Goal: Task Accomplishment & Management: Use online tool/utility

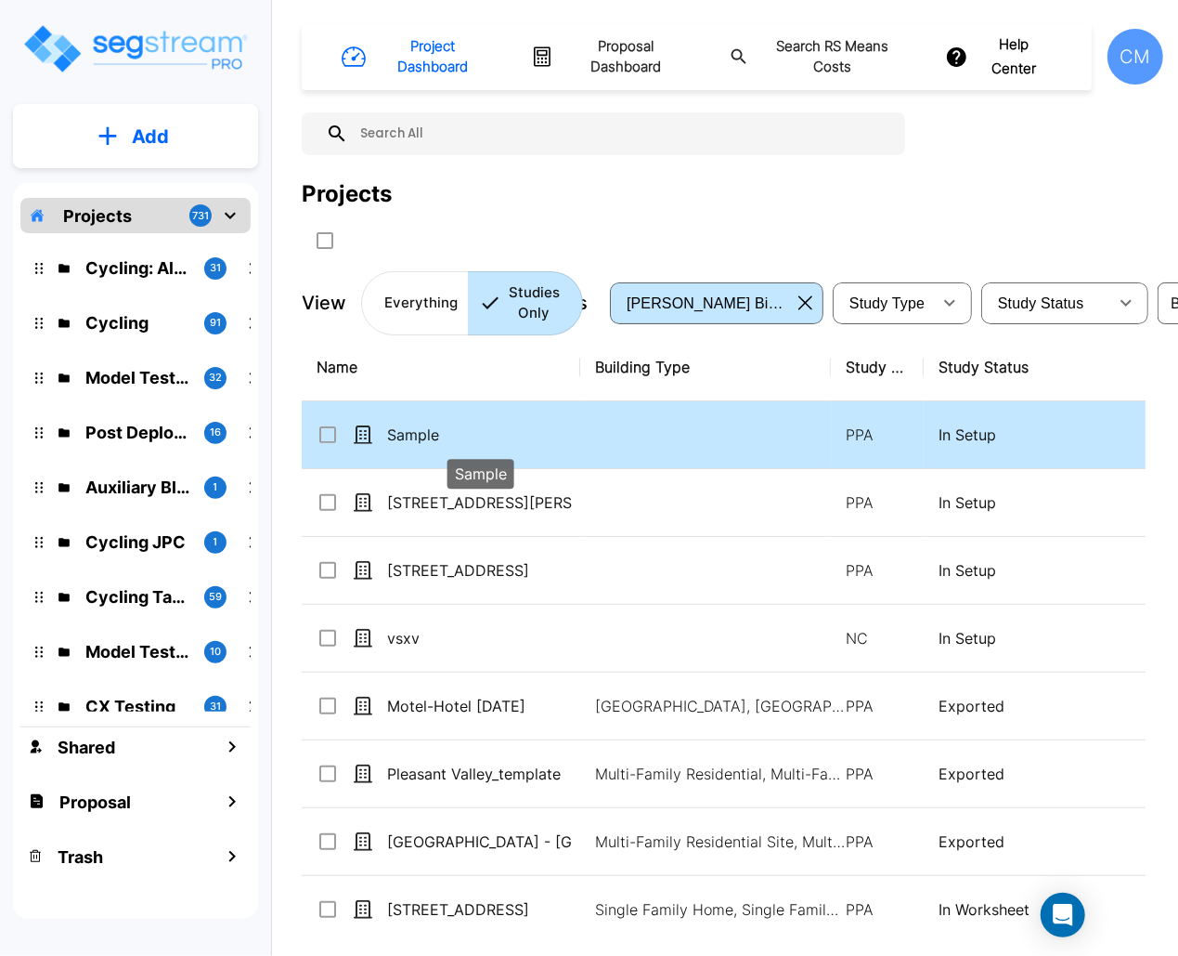
click at [413, 436] on p "Sample" at bounding box center [480, 434] width 186 height 22
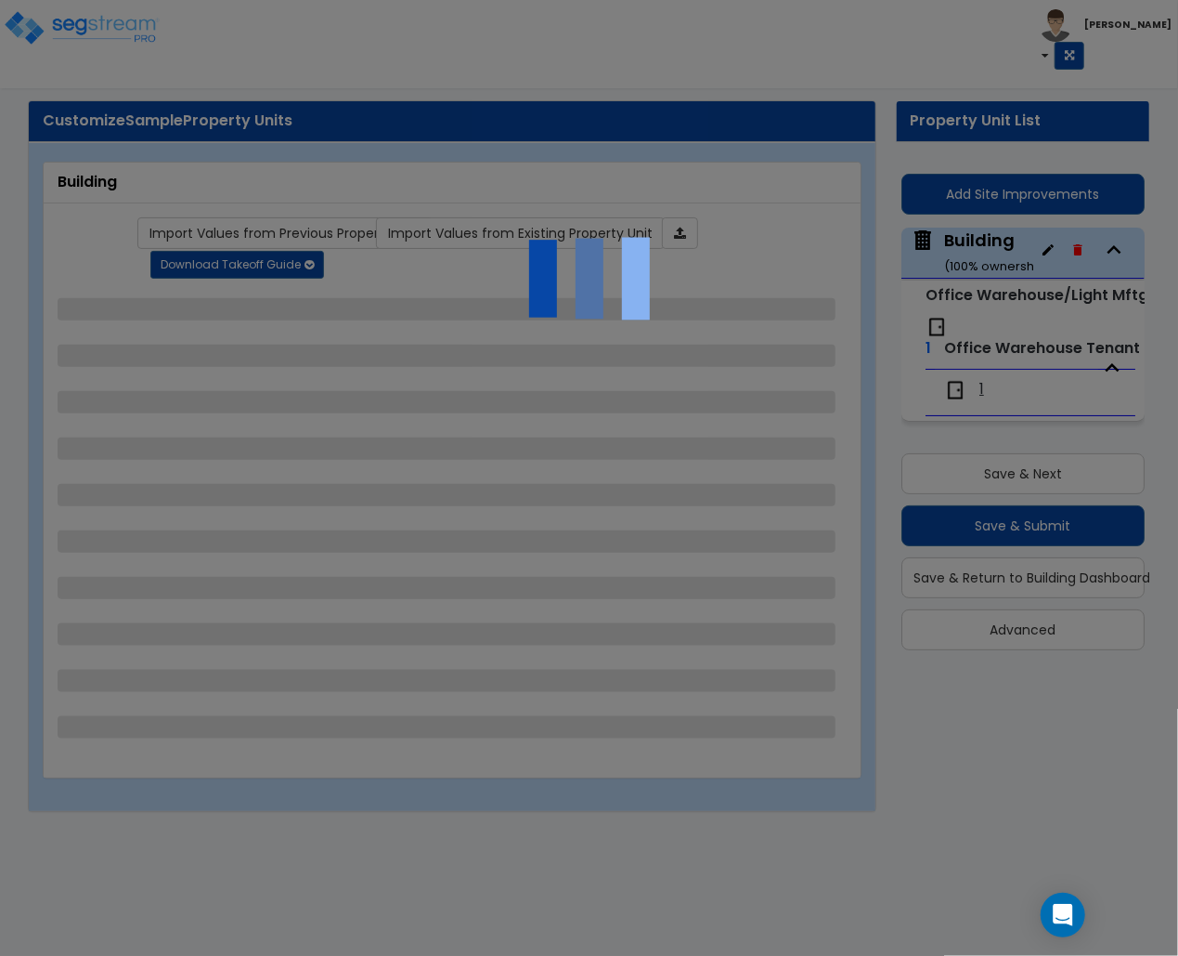
select select "1"
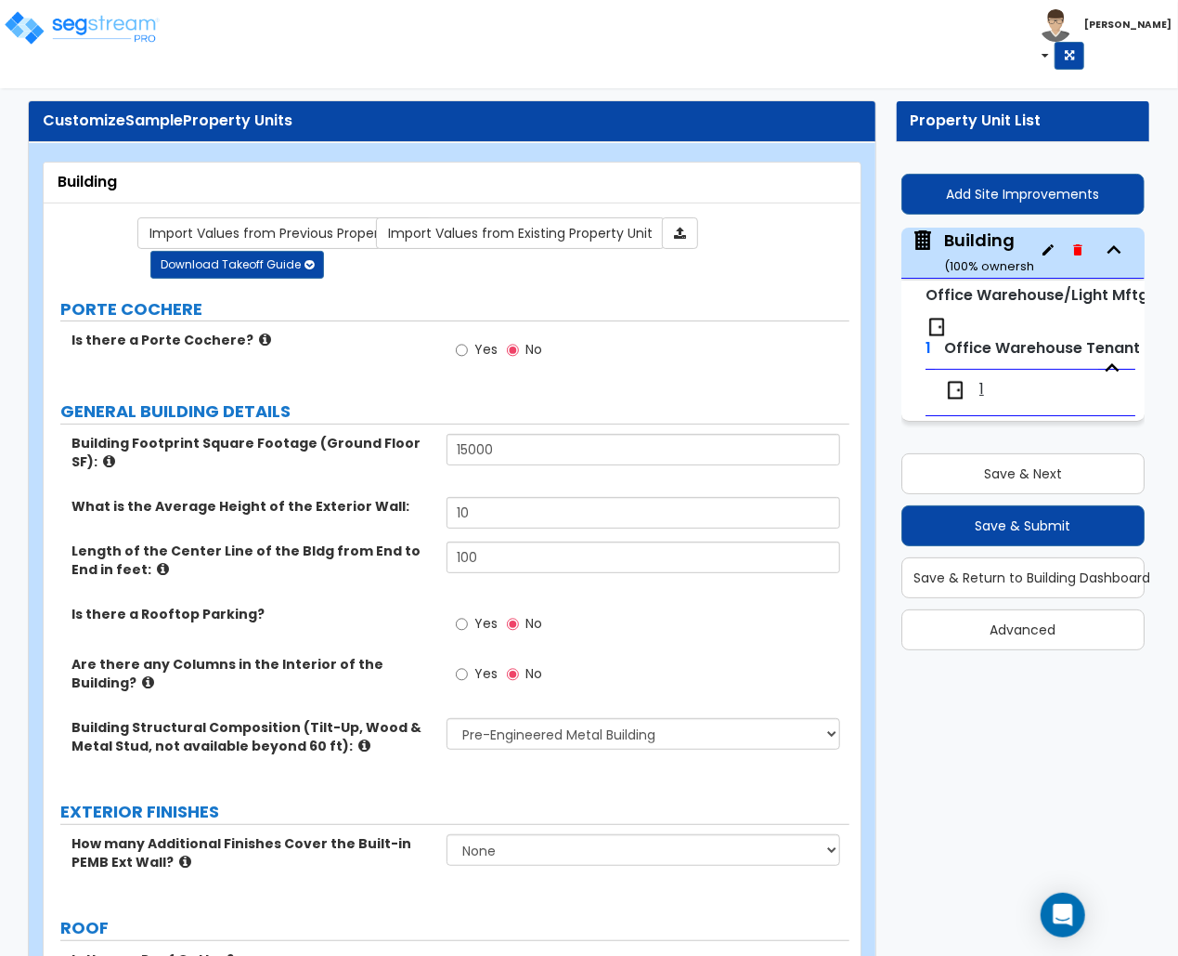
click at [380, 610] on label "Is there a Rooftop Parking?" at bounding box center [252, 614] width 361 height 19
click at [974, 250] on div "Building ( 100 % ownership)" at bounding box center [997, 251] width 107 height 47
click at [984, 391] on span "1" at bounding box center [982, 389] width 5 height 21
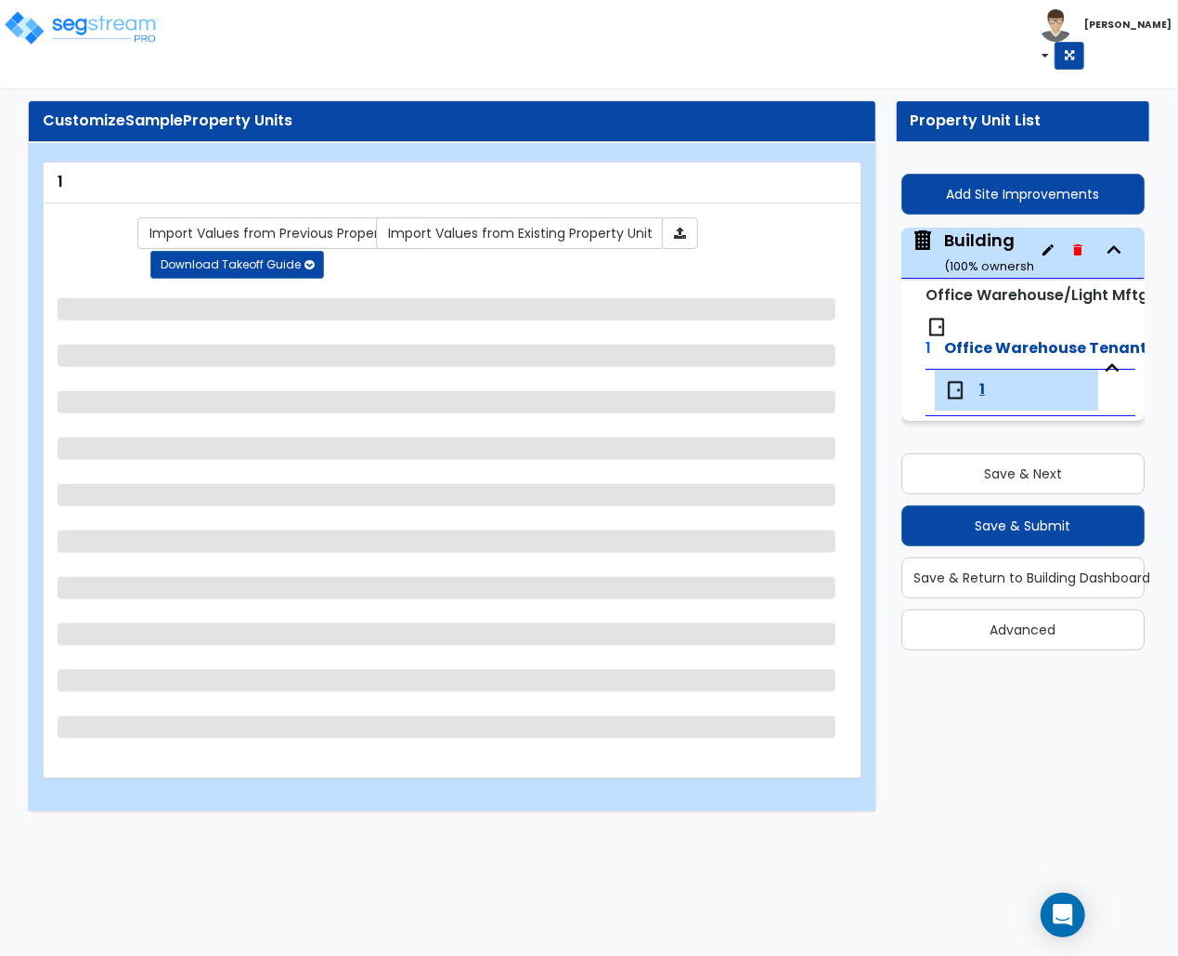
select select "1"
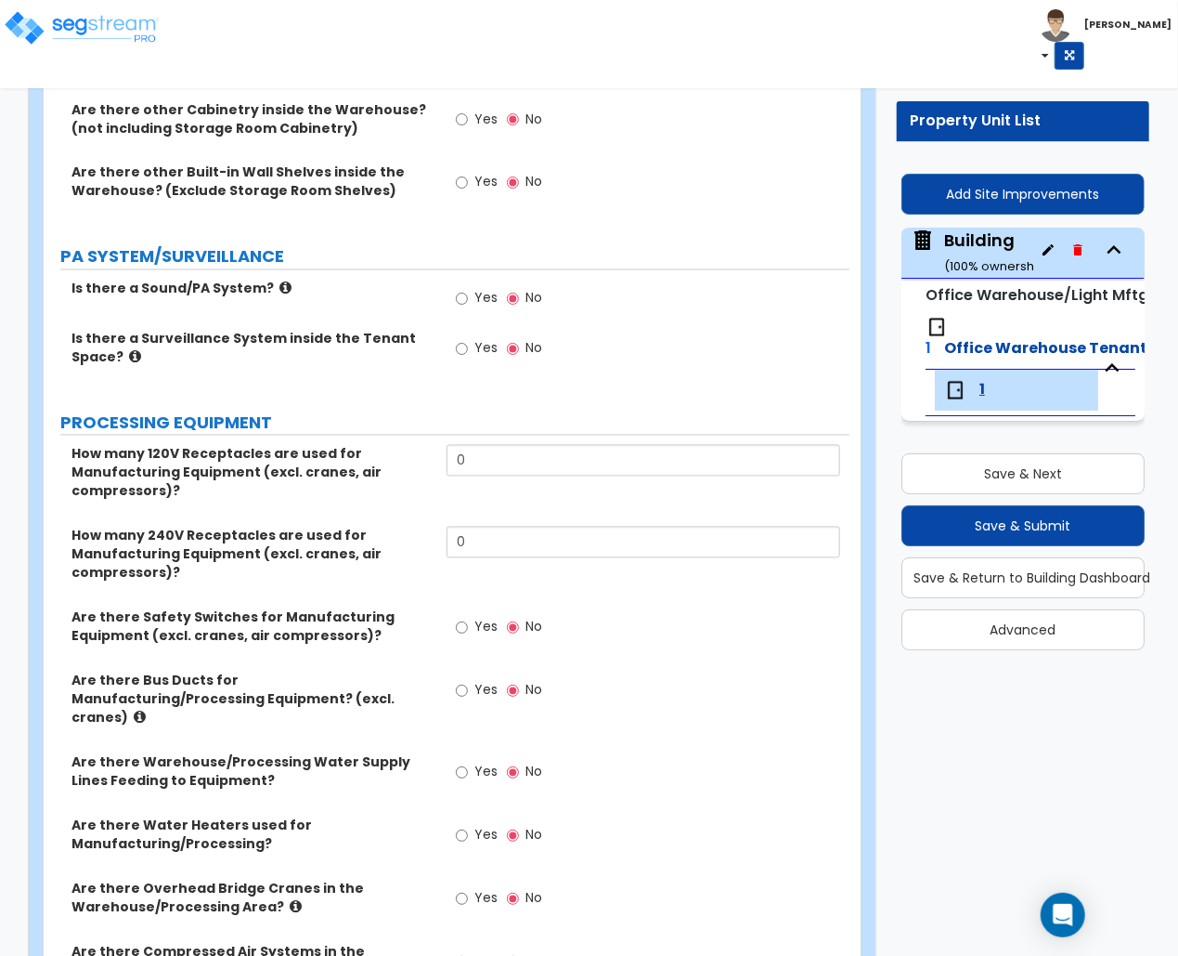
scroll to position [1738, 0]
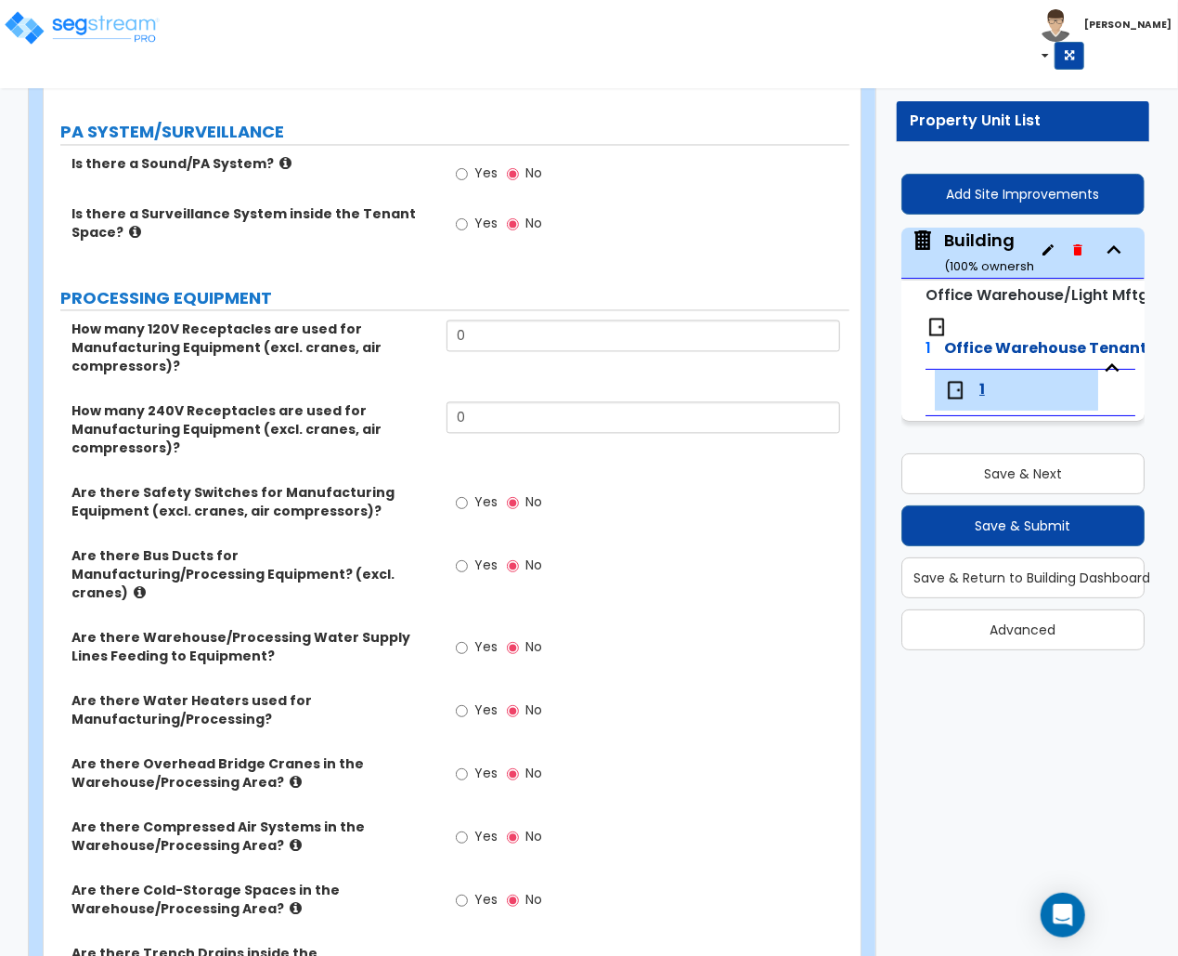
click at [990, 242] on div "Building ( 100 % ownership)" at bounding box center [997, 251] width 107 height 47
select select "1"
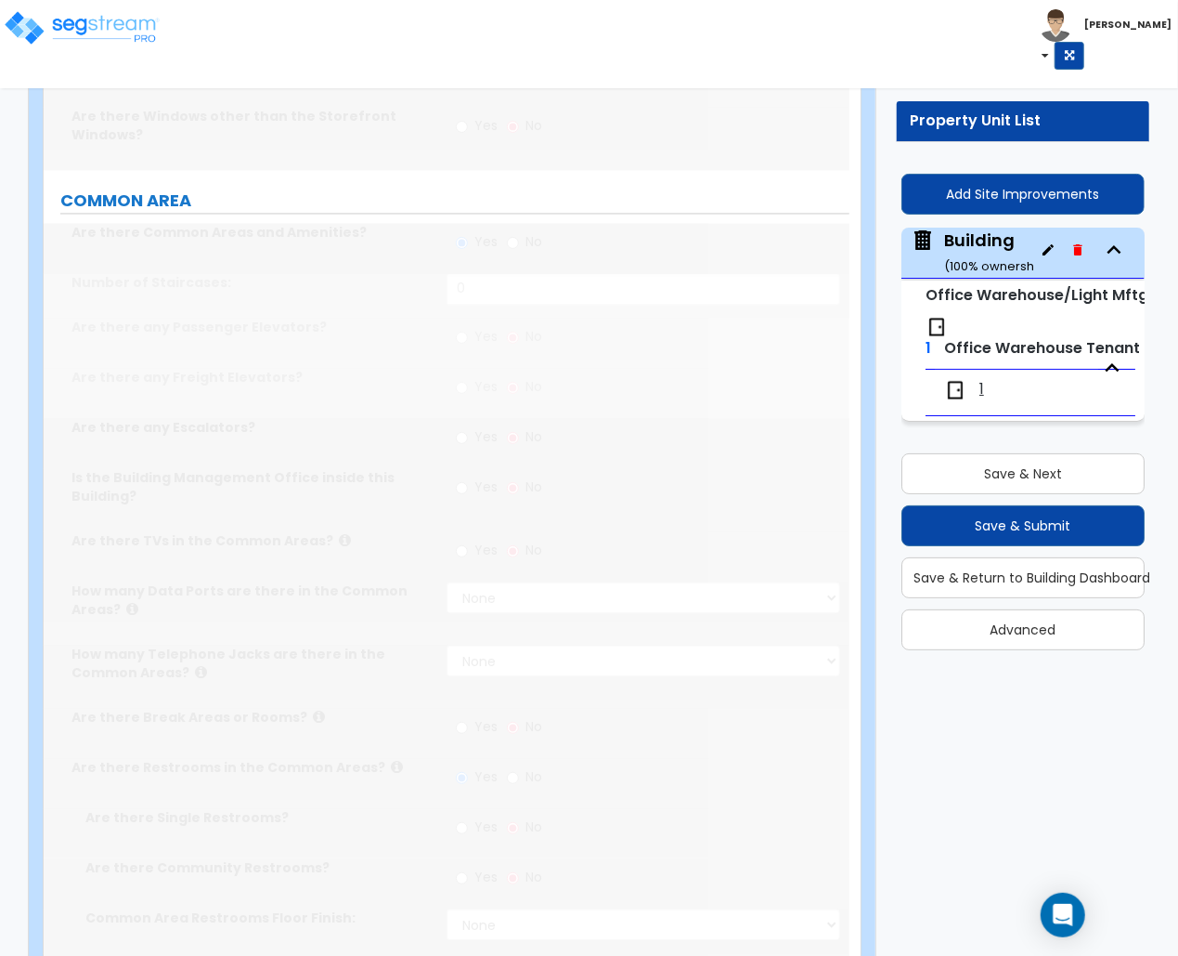
scroll to position [0, 0]
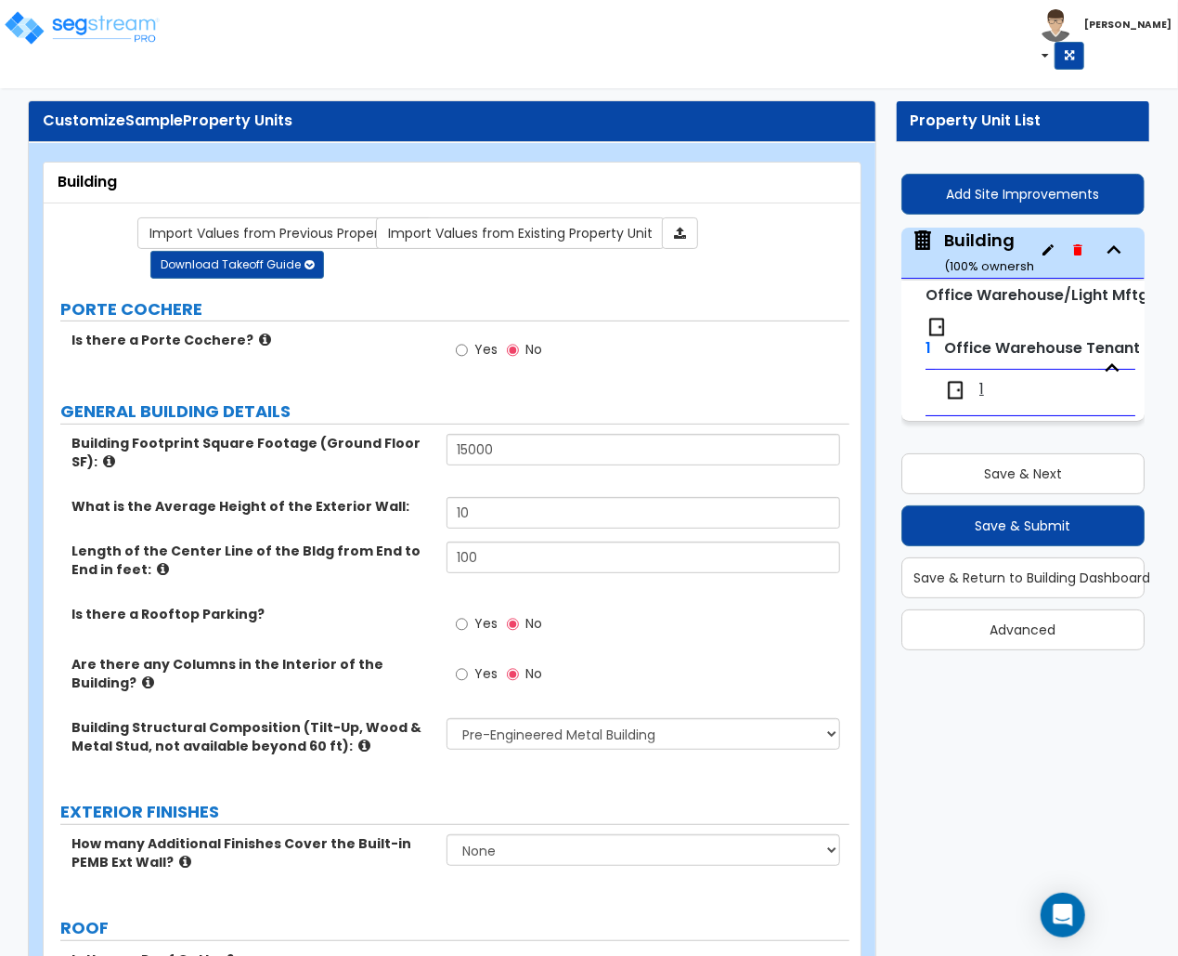
click at [982, 388] on span "1" at bounding box center [982, 389] width 5 height 21
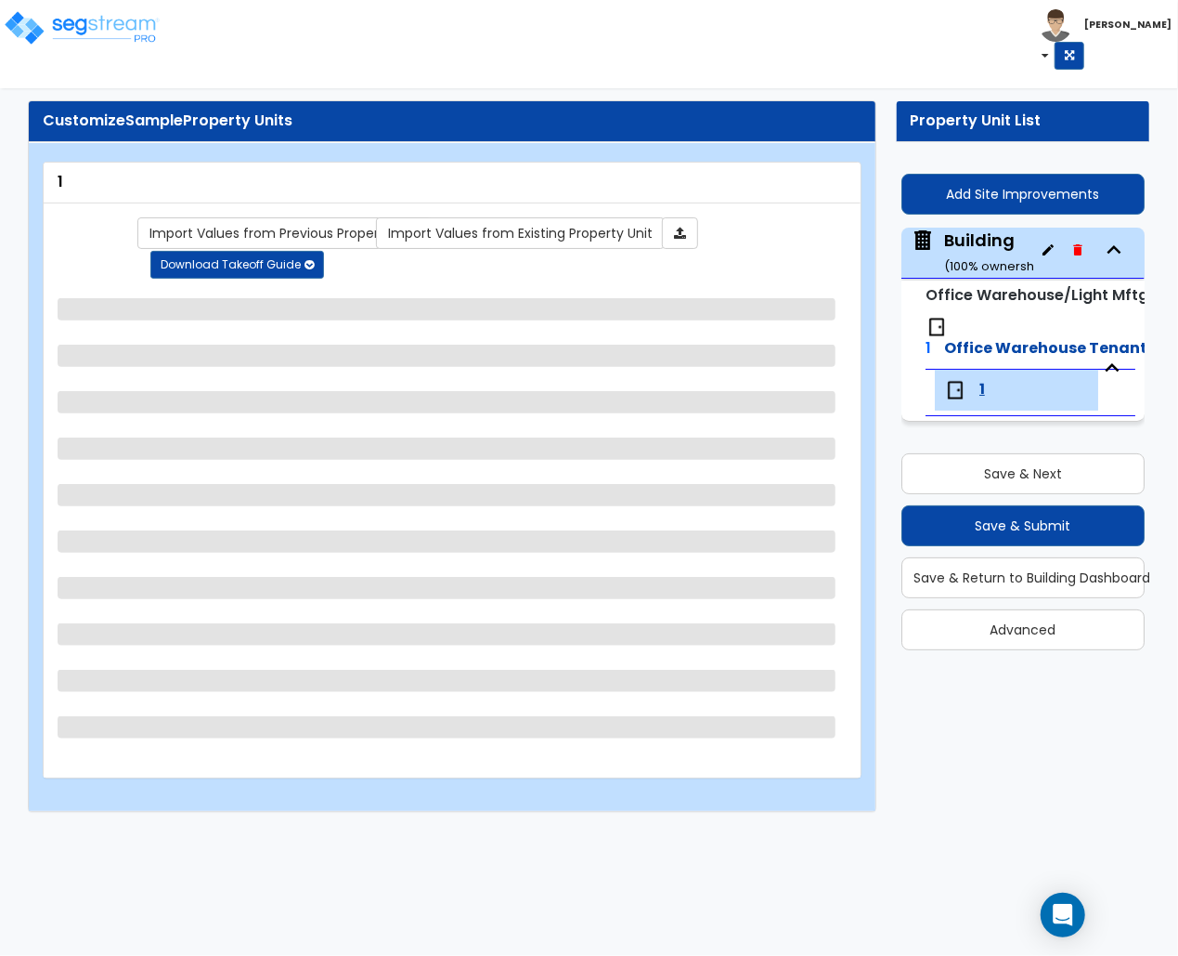
select select "1"
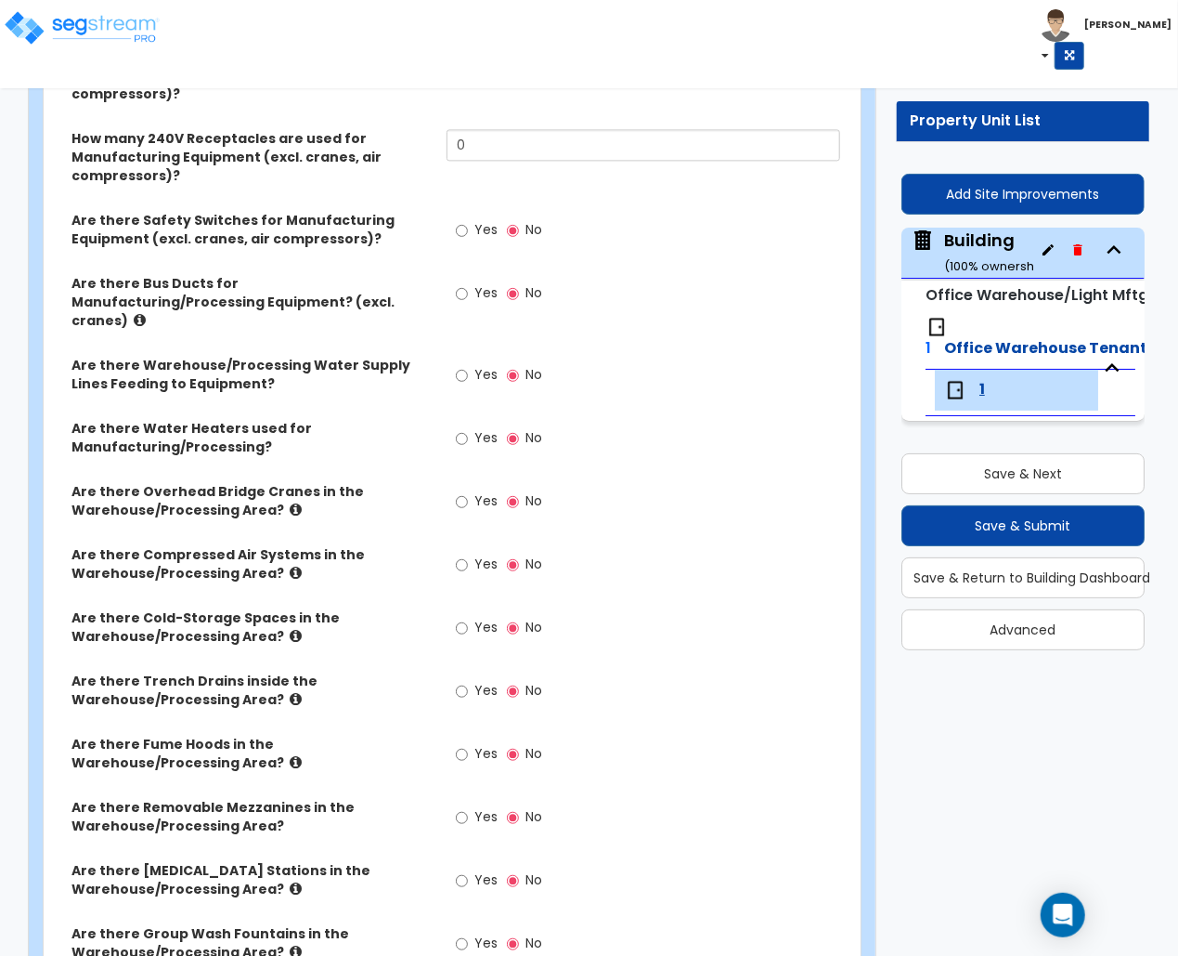
scroll to position [1888, 0]
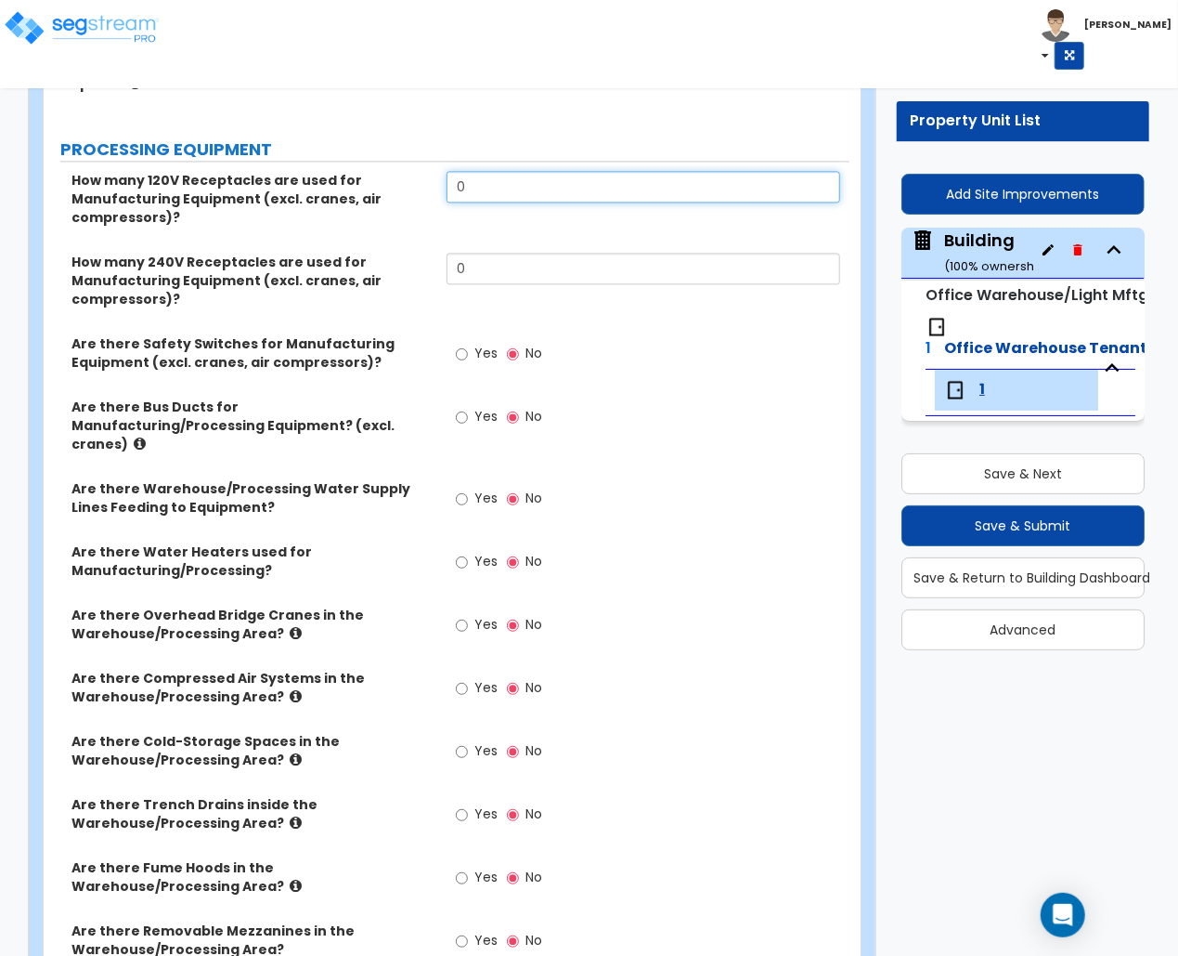
drag, startPoint x: 511, startPoint y: 193, endPoint x: 432, endPoint y: 199, distance: 79.1
click at [432, 199] on div "How many 120V Receptacles are used for Manufacturing Equipment (excl. cranes, a…" at bounding box center [447, 212] width 806 height 82
type input "2"
click at [438, 240] on div "How many 120V Receptacles are used for Manufacturing Equipment (excl. cranes, a…" at bounding box center [447, 212] width 806 height 82
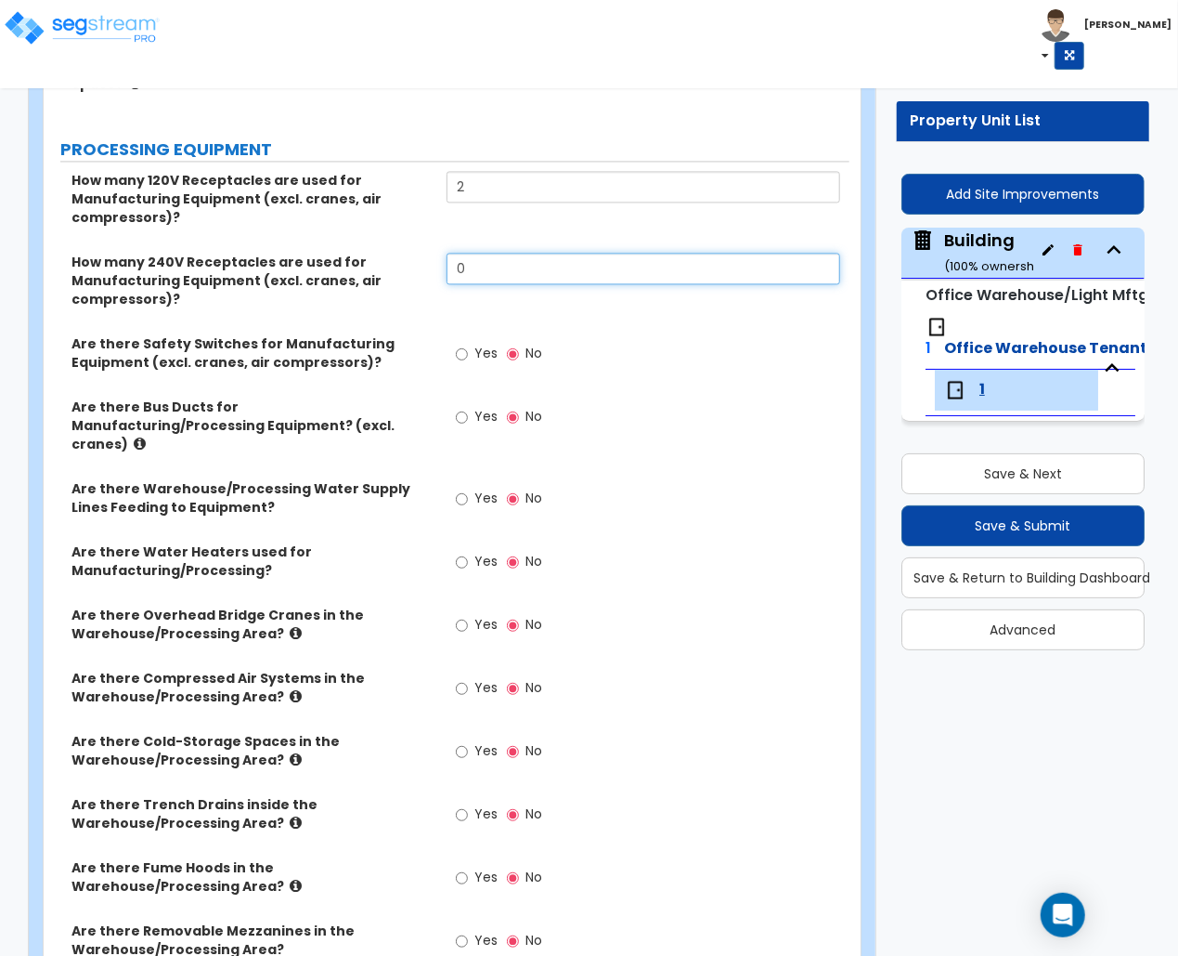
drag, startPoint x: 483, startPoint y: 280, endPoint x: 373, endPoint y: 295, distance: 110.6
click at [373, 295] on div "How many 240V Receptacles are used for Manufacturing Equipment (excl. cranes, a…" at bounding box center [447, 294] width 806 height 82
type input "2"
click at [465, 615] on input "Yes" at bounding box center [462, 625] width 12 height 20
radio input "true"
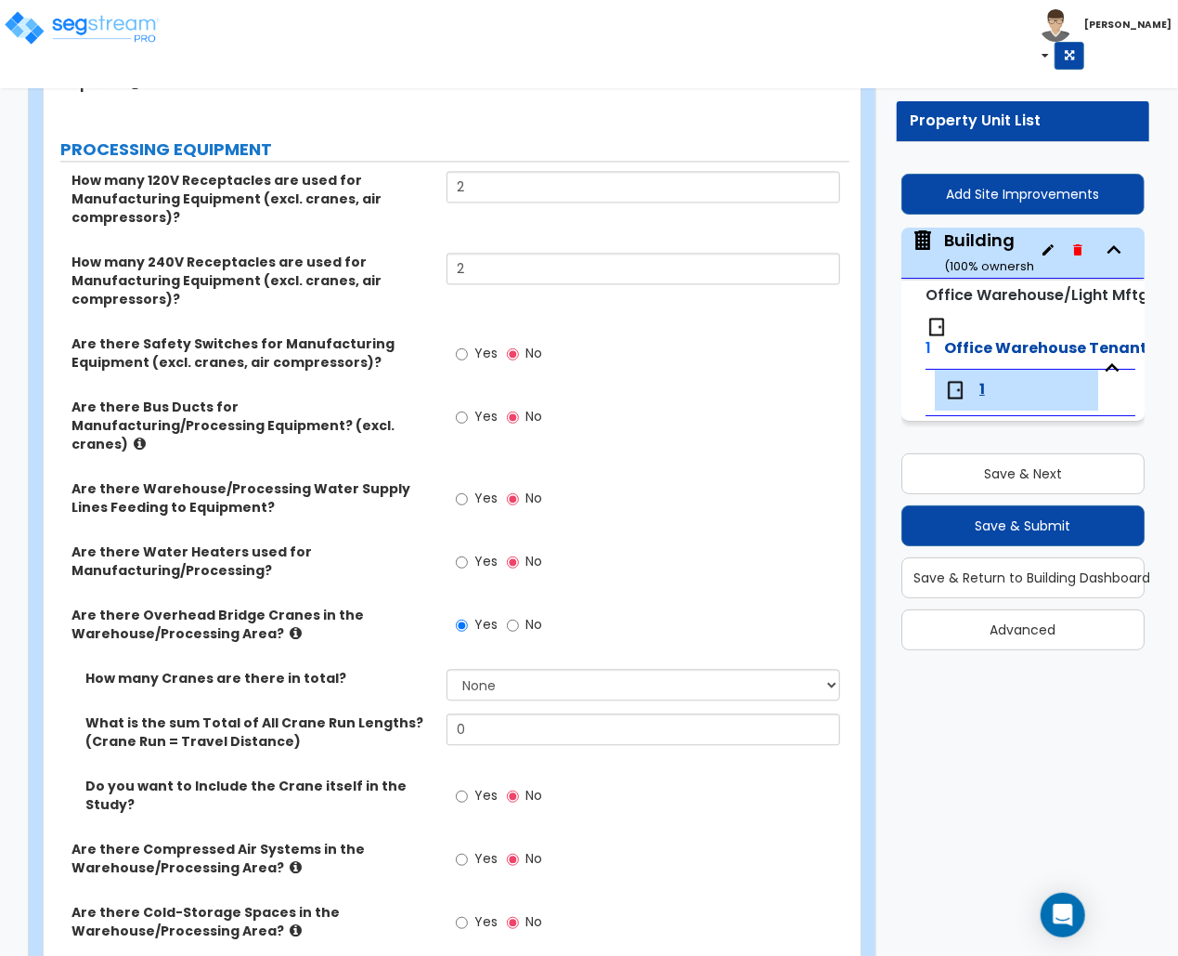
click at [485, 688] on div "How many Cranes are there in total? None 1 2 3 4 5" at bounding box center [447, 691] width 806 height 45
click at [488, 669] on select "None 1 2 3 4 5" at bounding box center [644, 685] width 394 height 32
select select "1"
click at [447, 669] on select "None 1 2 3 4 5" at bounding box center [644, 685] width 394 height 32
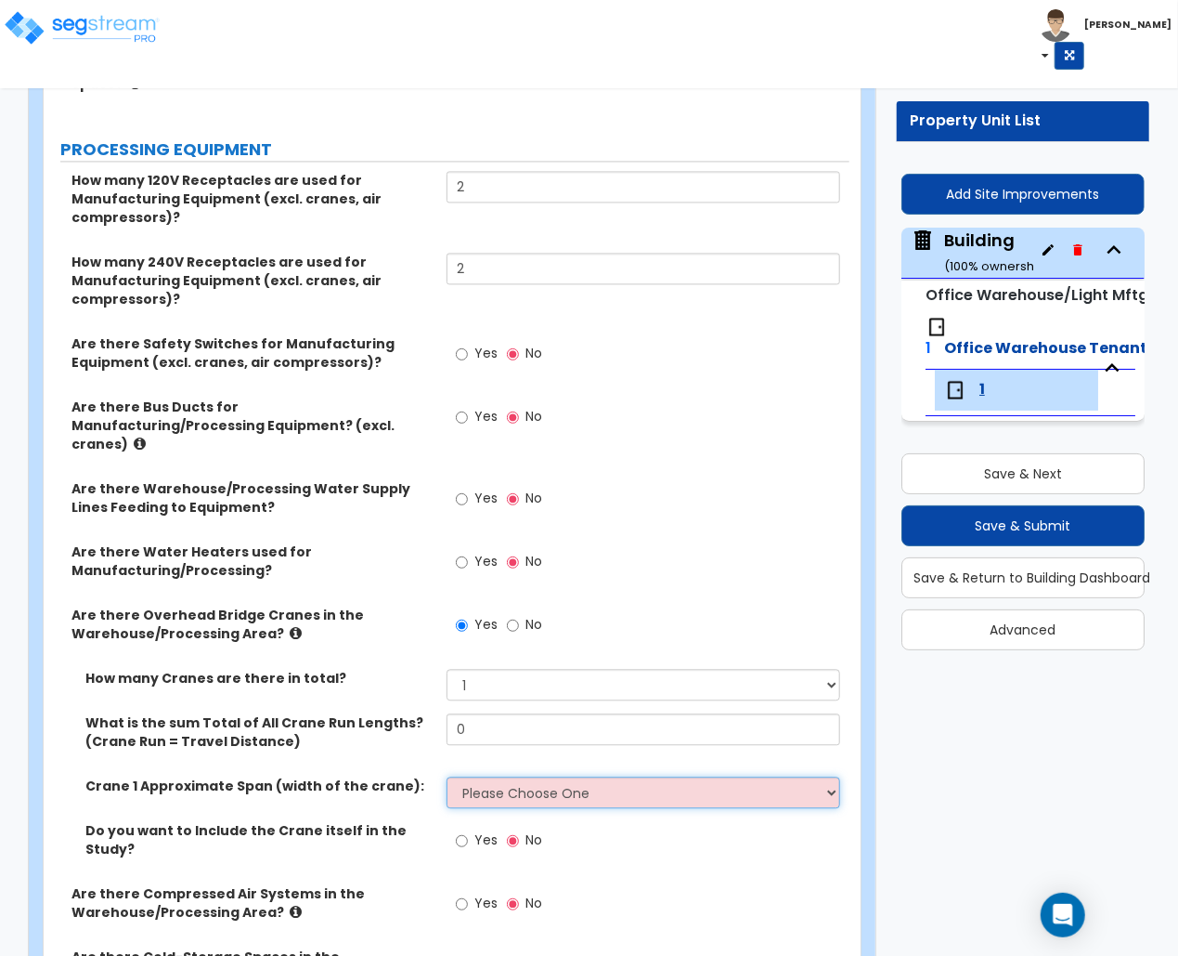
click at [487, 776] on select "Please Choose One 20 ft 30 ft 40 ft 50 ft" at bounding box center [644, 792] width 394 height 32
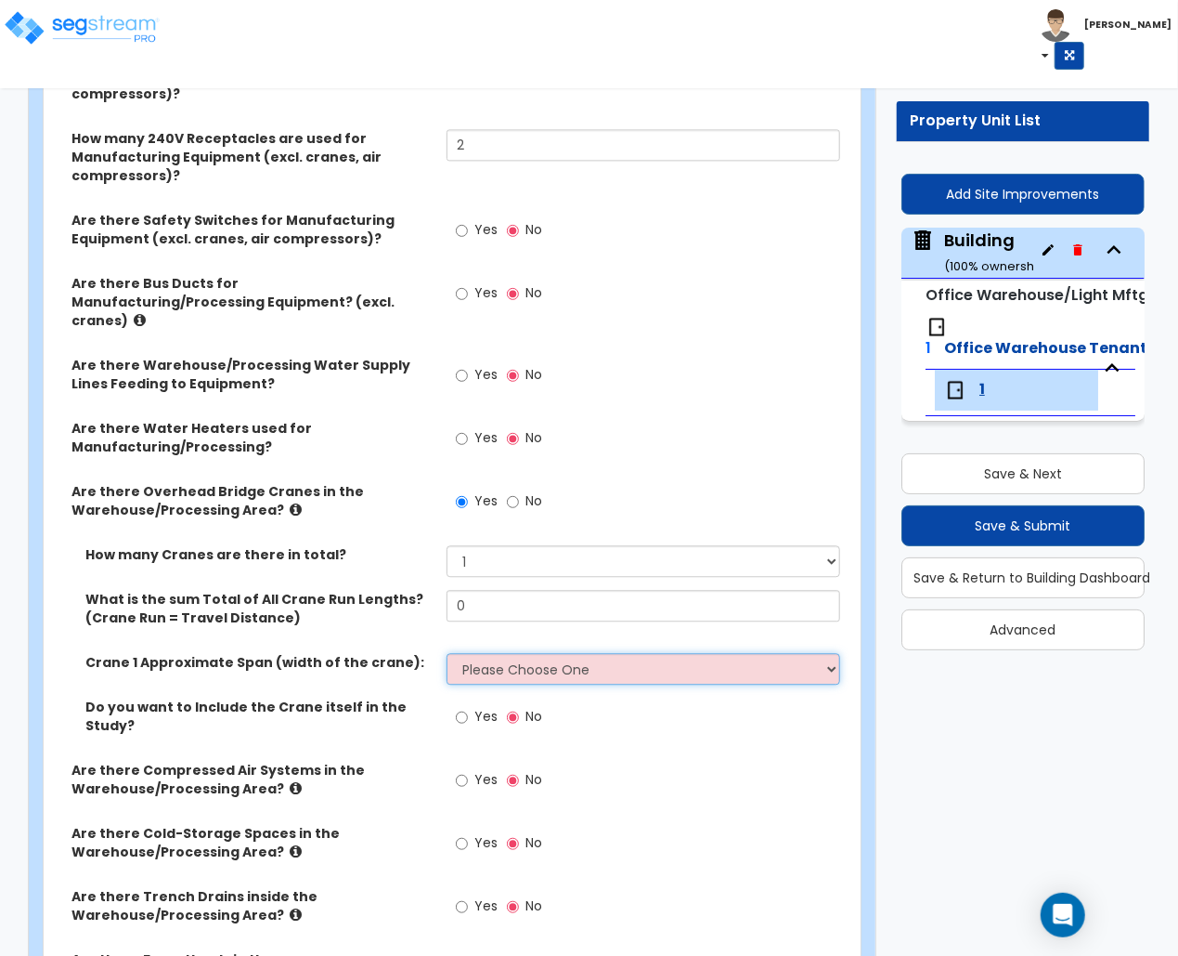
click at [531, 658] on select "Please Choose One 20 ft 30 ft 40 ft 50 ft" at bounding box center [644, 669] width 394 height 32
select select "2"
click at [447, 653] on select "Please Choose One 20 ft 30 ft 40 ft 50 ft" at bounding box center [644, 669] width 394 height 32
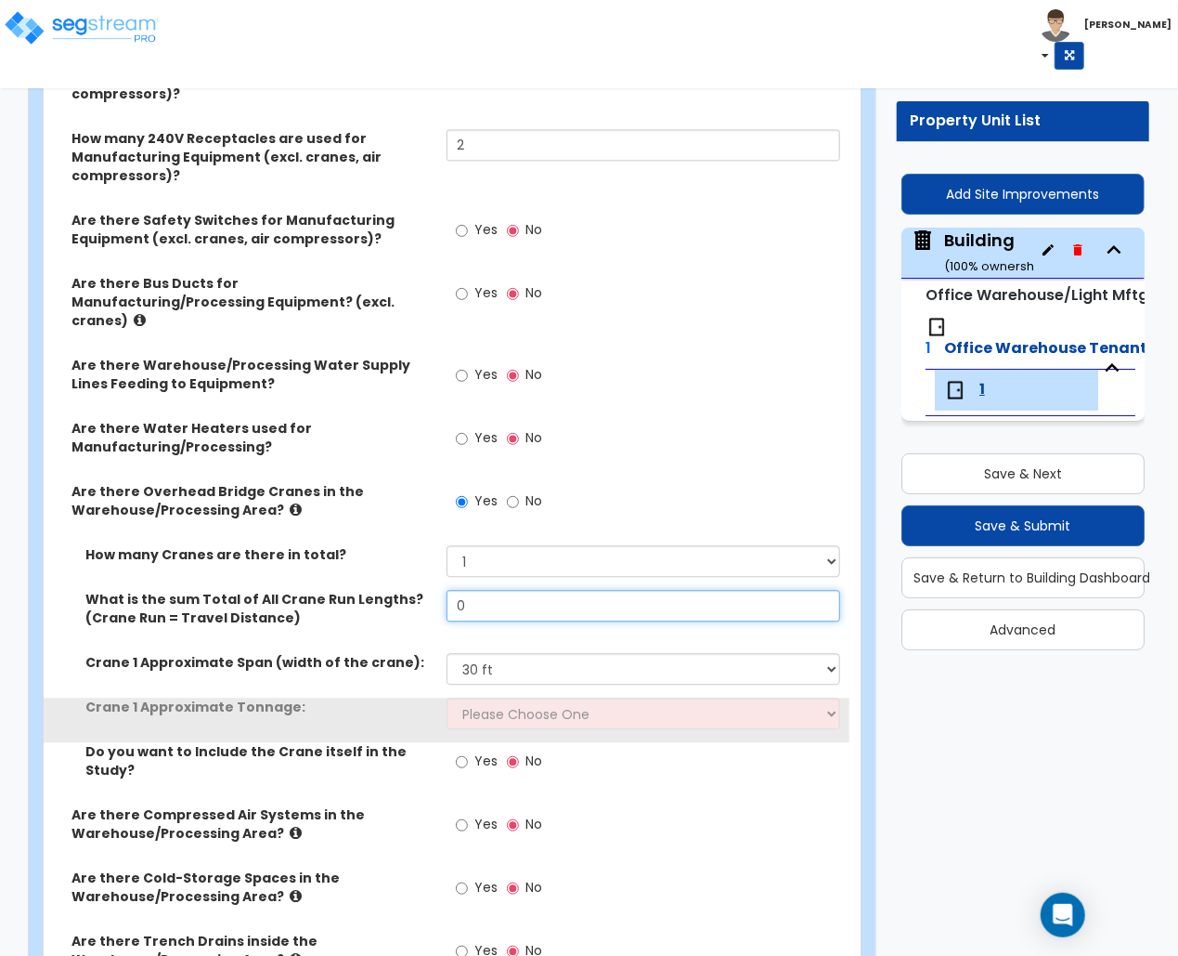
click at [498, 590] on input "0" at bounding box center [644, 606] width 394 height 32
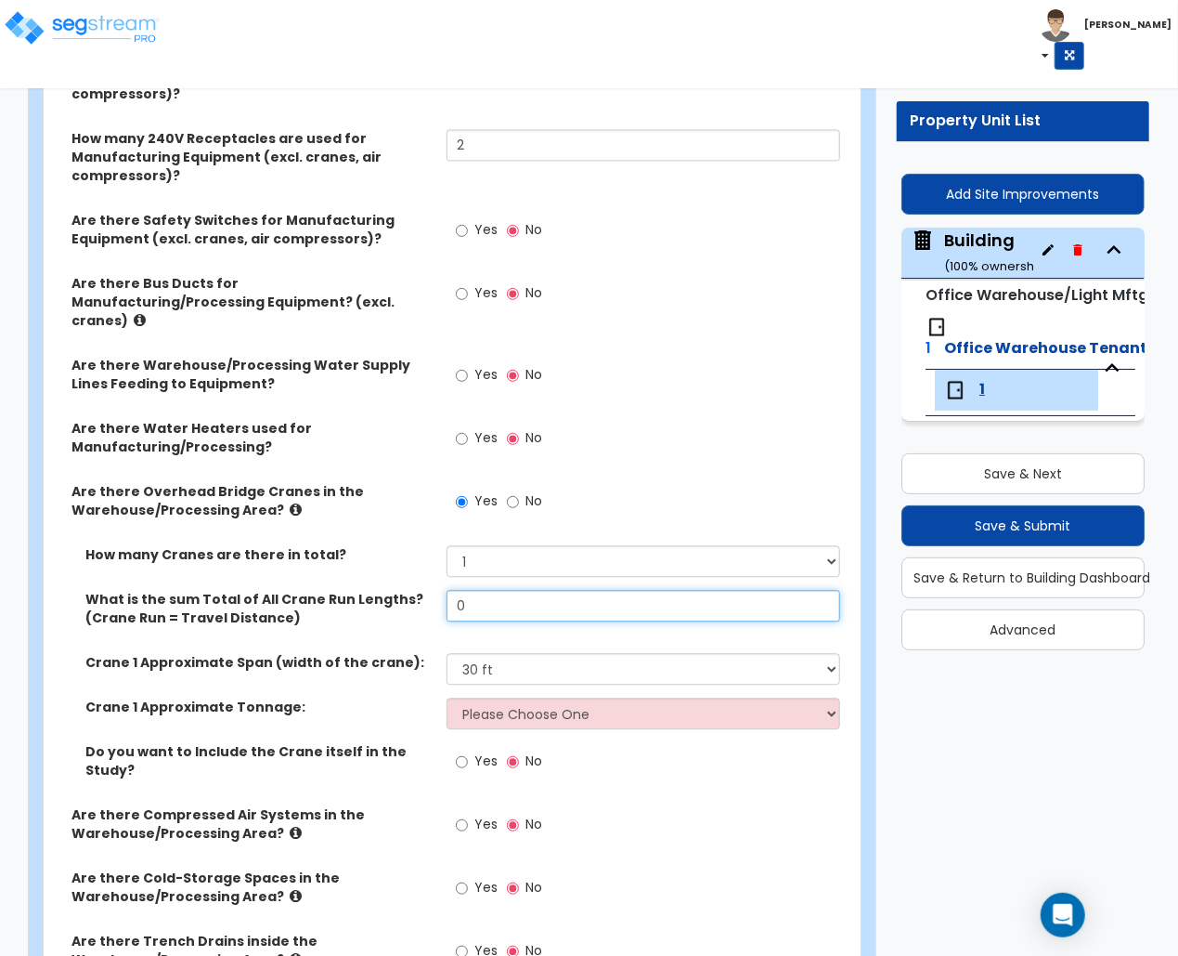
drag, startPoint x: 488, startPoint y: 599, endPoint x: 358, endPoint y: 595, distance: 130.1
click at [358, 591] on div "What is the sum Total of All Crane Run Lengths? (Crane Run = Travel Distance) 0" at bounding box center [447, 621] width 806 height 63
type input "1"
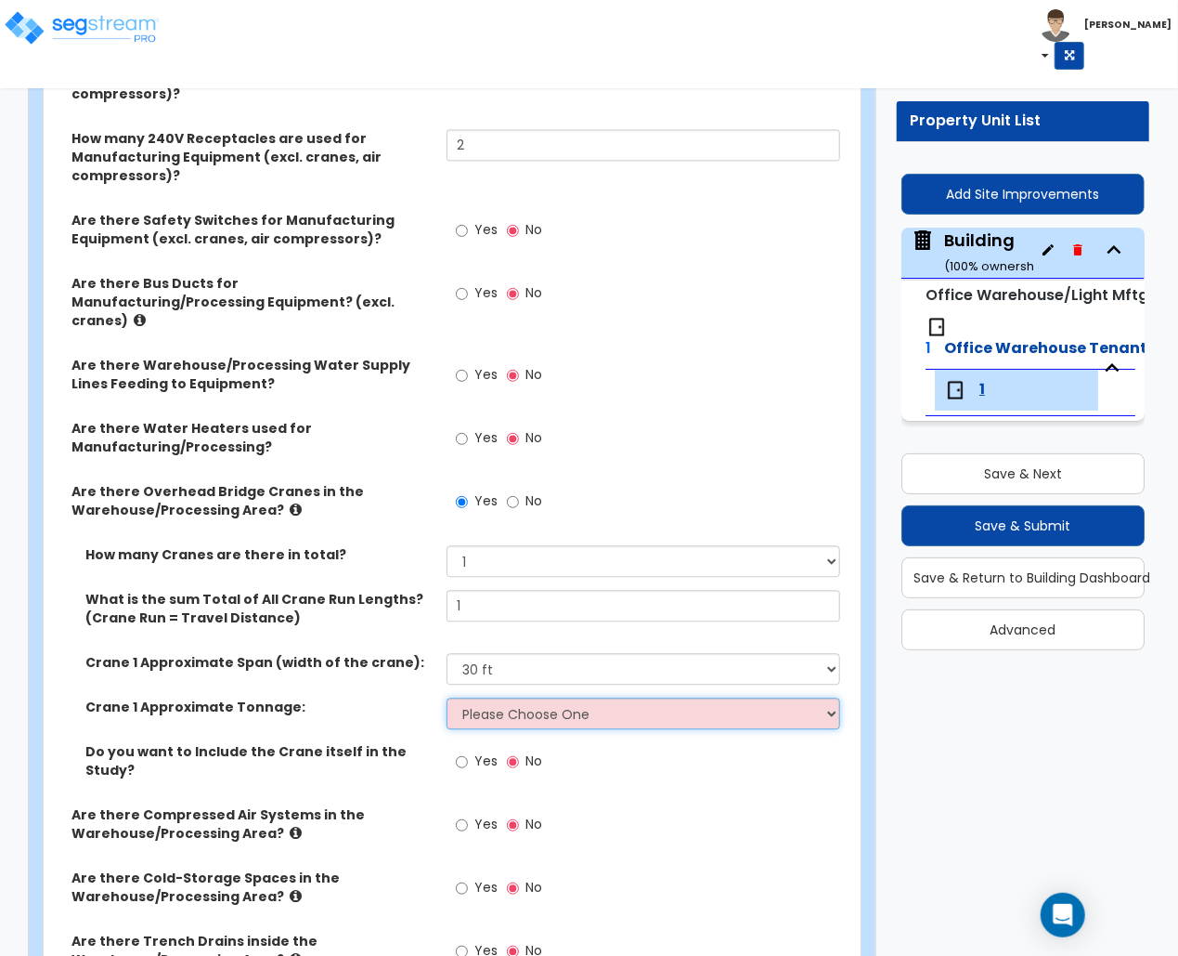
click at [447, 697] on select "Please Choose One 3 Ton 5 Ton 7.5 Ton 10 Ton 15 Ton" at bounding box center [644, 713] width 394 height 32
click at [501, 653] on select "Please Choose One 20 ft 30 ft 40 ft 50 ft" at bounding box center [644, 669] width 394 height 32
select select "4"
click at [447, 653] on select "Please Choose One 20 ft 30 ft 40 ft 50 ft" at bounding box center [644, 669] width 394 height 32
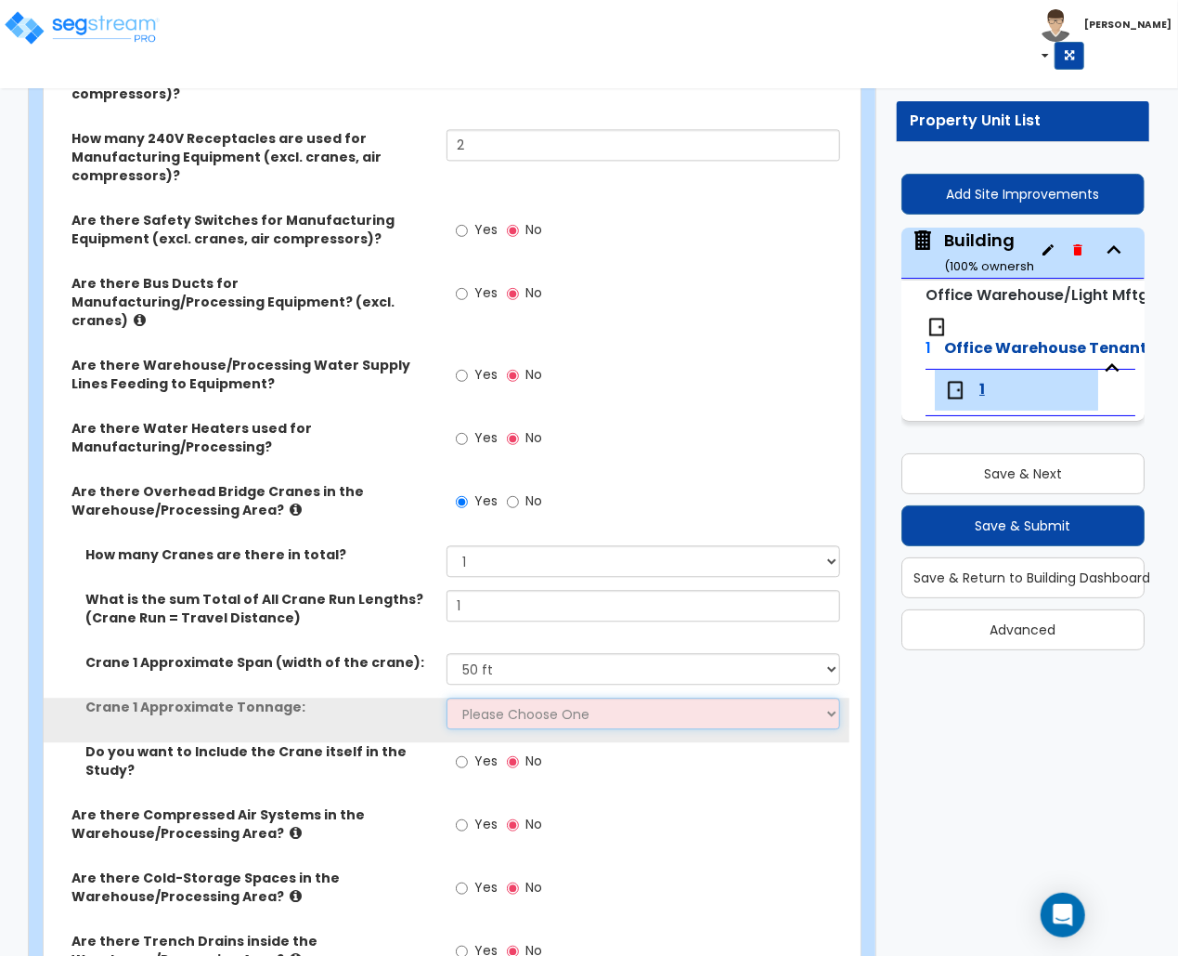
click at [514, 708] on select "Please Choose One 3 Ton 5 Ton 7.5 Ton 10 Ton 15 Ton 25 Ton" at bounding box center [644, 713] width 394 height 32
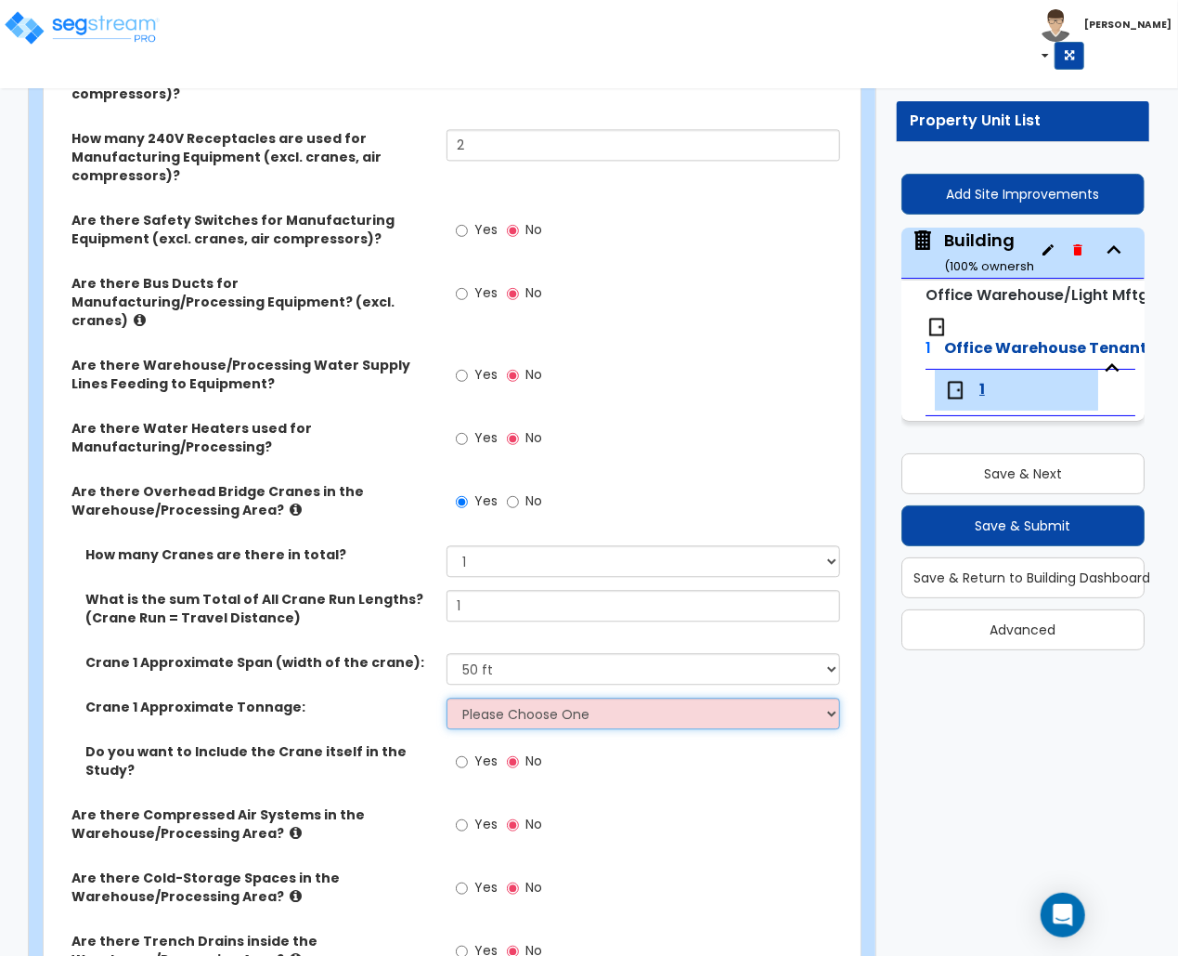
select select "6"
click at [447, 697] on select "Please Choose One 3 Ton 5 Ton 7.5 Ton 10 Ton 15 Ton 25 Ton" at bounding box center [644, 713] width 394 height 32
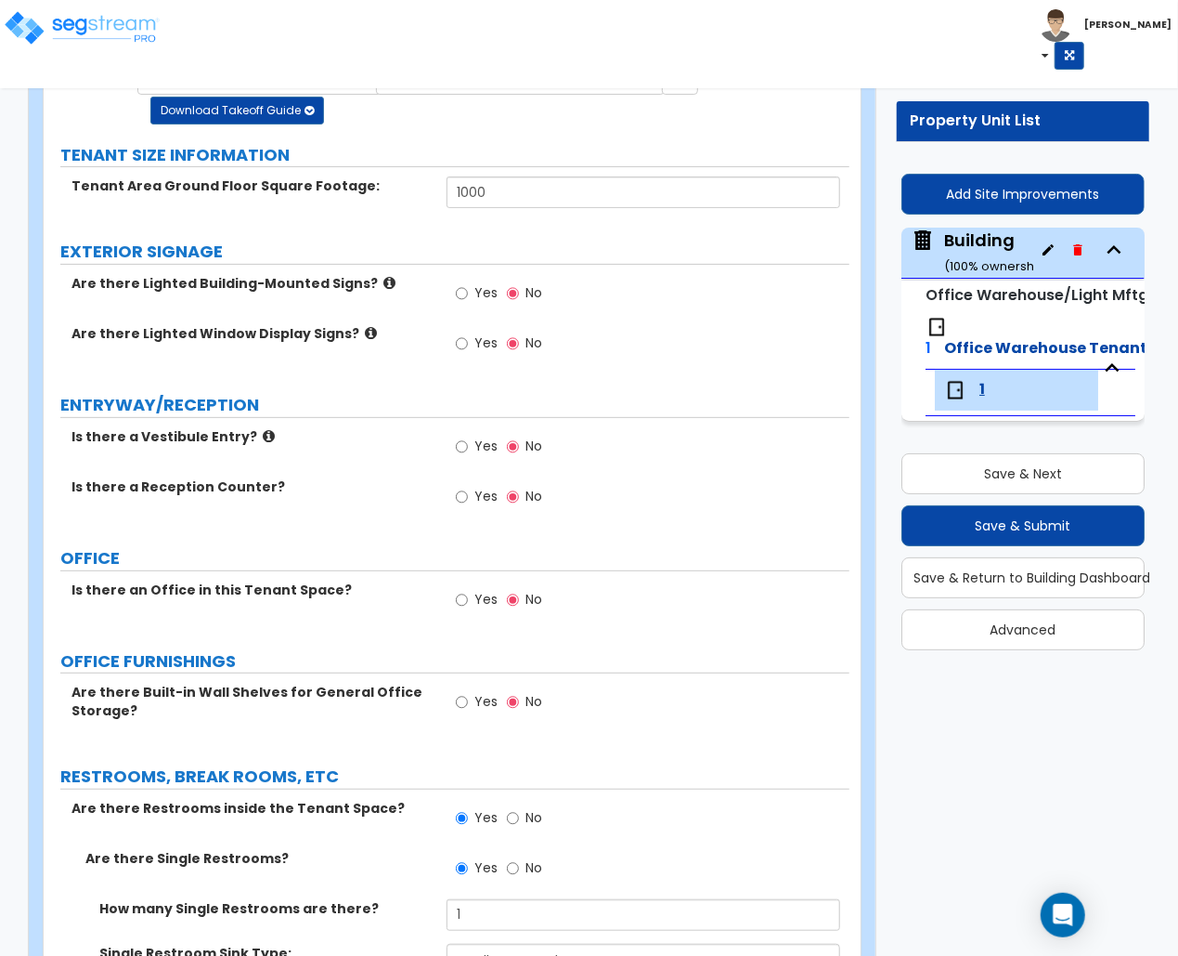
scroll to position [0, 0]
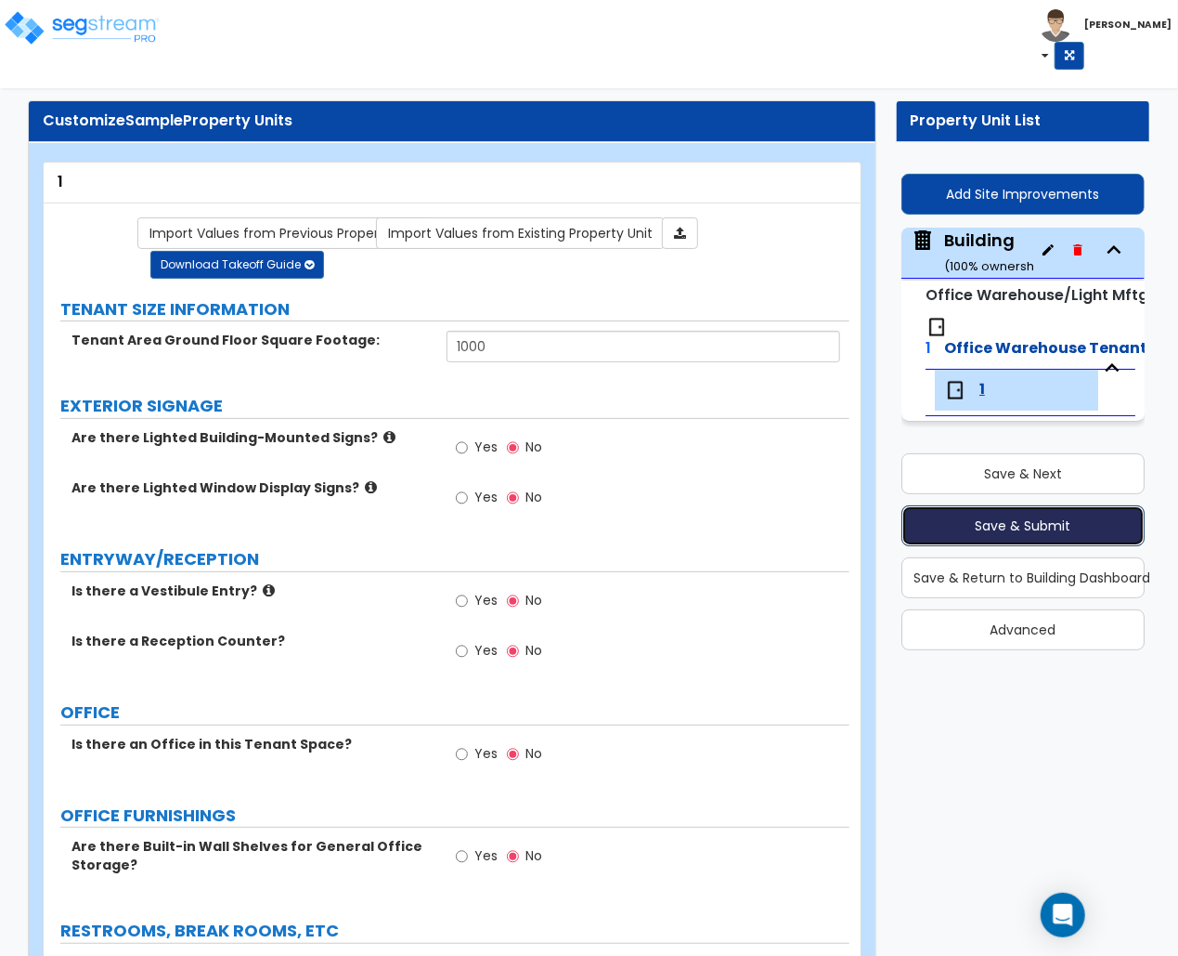
click at [1059, 517] on button "Save & Submit" at bounding box center [1023, 525] width 243 height 41
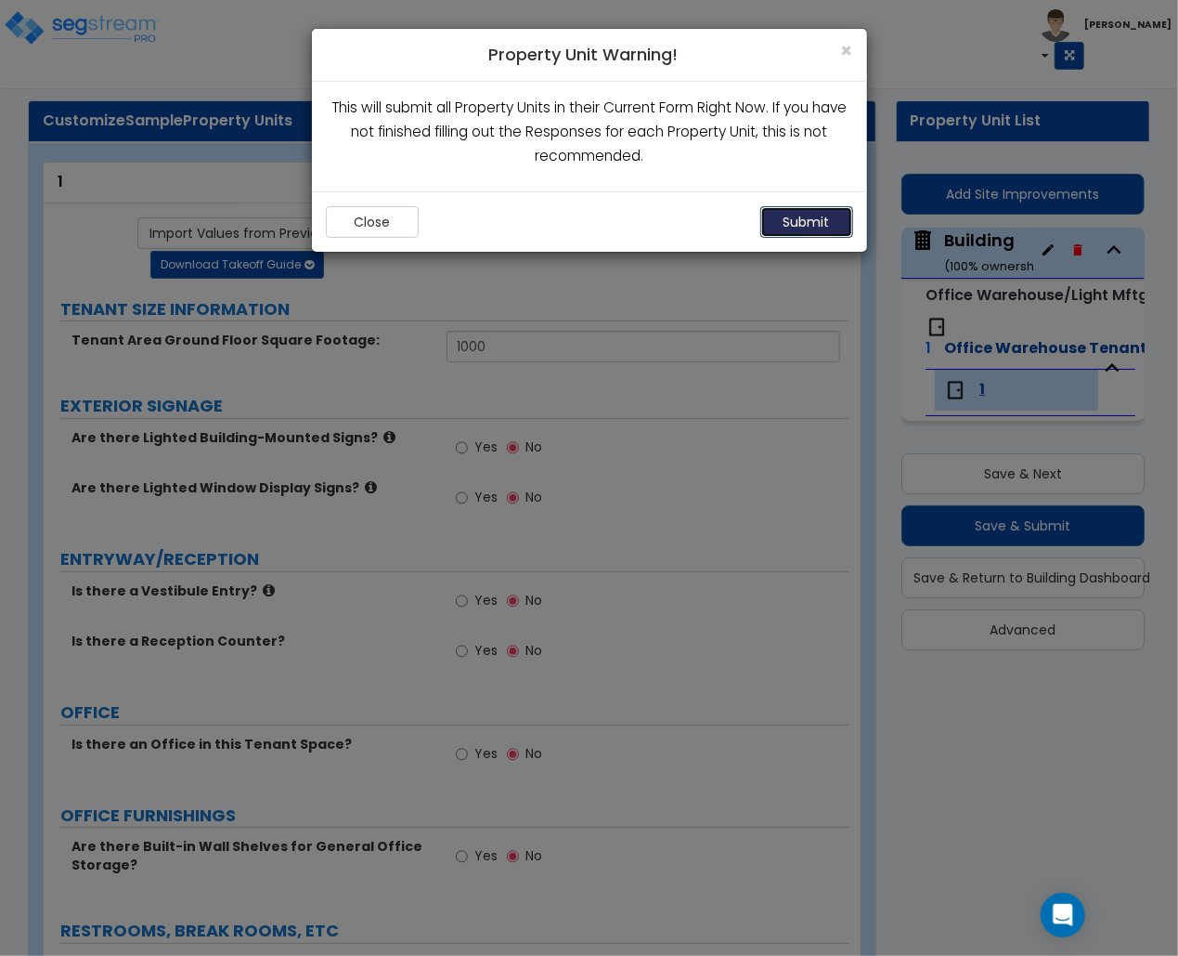
click at [822, 221] on button "Submit" at bounding box center [807, 222] width 93 height 32
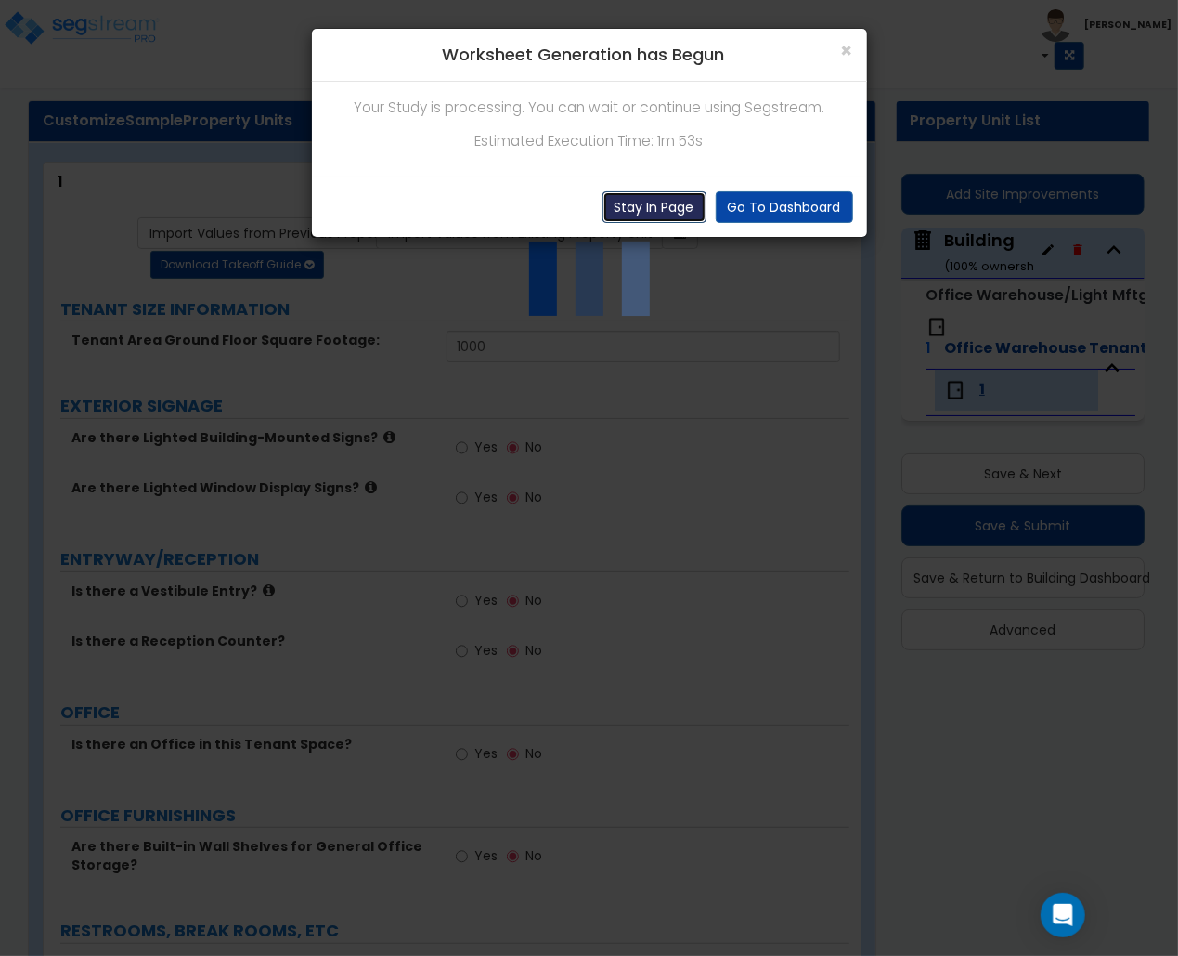
click at [641, 206] on button "Stay In Page" at bounding box center [655, 207] width 104 height 32
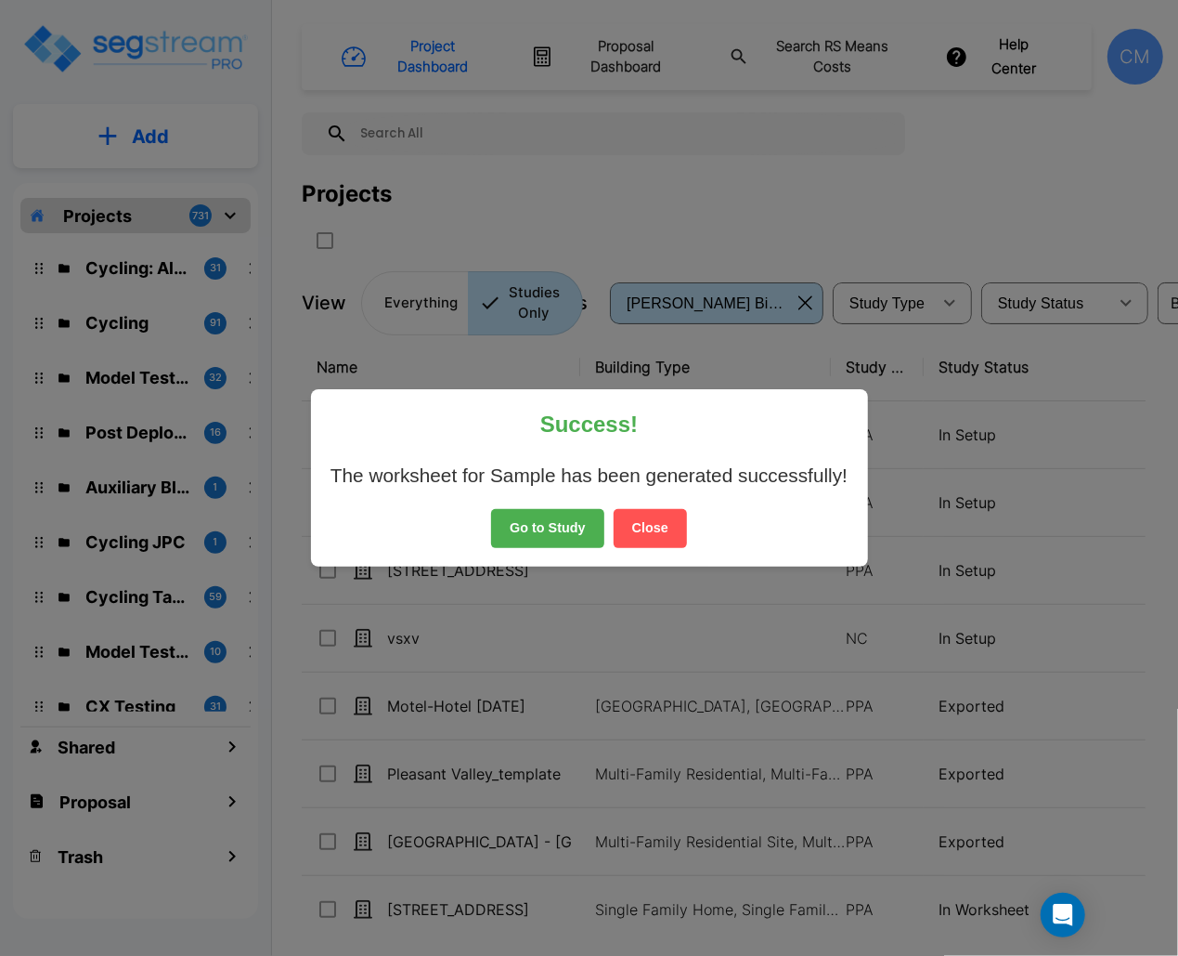
click at [673, 528] on button "Close" at bounding box center [650, 528] width 73 height 39
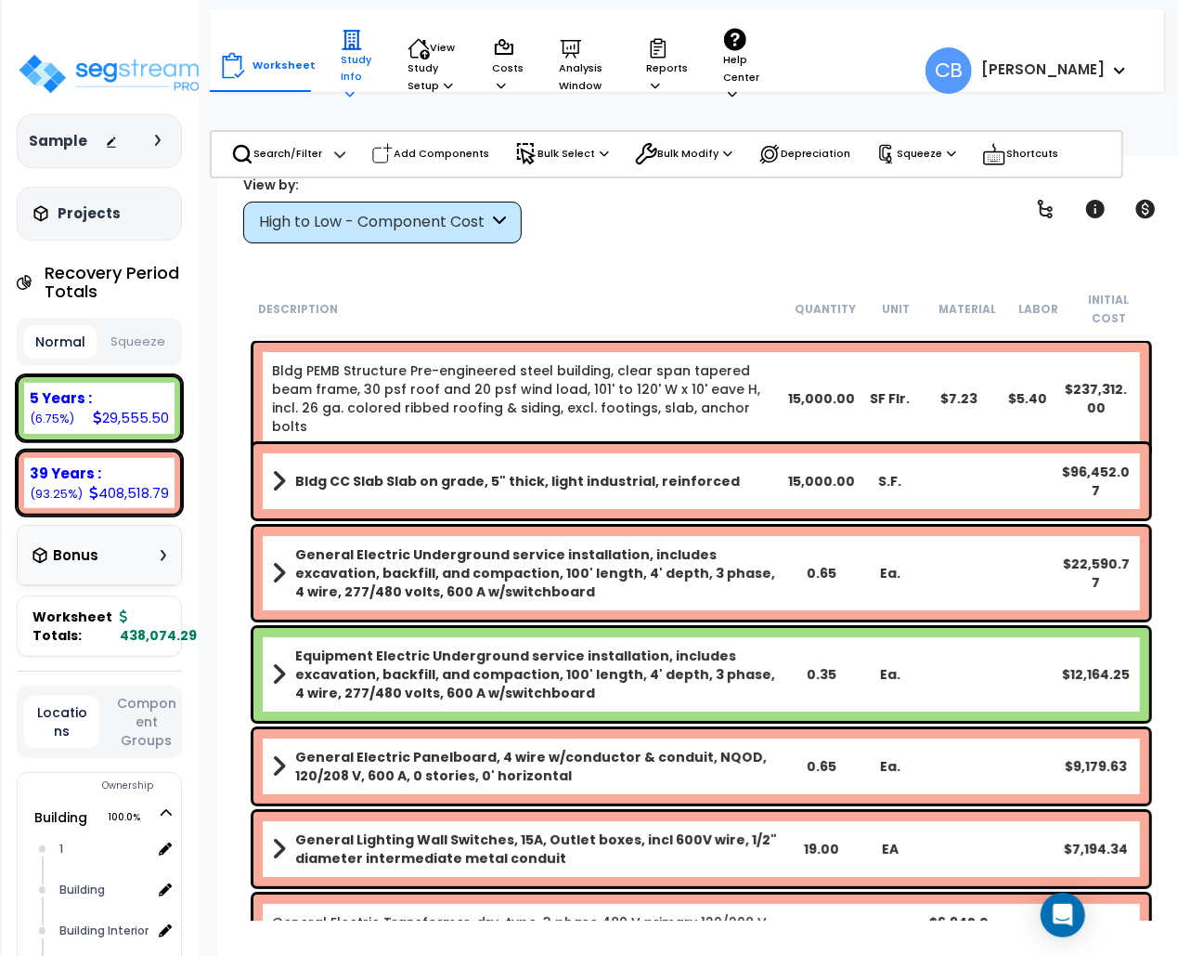
click at [353, 65] on p "Study Info" at bounding box center [357, 66] width 32 height 74
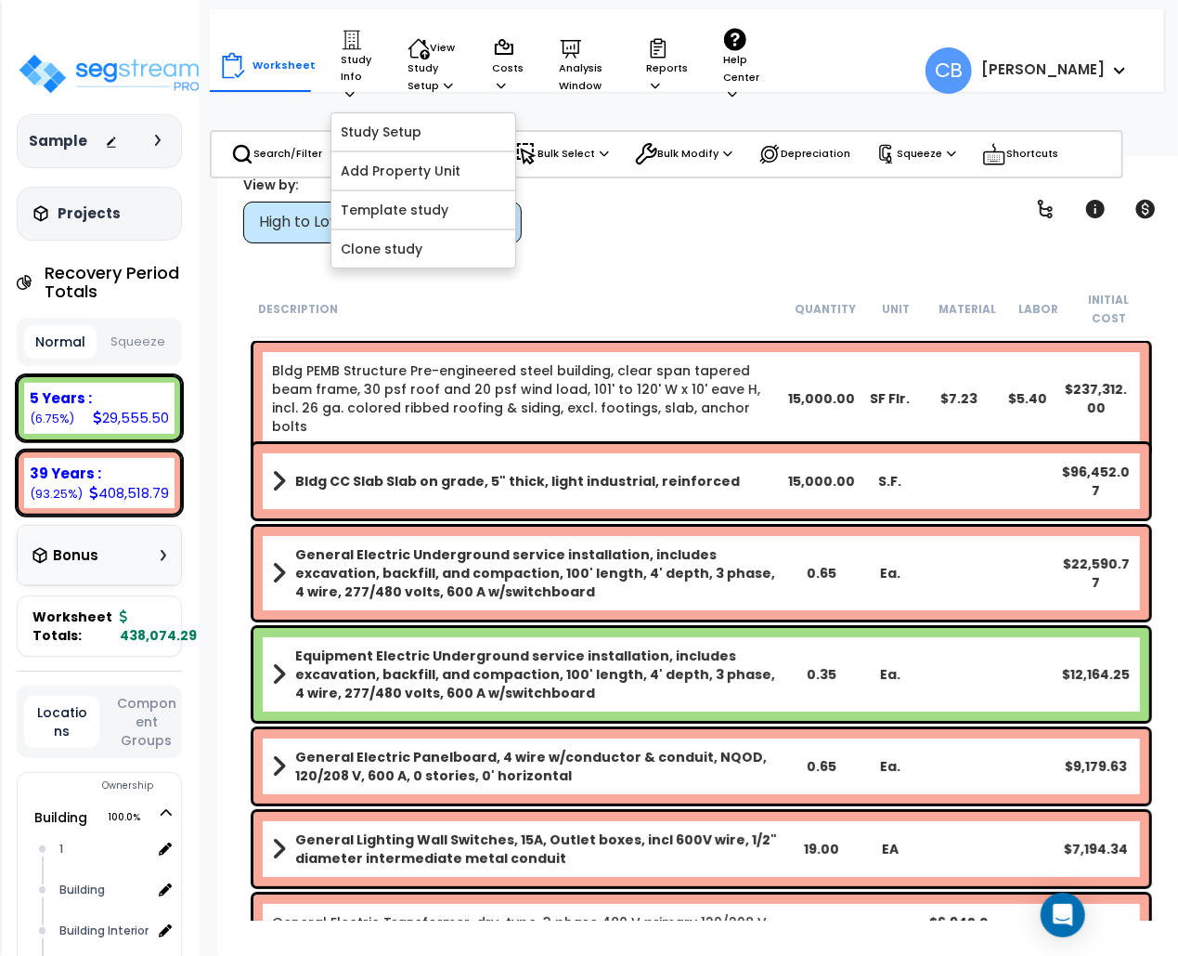
click at [588, 284] on div "Description Quantity Unit Material Labor Initial Cost" at bounding box center [701, 309] width 905 height 58
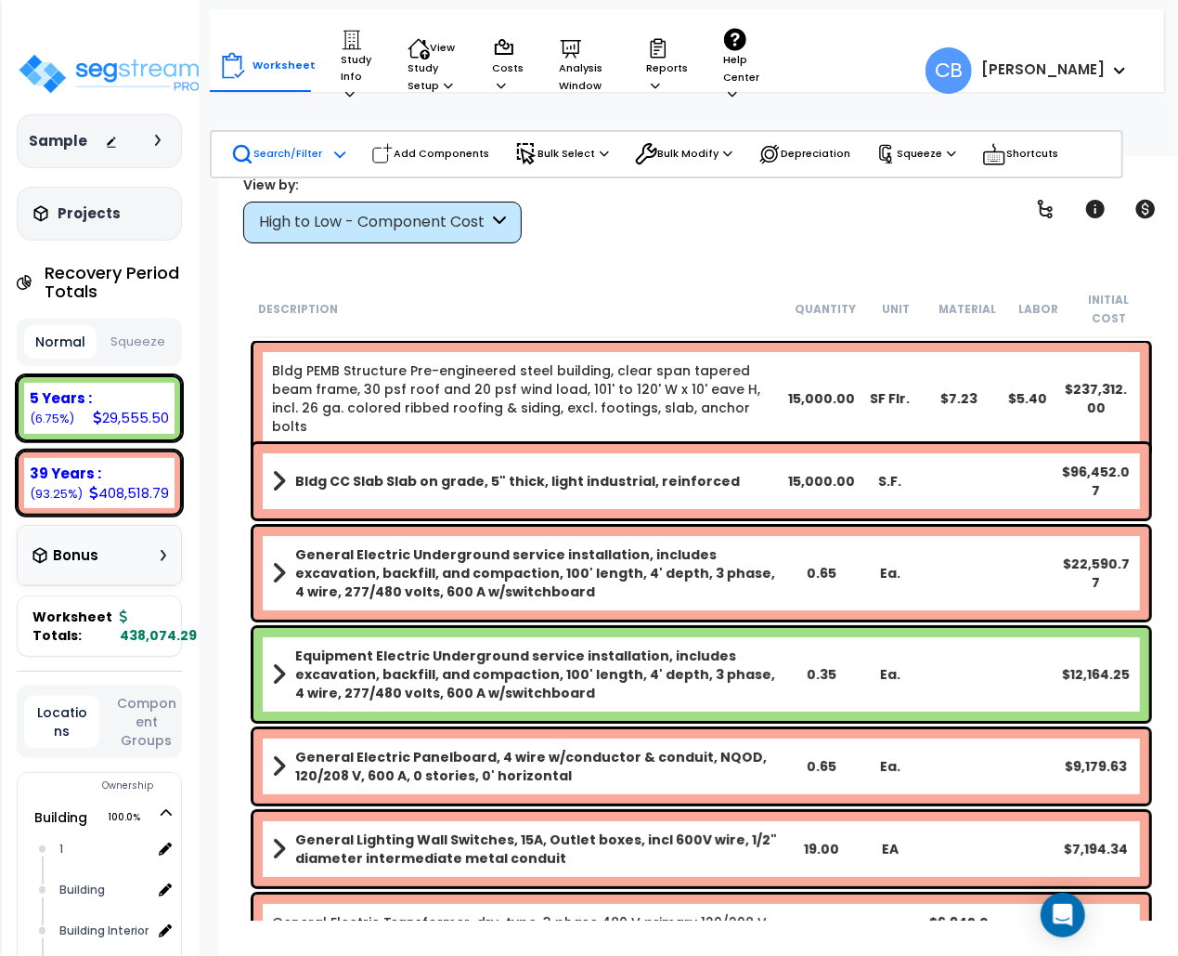
click at [272, 152] on p "Search/Filter" at bounding box center [276, 154] width 91 height 22
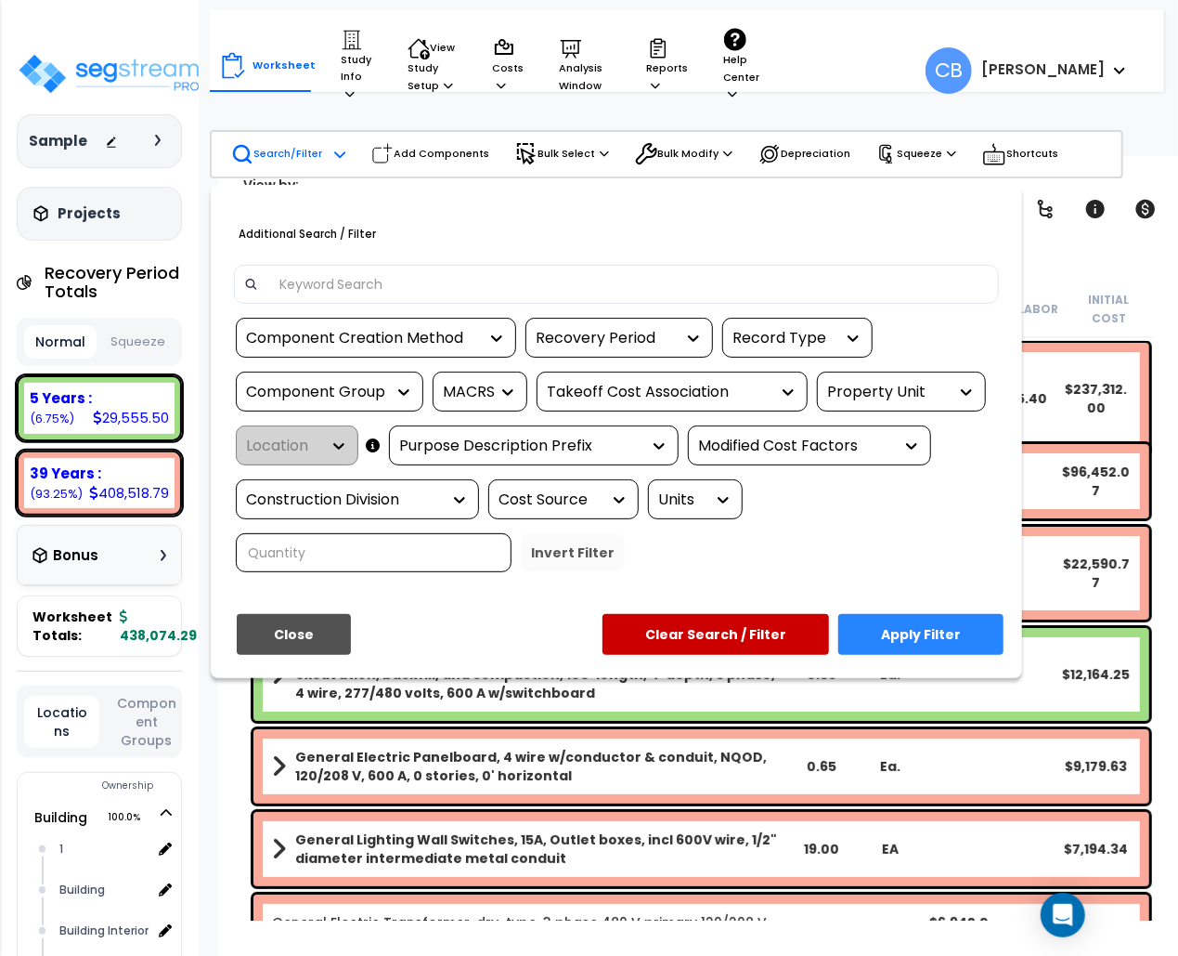
click at [321, 288] on input at bounding box center [629, 284] width 722 height 28
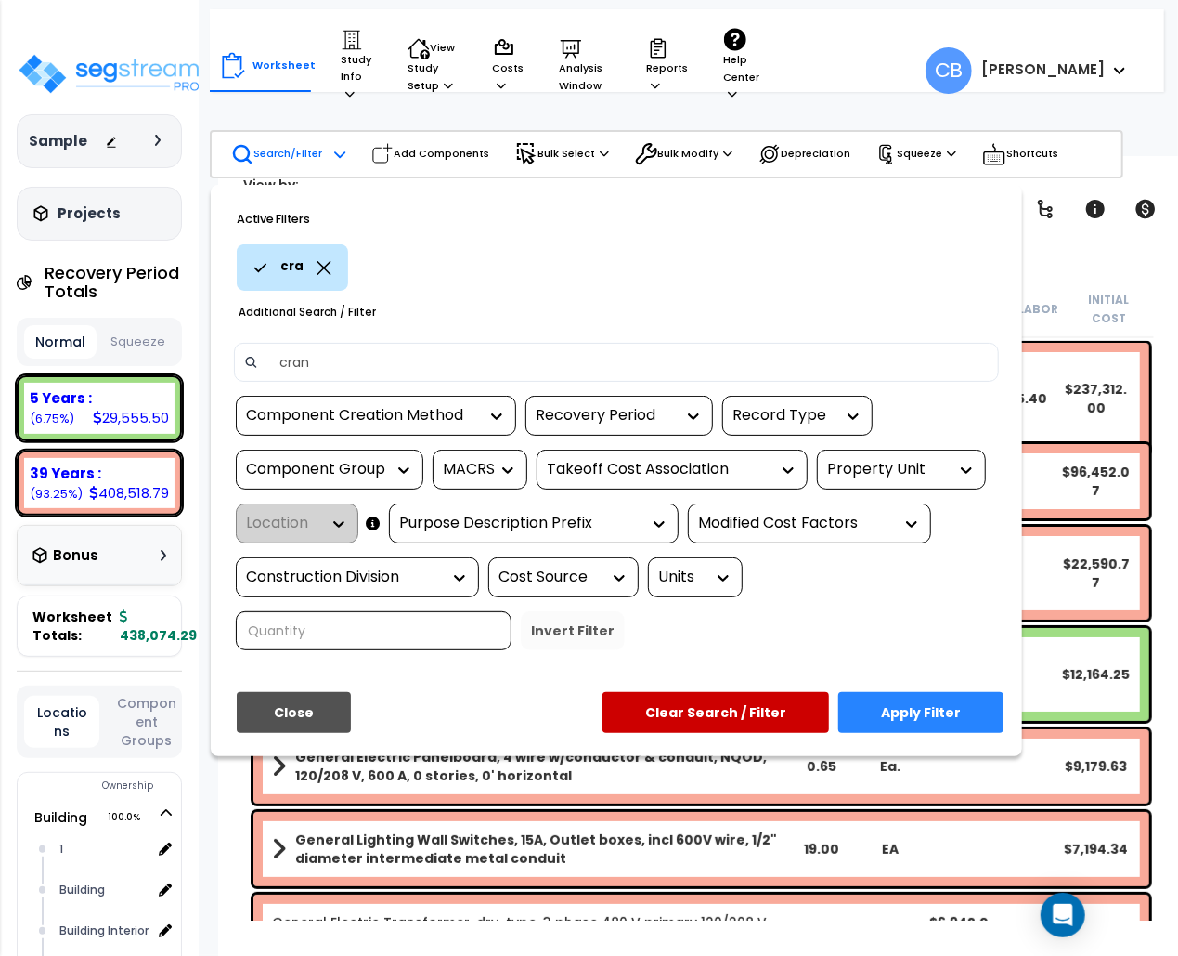
type input "crane"
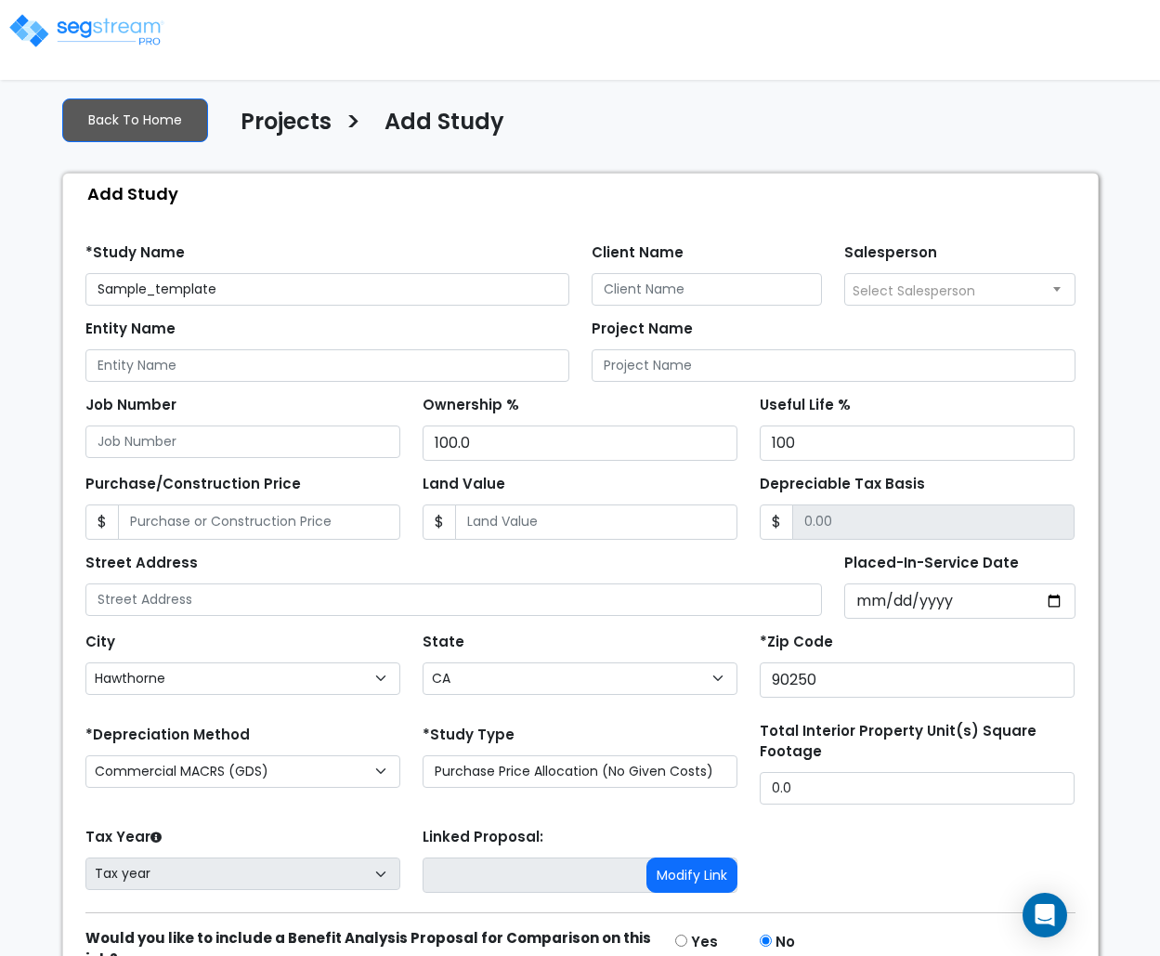
select select "Hawthorne"
select select "CA"
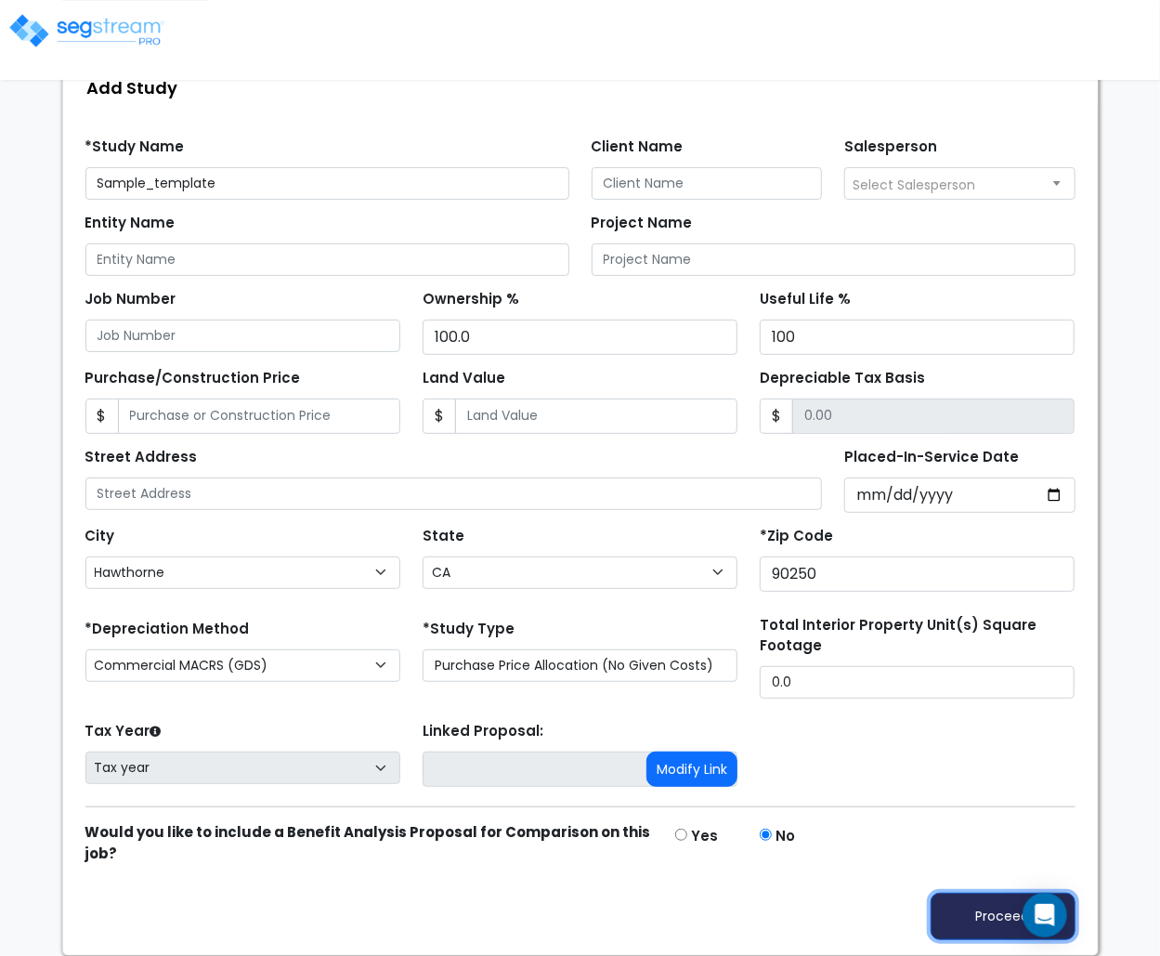
click at [970, 925] on button "Proceed" at bounding box center [1003, 915] width 145 height 47
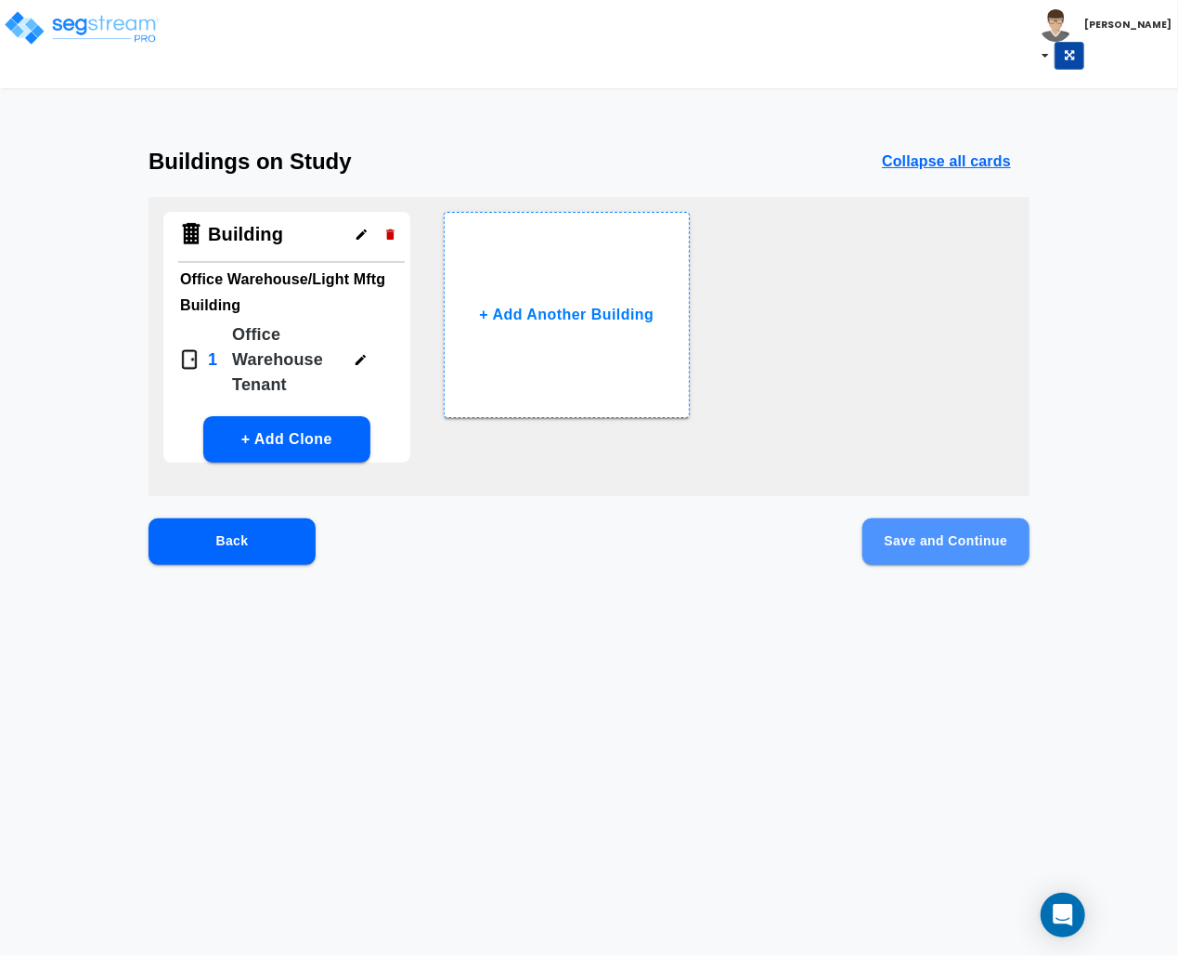
click at [921, 539] on button "Save and Continue" at bounding box center [946, 541] width 167 height 46
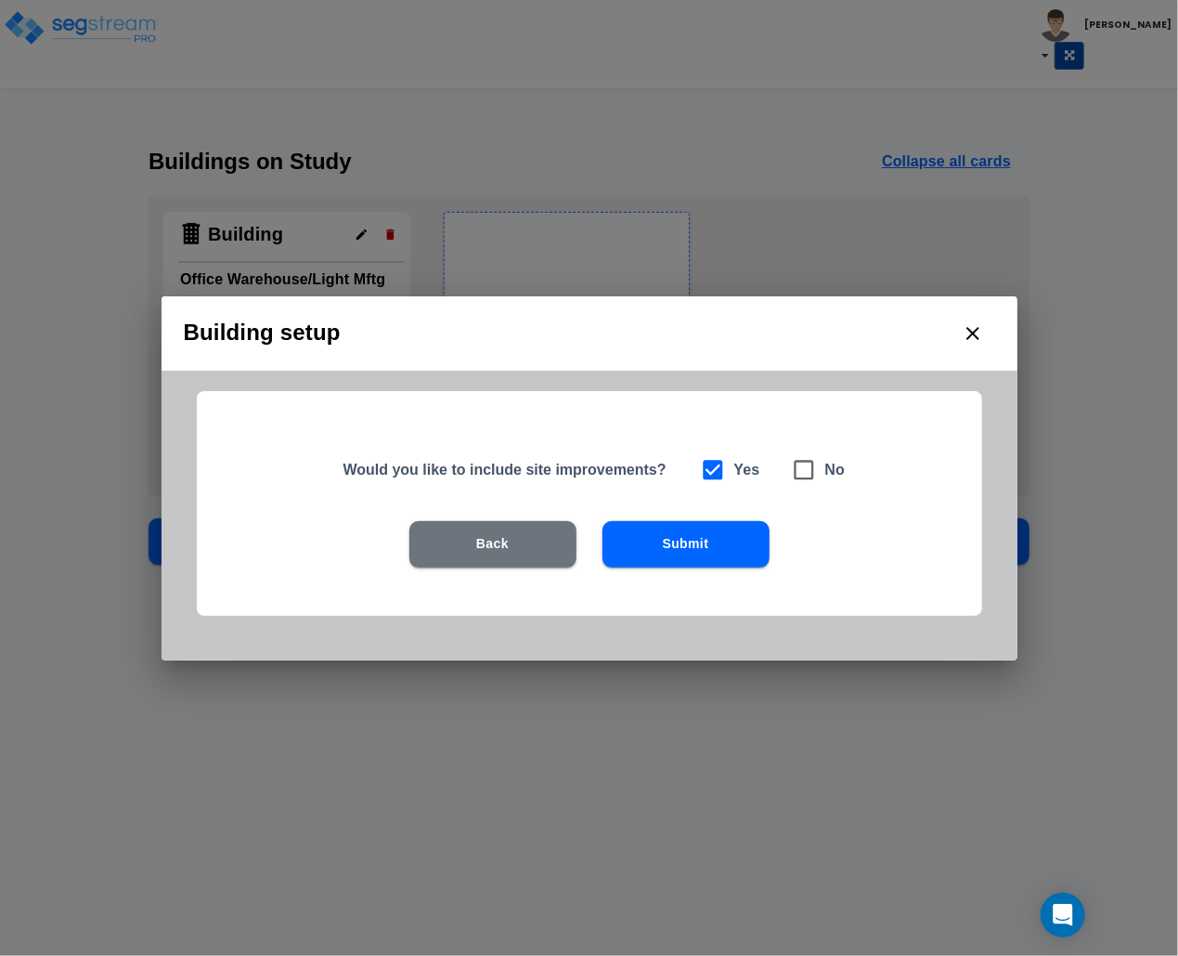
click at [814, 464] on icon at bounding box center [804, 470] width 26 height 26
checkbox input "false"
checkbox input "true"
click at [730, 533] on button "Submit" at bounding box center [686, 544] width 167 height 46
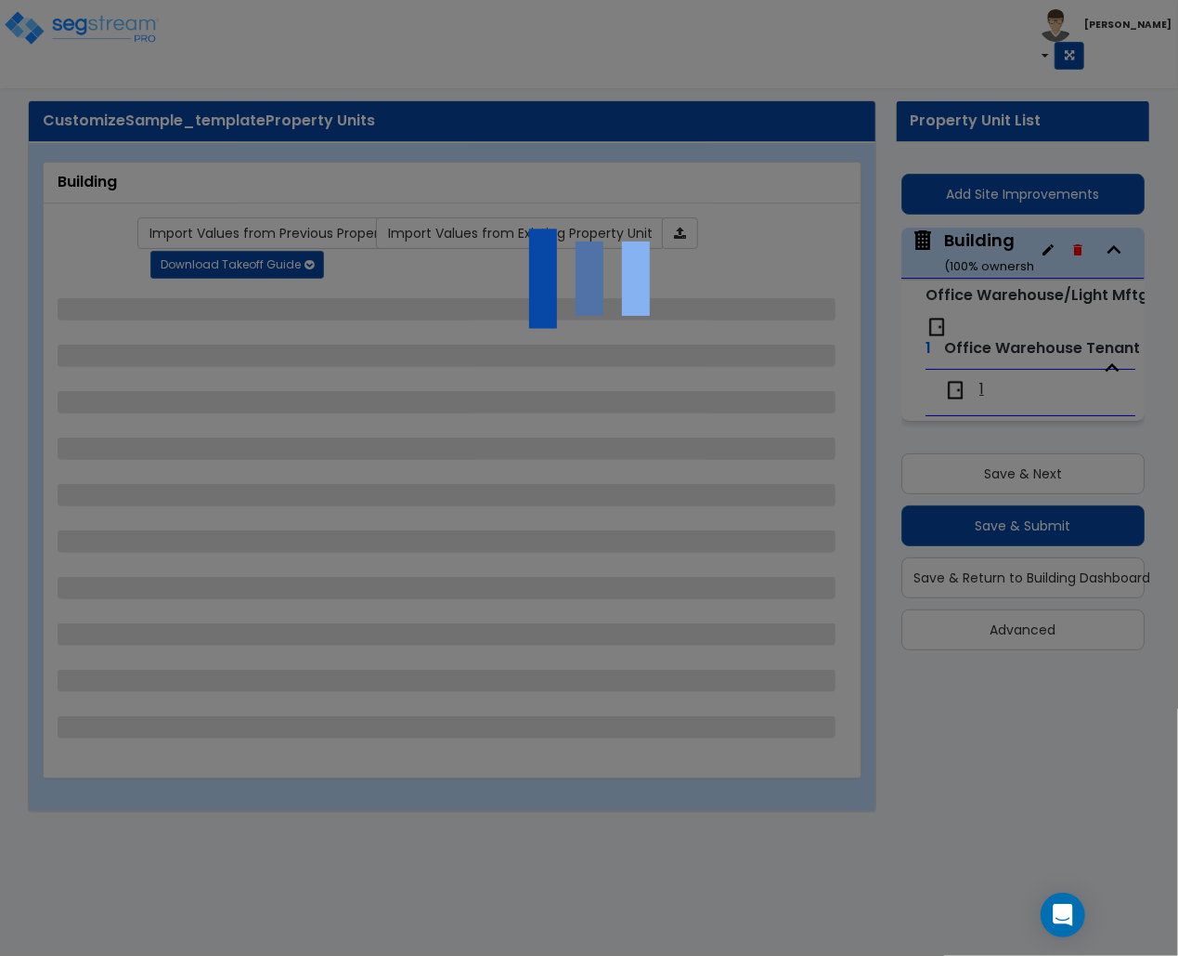
select select "1"
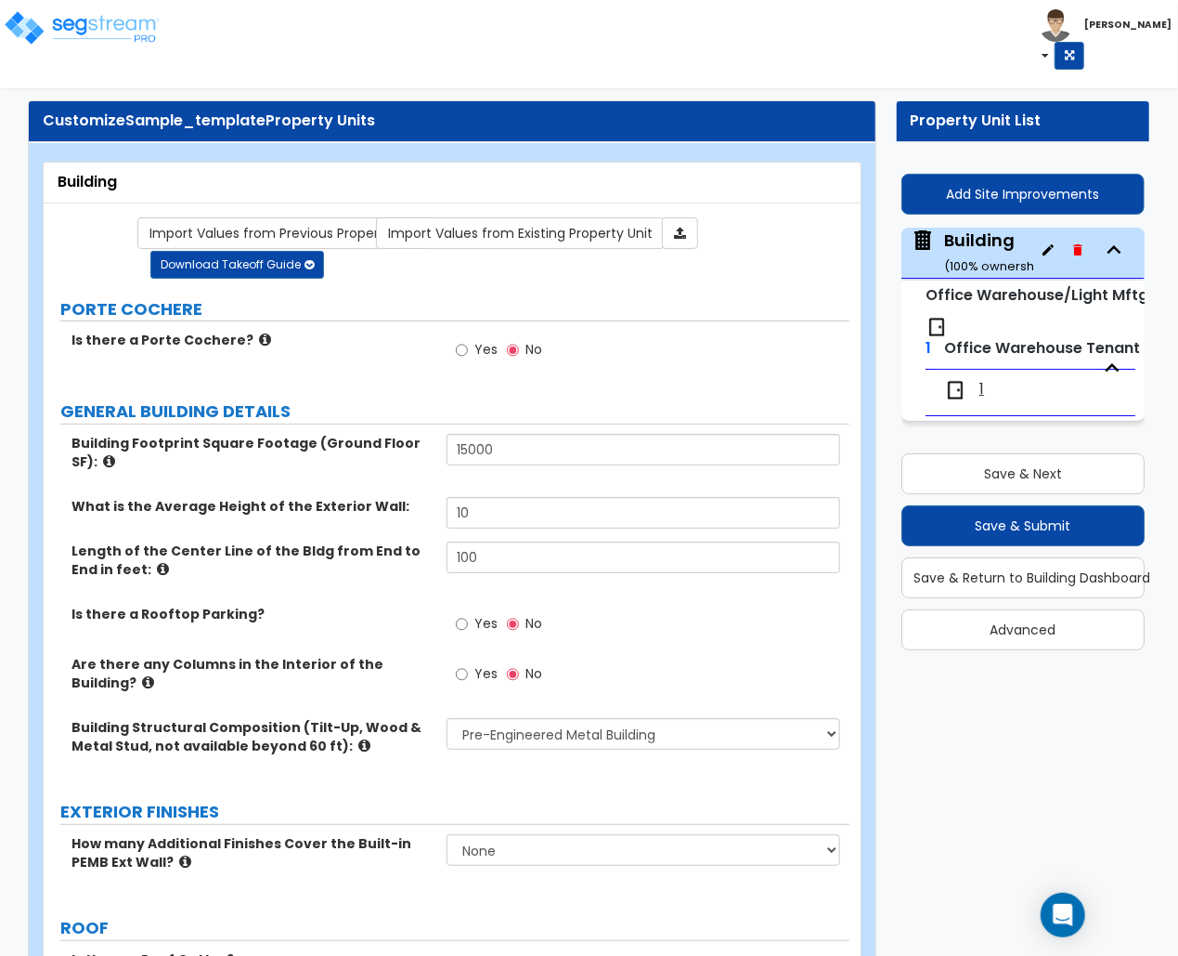
click at [977, 392] on div "1" at bounding box center [984, 390] width 80 height 22
click at [984, 397] on span "1" at bounding box center [982, 389] width 5 height 21
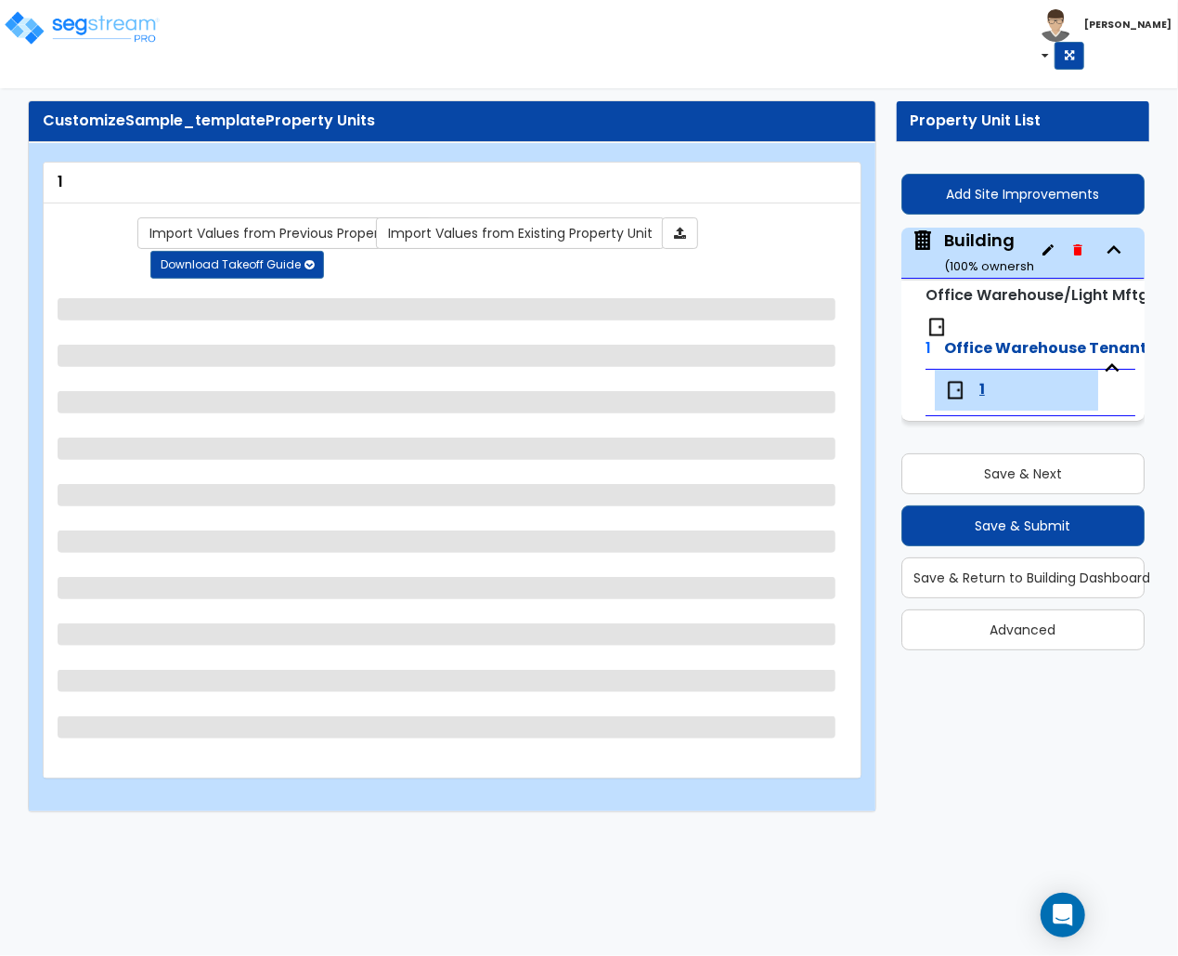
select select "1"
select select "4"
select select "6"
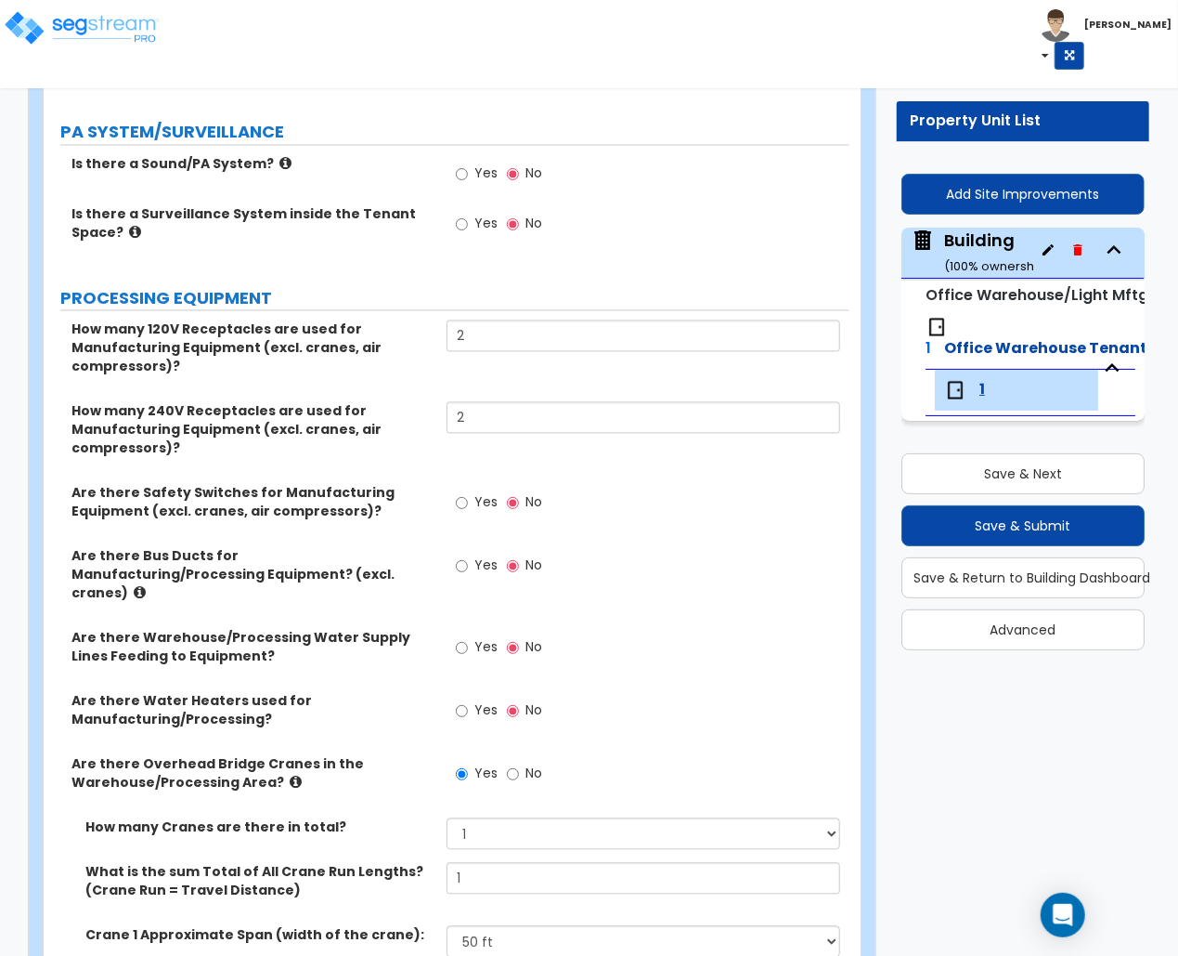
scroll to position [2110, 0]
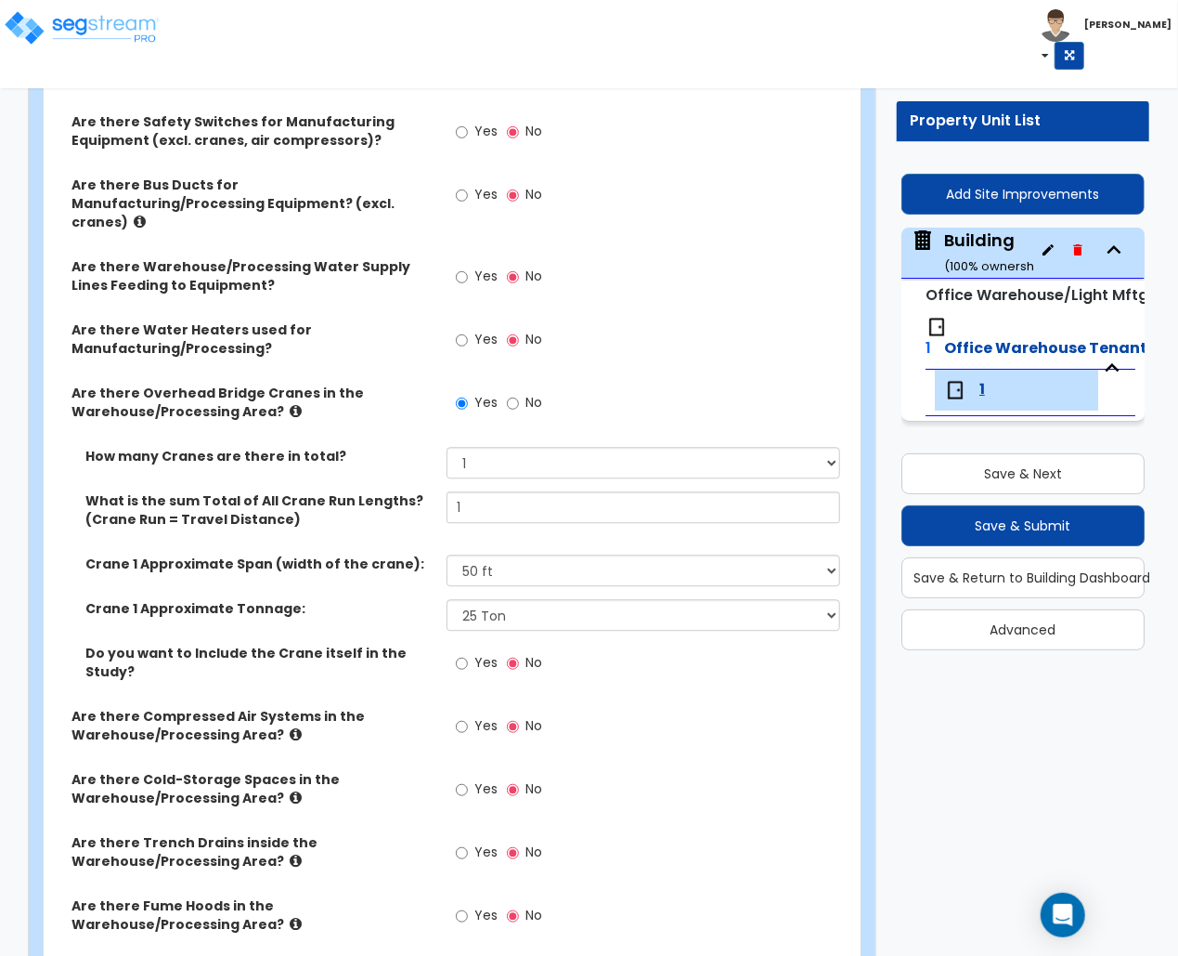
click at [470, 659] on label "Yes" at bounding box center [477, 665] width 42 height 32
click at [468, 659] on input "Yes" at bounding box center [462, 663] width 12 height 20
radio input "true"
click at [494, 554] on select "Please Choose One 20 ft 30 ft 40 ft 50 ft" at bounding box center [644, 570] width 394 height 32
click at [368, 557] on label "Crane 1 Approximate Span (width of the crane):" at bounding box center [258, 563] width 347 height 19
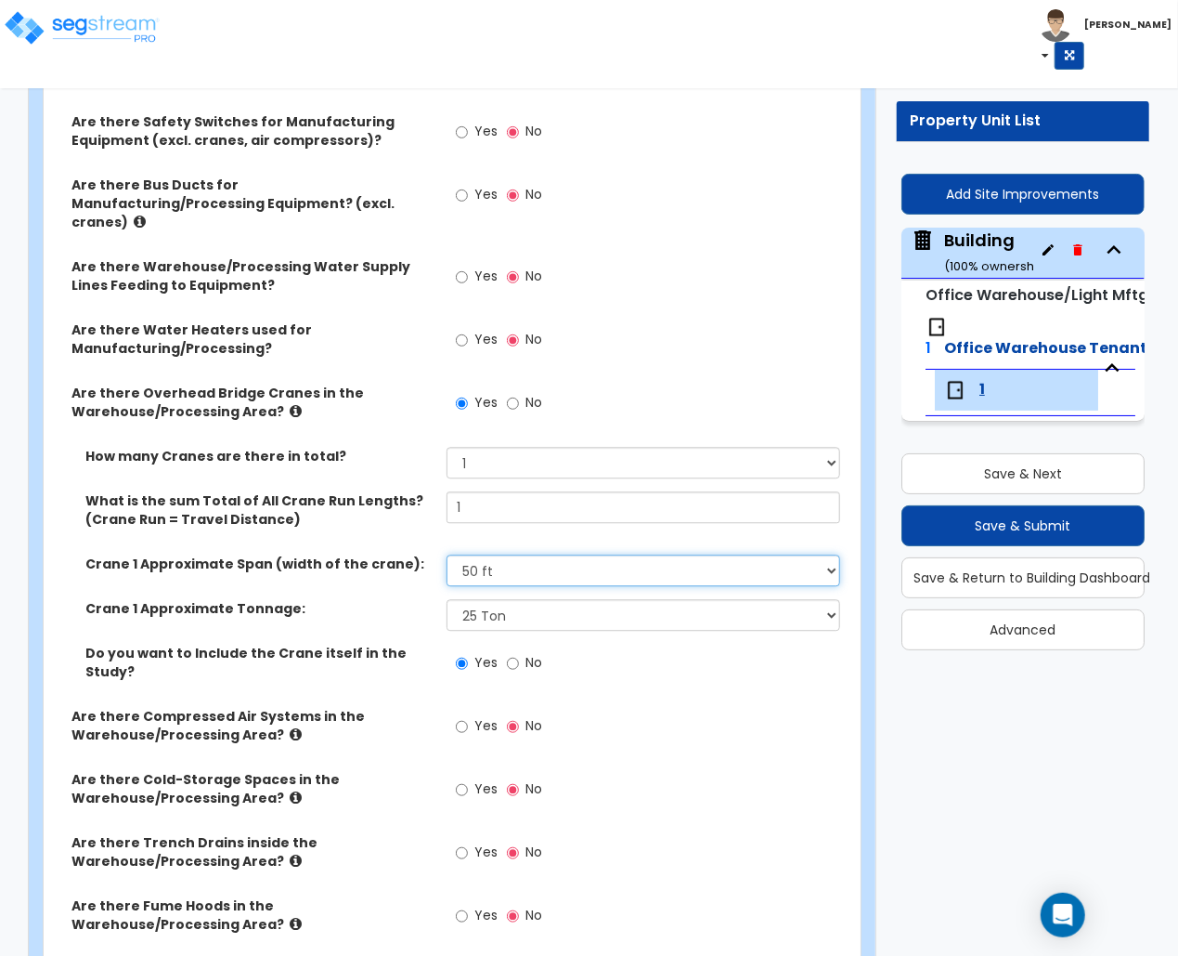
drag, startPoint x: 494, startPoint y: 553, endPoint x: 494, endPoint y: 569, distance: 15.8
click at [494, 554] on select "Please Choose One 20 ft 30 ft 40 ft 50 ft" at bounding box center [644, 570] width 394 height 32
select select "1"
click at [447, 554] on select "Please Choose One 20 ft 30 ft 40 ft 50 ft" at bounding box center [644, 570] width 394 height 32
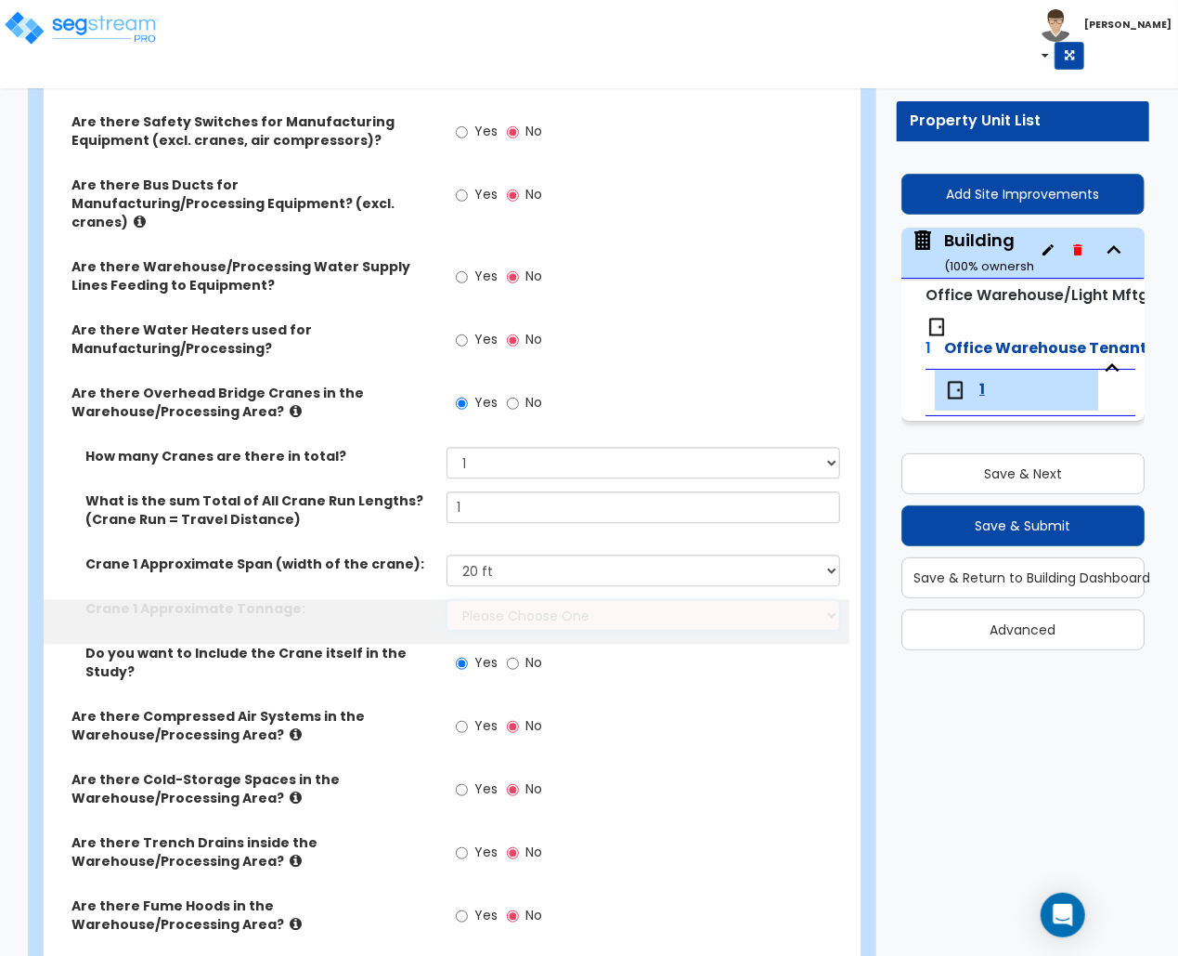
drag, startPoint x: 490, startPoint y: 626, endPoint x: 492, endPoint y: 602, distance: 24.2
click at [492, 602] on select "Please Choose One 3 Ton 5 Ton 7.5 Ton 10 Ton 15 Ton" at bounding box center [644, 615] width 394 height 32
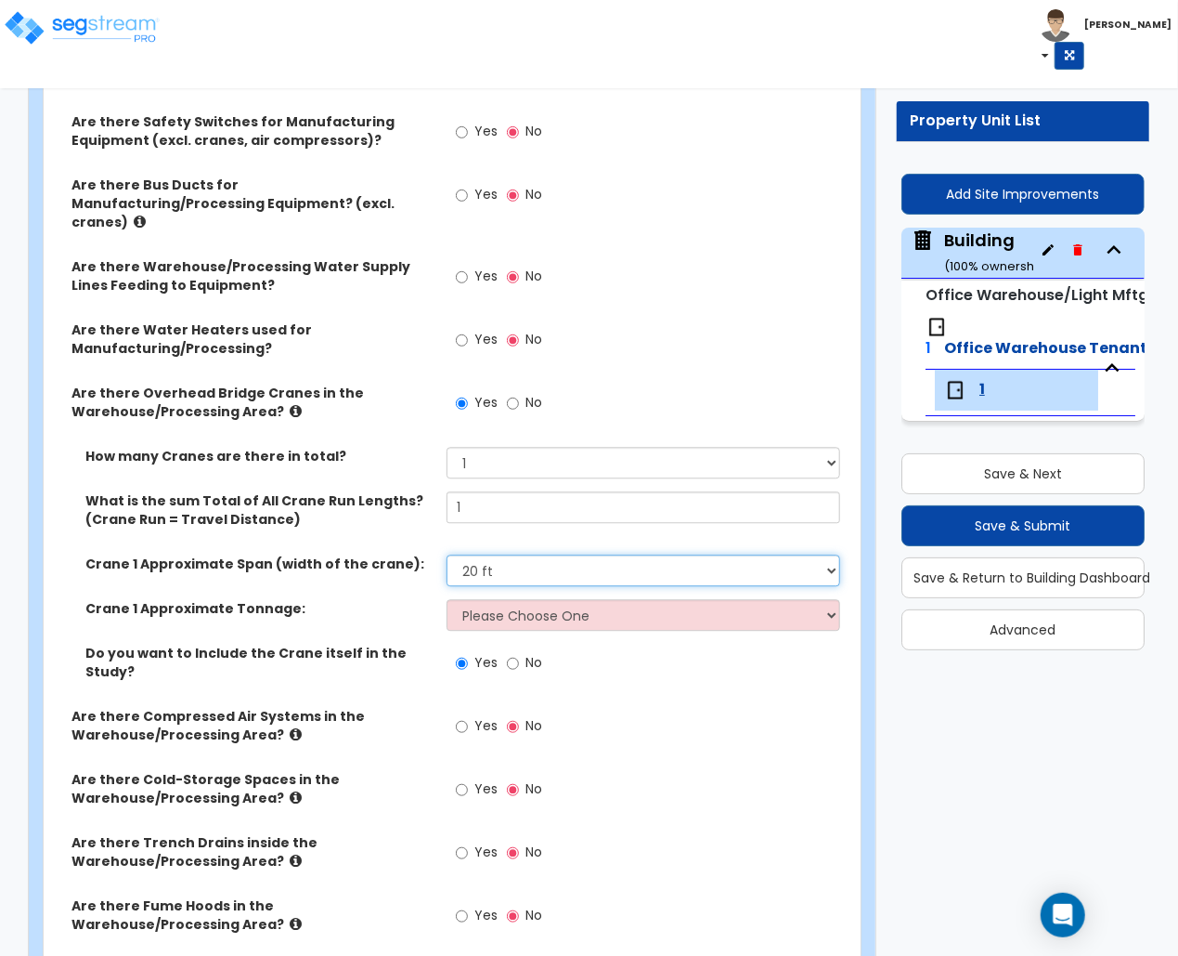
click at [485, 565] on select "Please Choose One 20 ft 30 ft 40 ft 50 ft" at bounding box center [644, 570] width 394 height 32
click at [372, 599] on label "Crane 1 Approximate Tonnage:" at bounding box center [258, 608] width 347 height 19
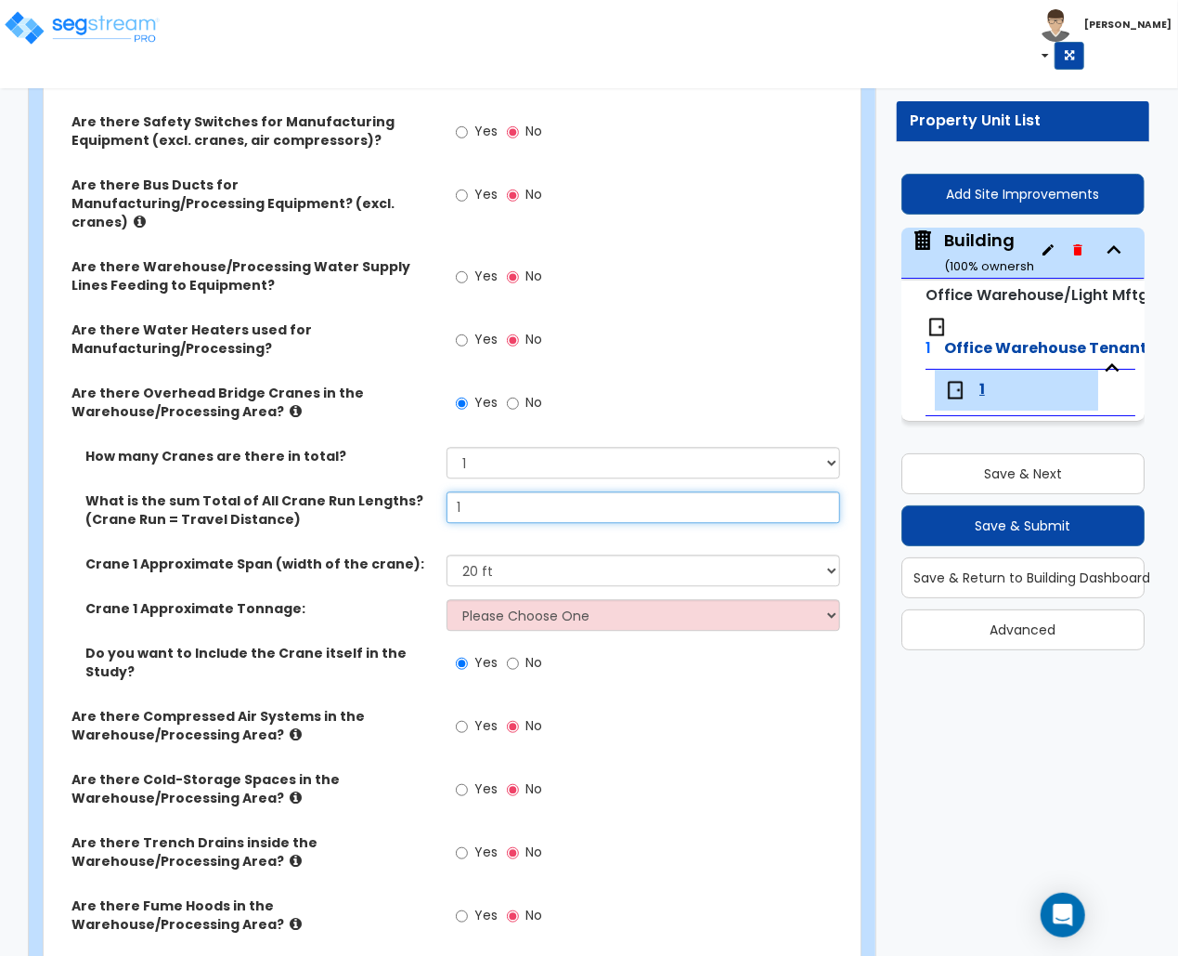
click at [473, 491] on input "1" at bounding box center [644, 507] width 394 height 32
drag, startPoint x: 472, startPoint y: 492, endPoint x: 410, endPoint y: 481, distance: 63.2
click at [410, 491] on div "What is the sum Total of All Crane Run Lengths? (Crane Run = Travel Distance) 1" at bounding box center [447, 522] width 806 height 63
click at [465, 447] on select "None 1 2 3 4 5" at bounding box center [644, 463] width 394 height 32
click at [505, 450] on select "None 1 2 3 4 5" at bounding box center [644, 463] width 394 height 32
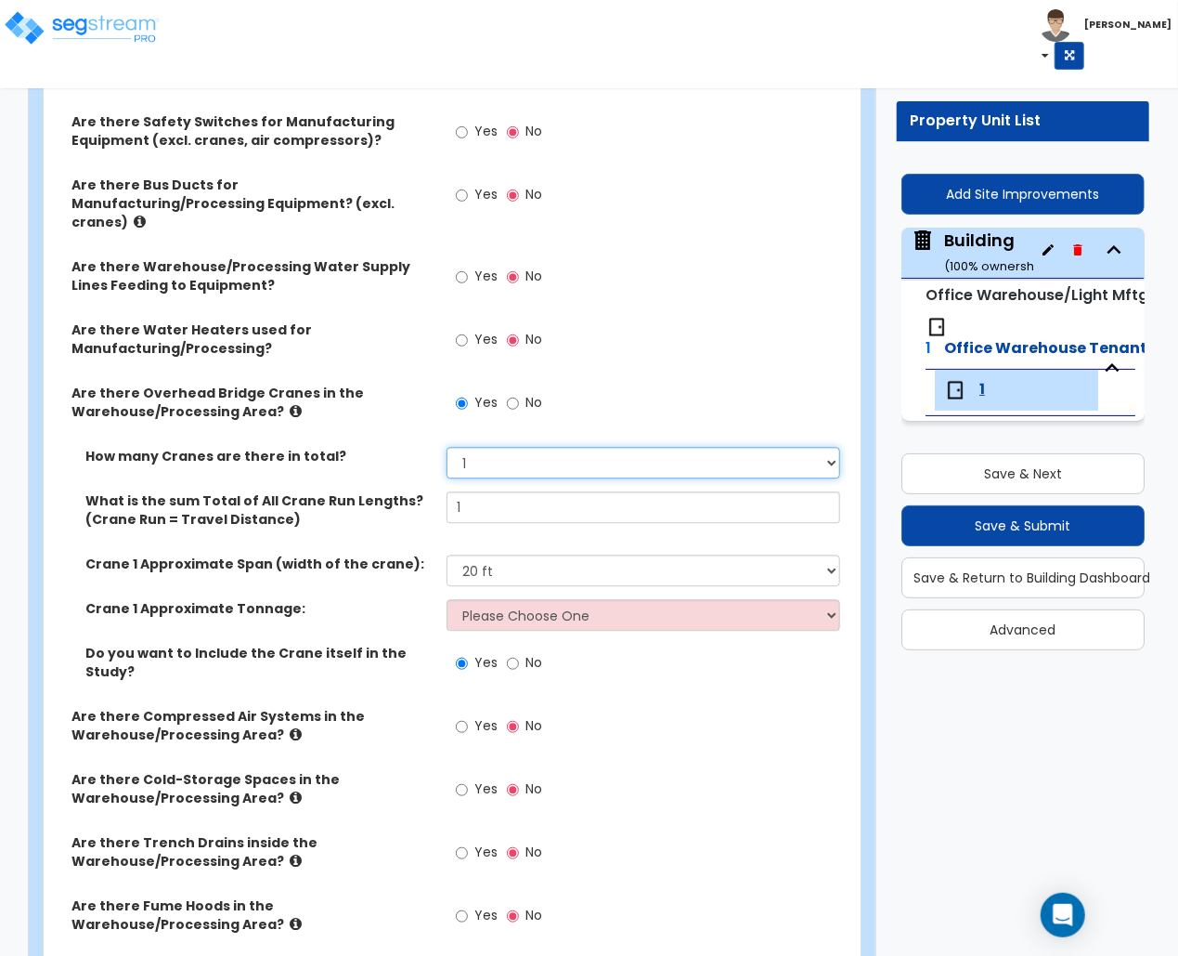
click at [474, 458] on select "None 1 2 3 4 5" at bounding box center [644, 463] width 394 height 32
select select "2"
click at [447, 447] on select "None 1 2 3 4 5" at bounding box center [644, 463] width 394 height 32
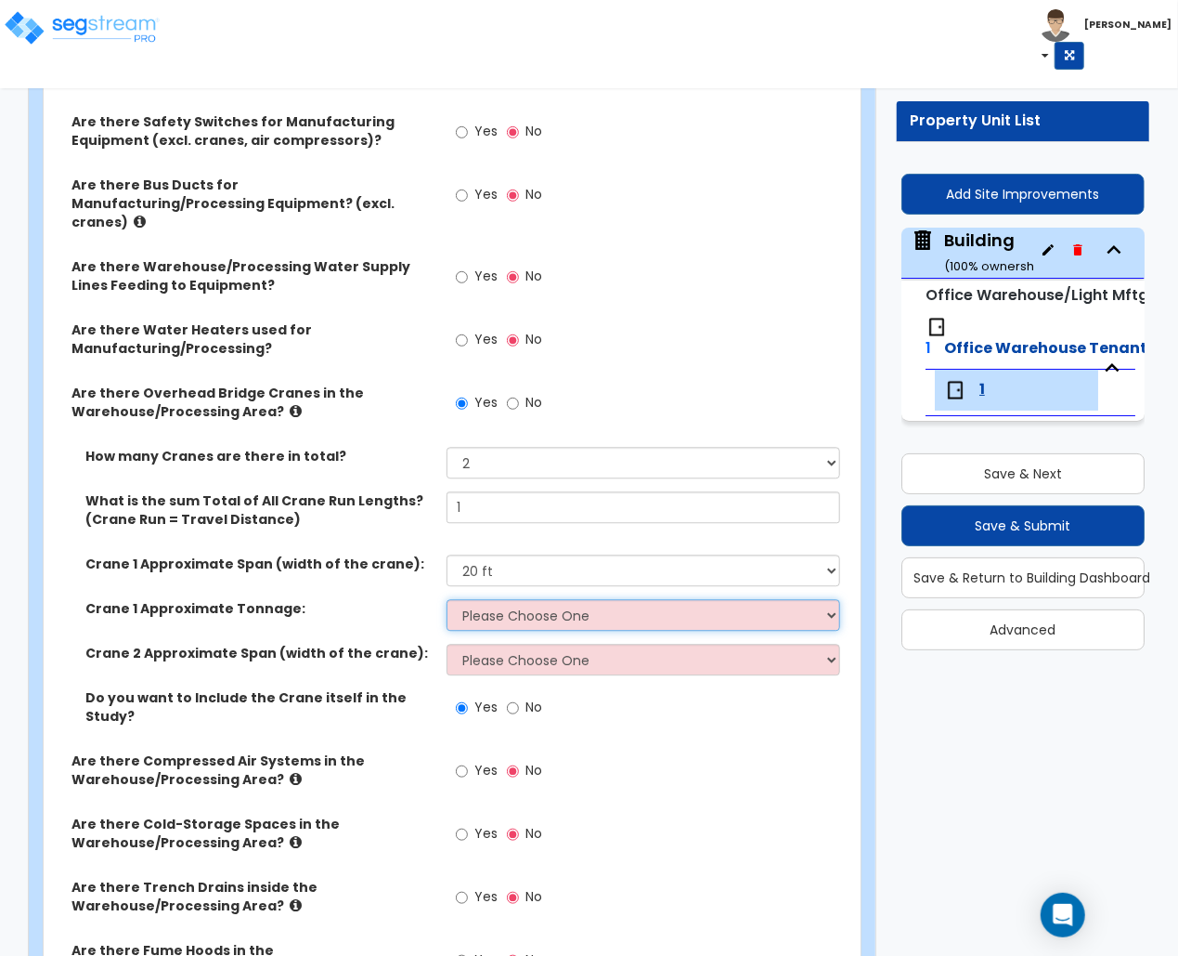
click at [518, 611] on select "Please Choose One 3 Ton 5 Ton 7.5 Ton 10 Ton 15 Ton" at bounding box center [644, 615] width 394 height 32
select select "1"
click at [447, 599] on select "Please Choose One 3 Ton 5 Ton 7.5 Ton 10 Ton 15 Ton" at bounding box center [644, 615] width 394 height 32
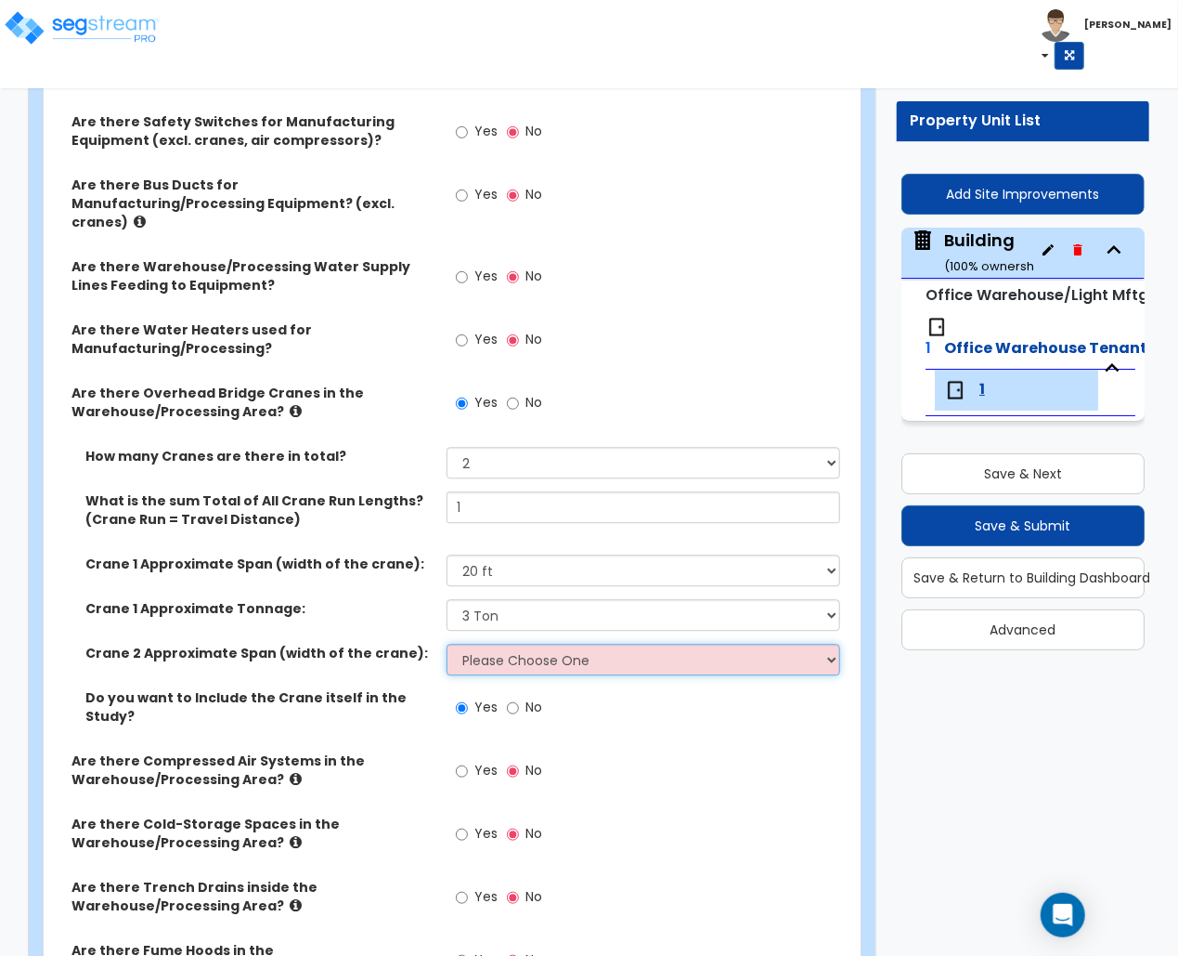
click at [509, 652] on select "Please Choose One 20 ft 30 ft 40 ft 50 ft" at bounding box center [644, 660] width 394 height 32
select select "4"
click at [447, 644] on select "Please Choose One 20 ft 30 ft 40 ft 50 ft" at bounding box center [644, 660] width 394 height 32
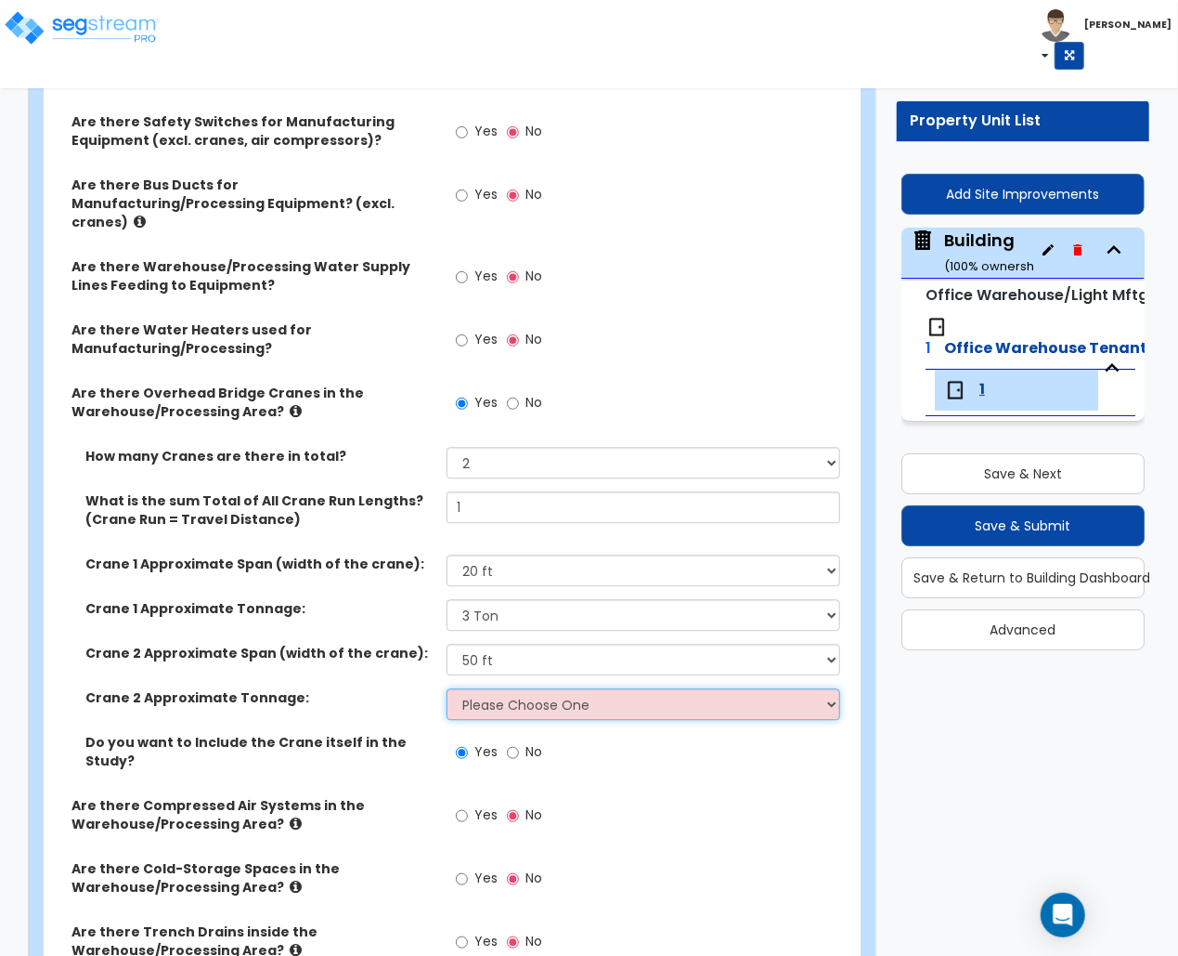
click at [521, 688] on select "Please Choose One 3 Ton 5 Ton 7.5 Ton 10 Ton 15 Ton 25 Ton" at bounding box center [644, 704] width 394 height 32
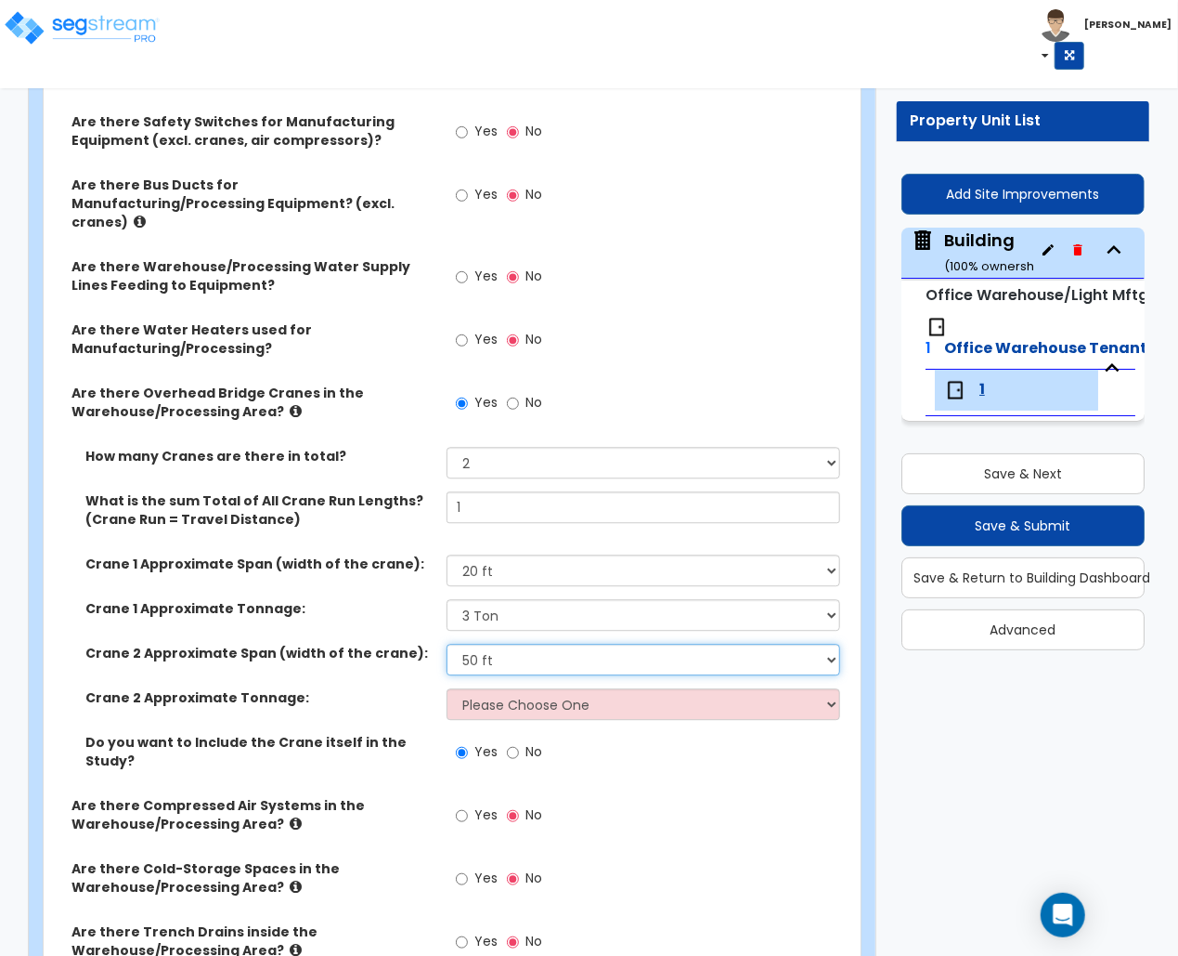
click at [533, 650] on select "Please Choose One 20 ft 30 ft 40 ft 50 ft" at bounding box center [644, 660] width 394 height 32
click at [418, 688] on label "Crane 2 Approximate Tonnage:" at bounding box center [258, 697] width 347 height 19
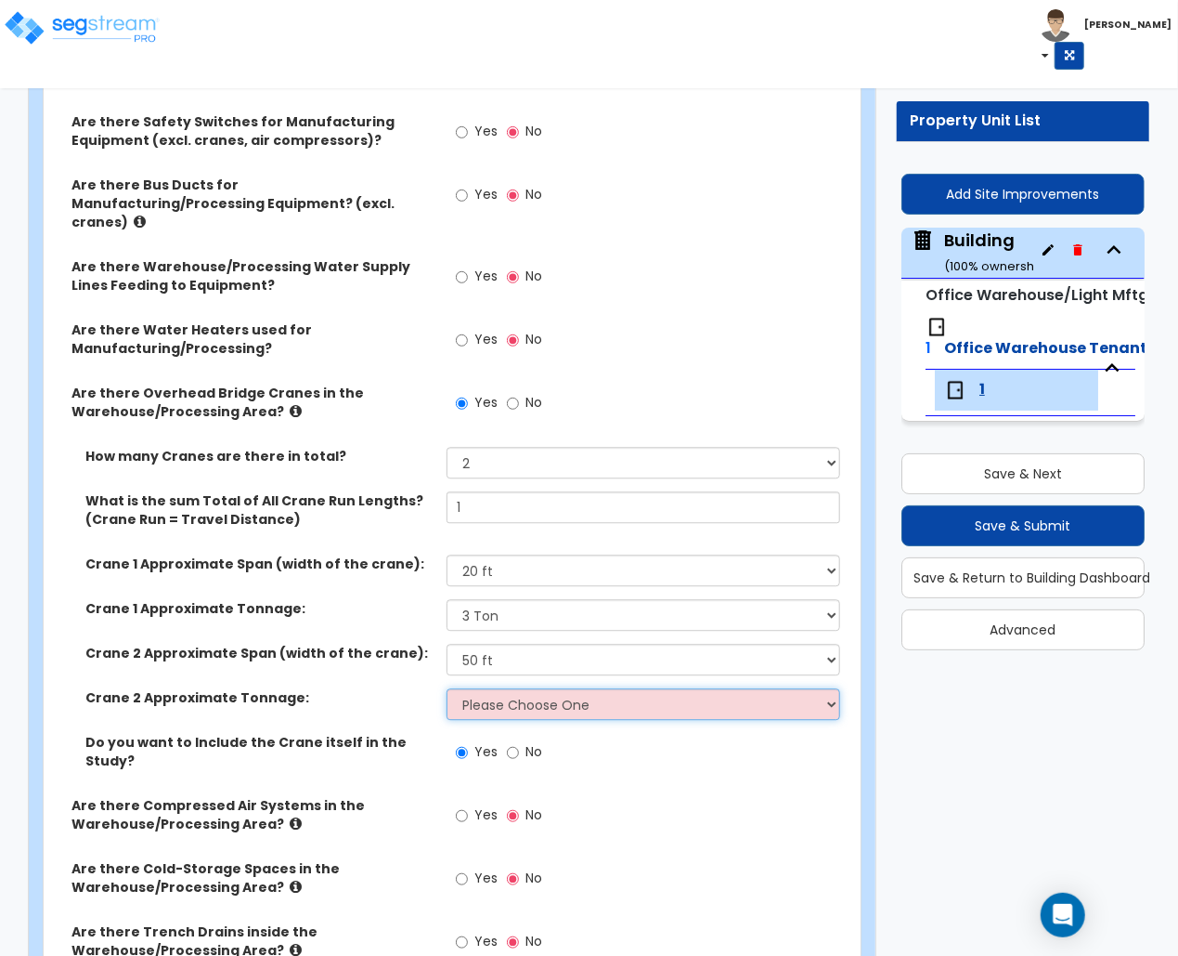
click at [488, 698] on select "Please Choose One 3 Ton 5 Ton 7.5 Ton 10 Ton 15 Ton 25 Ton" at bounding box center [644, 704] width 394 height 32
select select "6"
click at [447, 688] on select "Please Choose One 3 Ton 5 Ton 7.5 Ton 10 Ton 15 Ton 25 Ton" at bounding box center [644, 704] width 394 height 32
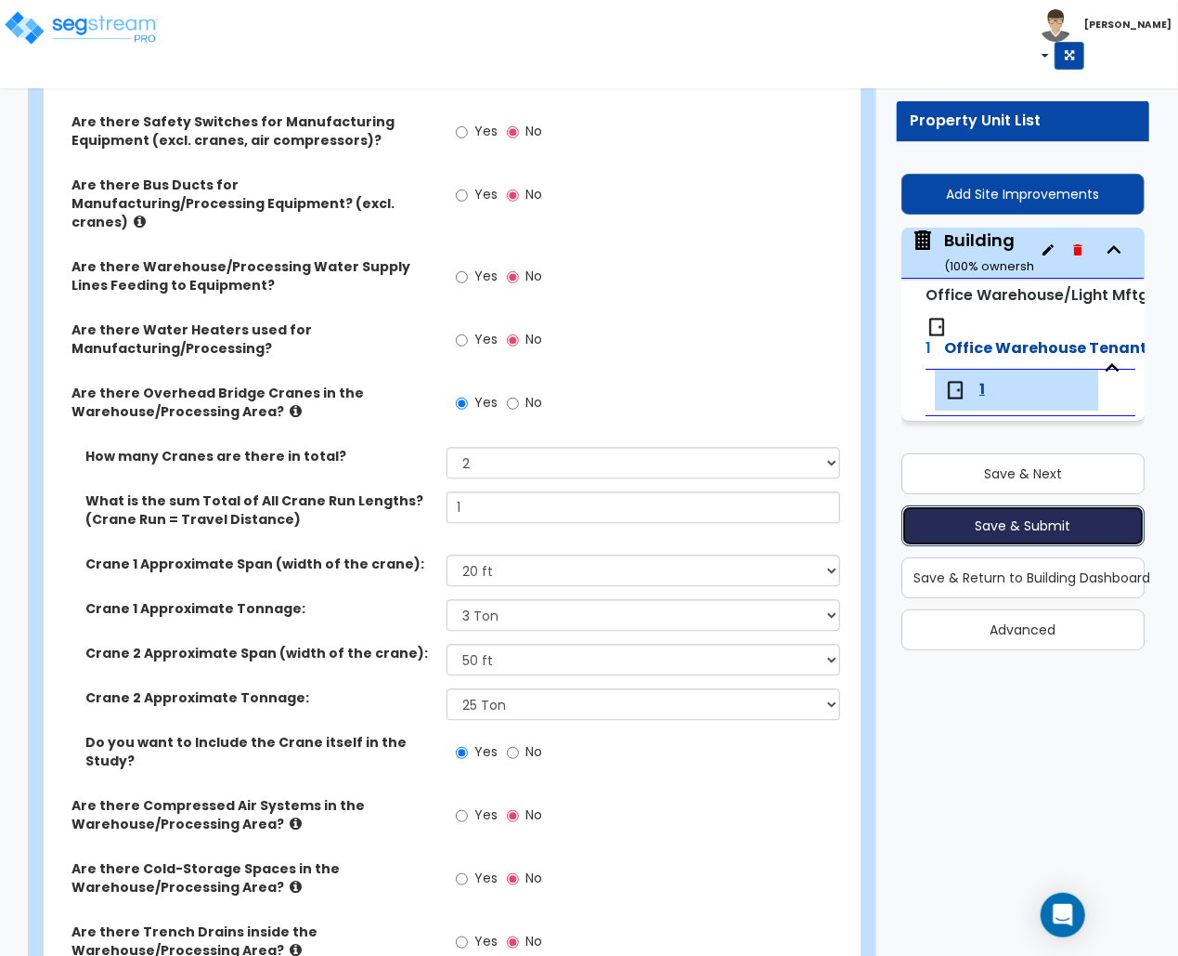
click at [984, 510] on button "Save & Submit" at bounding box center [1023, 525] width 243 height 41
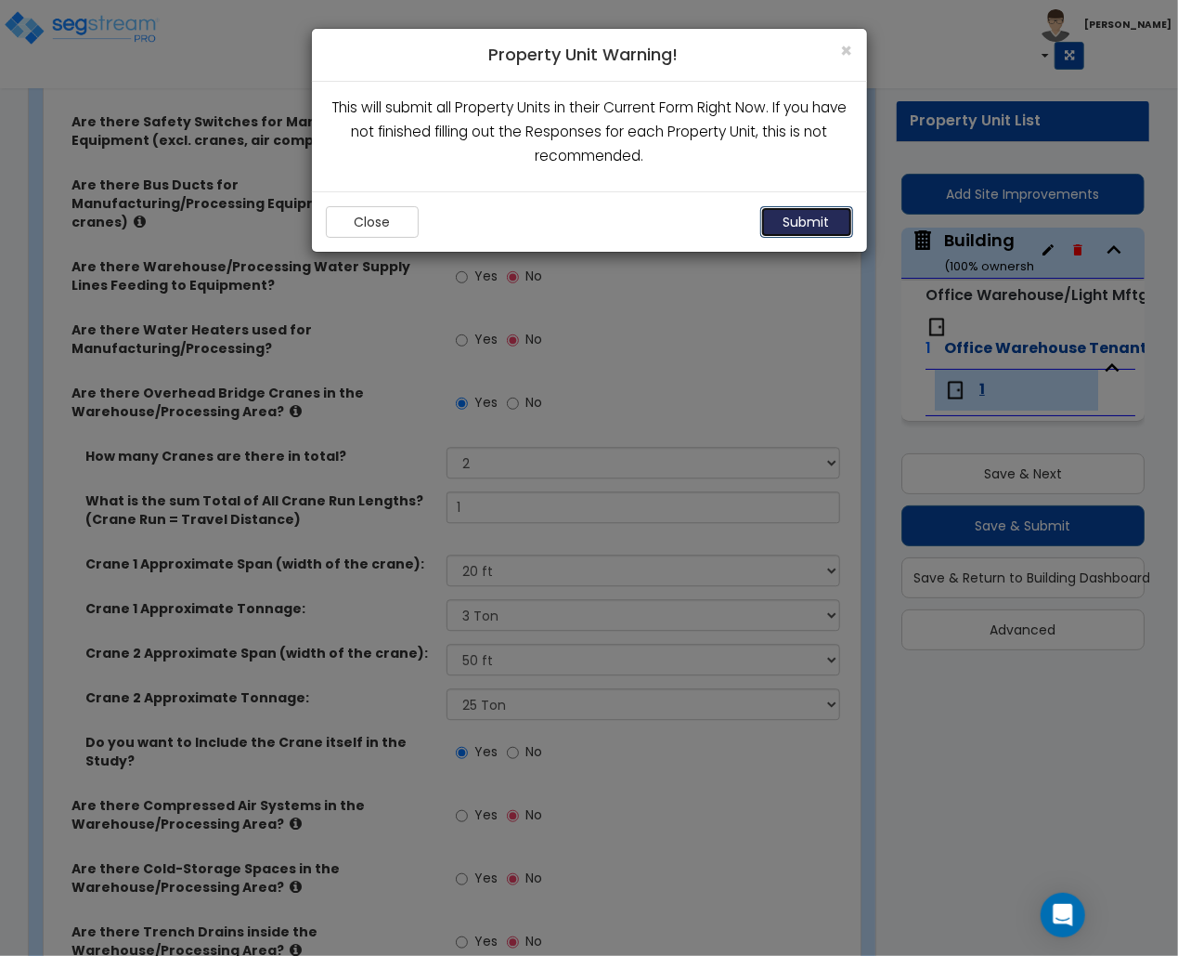
click at [806, 224] on button "Submit" at bounding box center [807, 222] width 93 height 32
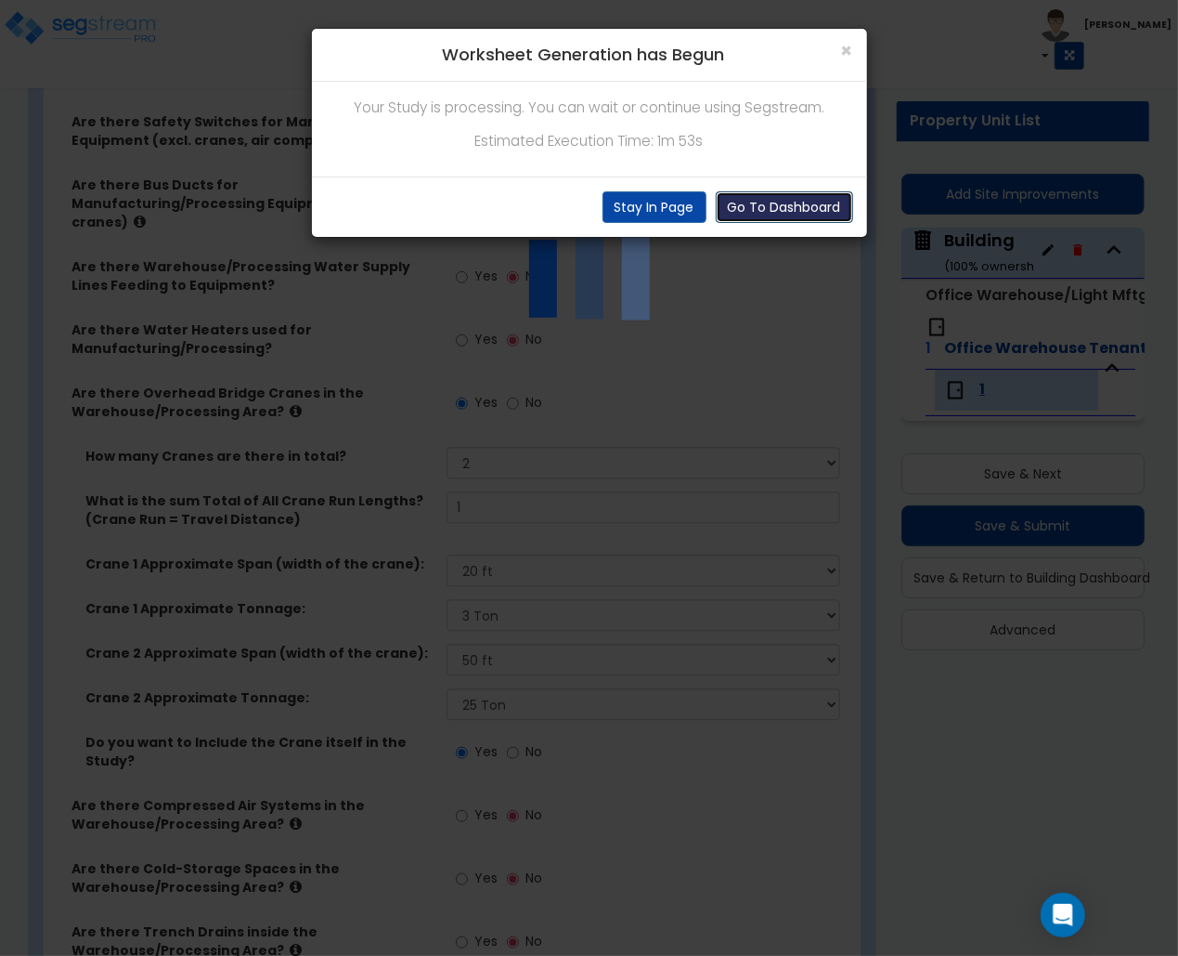
click at [792, 204] on button "Go To Dashboard" at bounding box center [784, 207] width 137 height 32
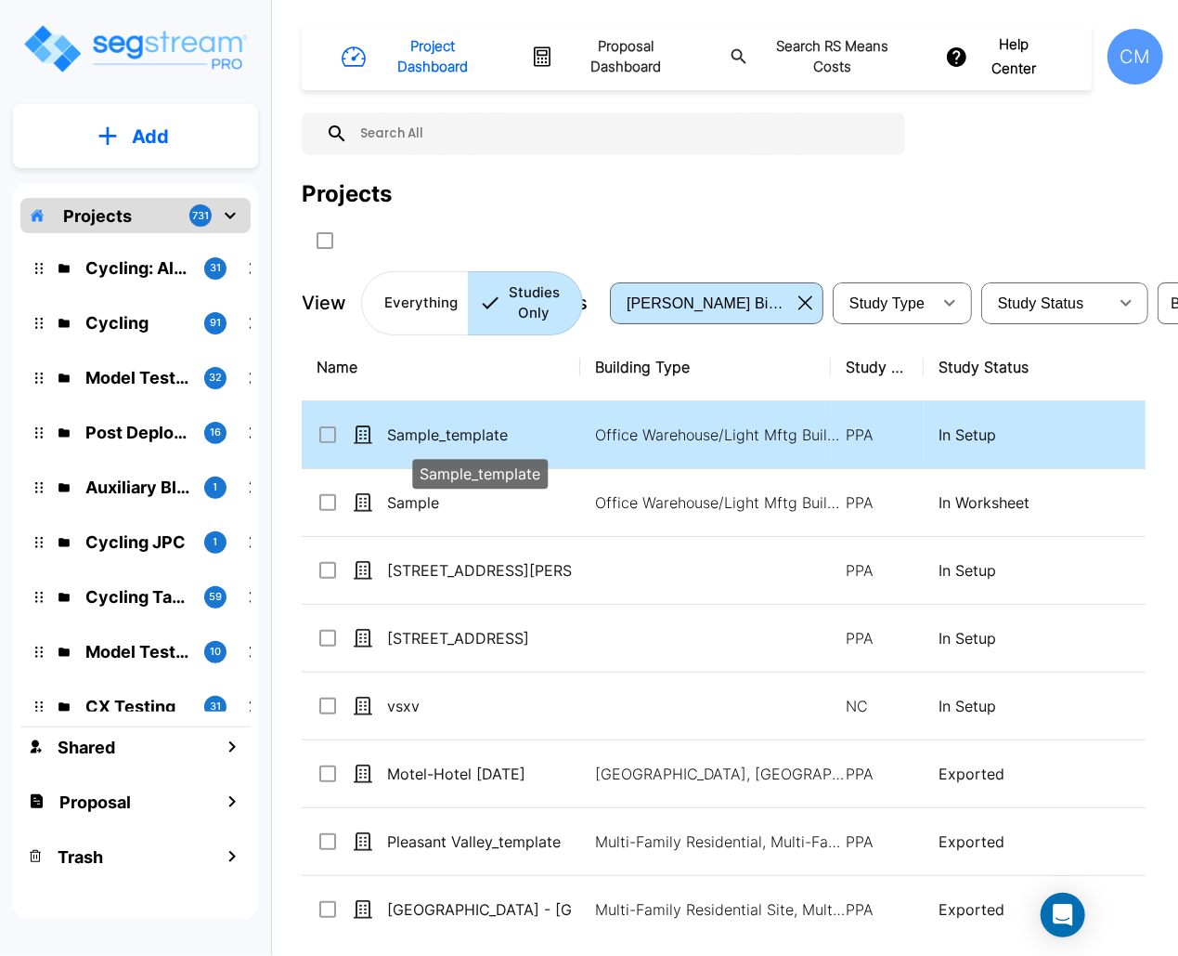
click at [459, 444] on p "Sample_template" at bounding box center [480, 434] width 186 height 22
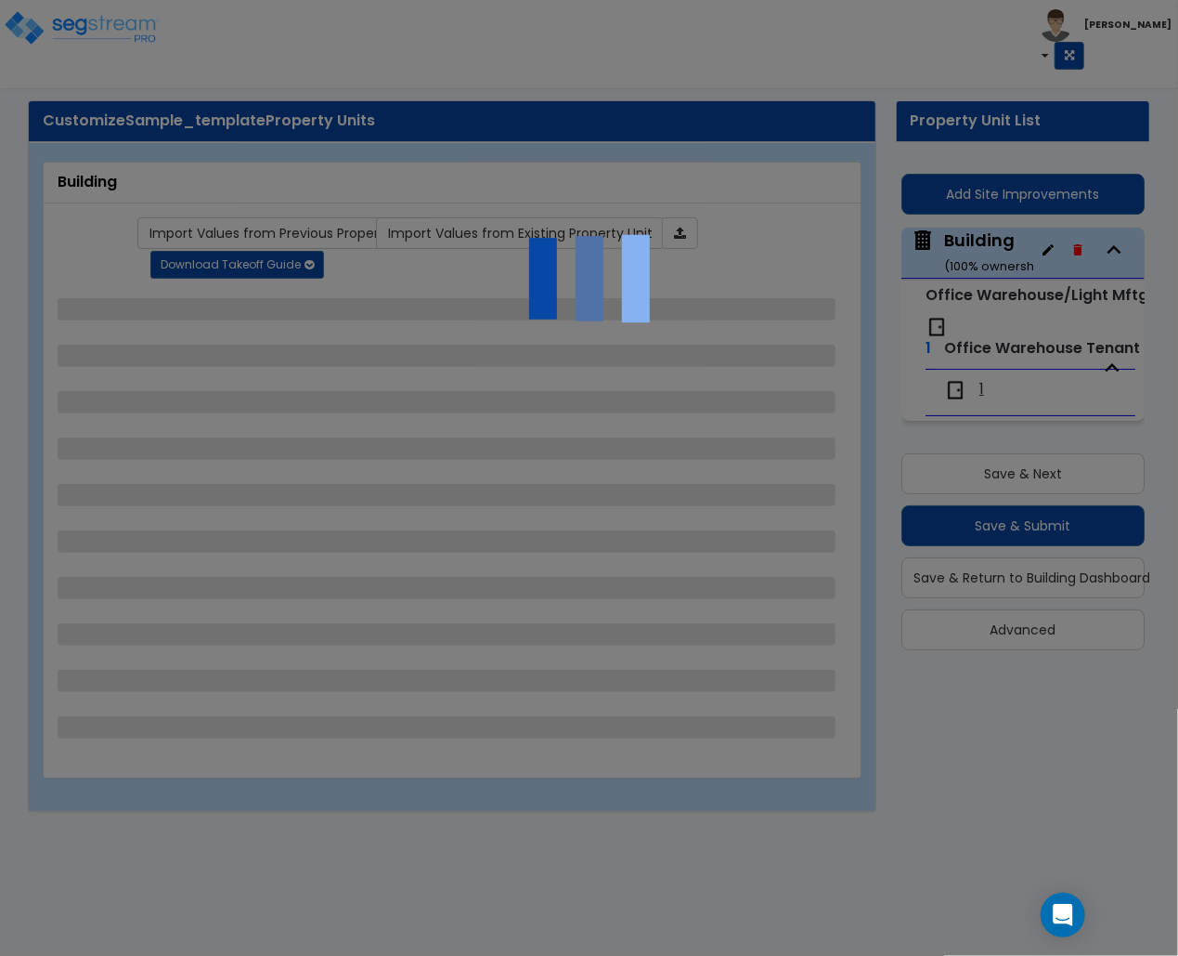
select select "1"
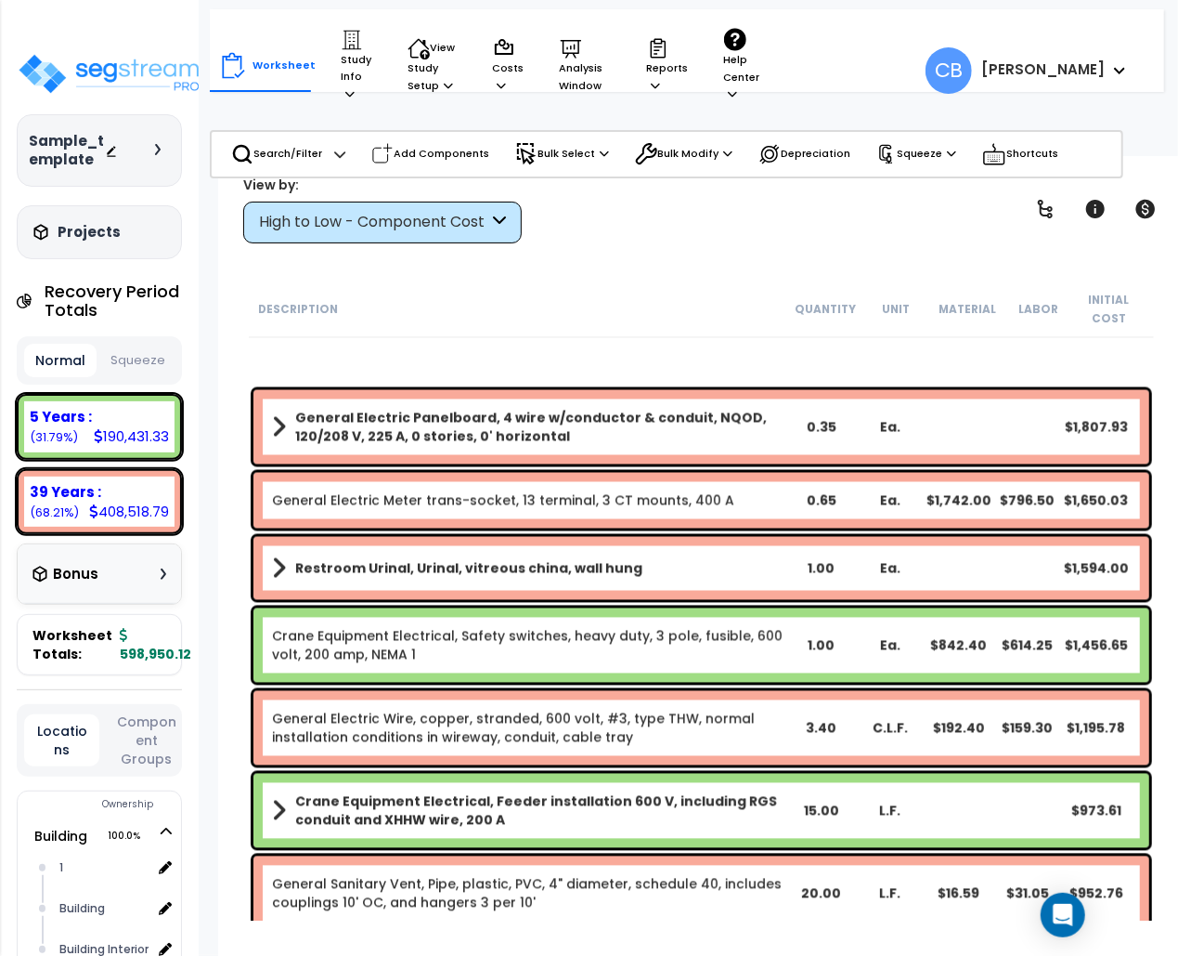
scroll to position [2229, 0]
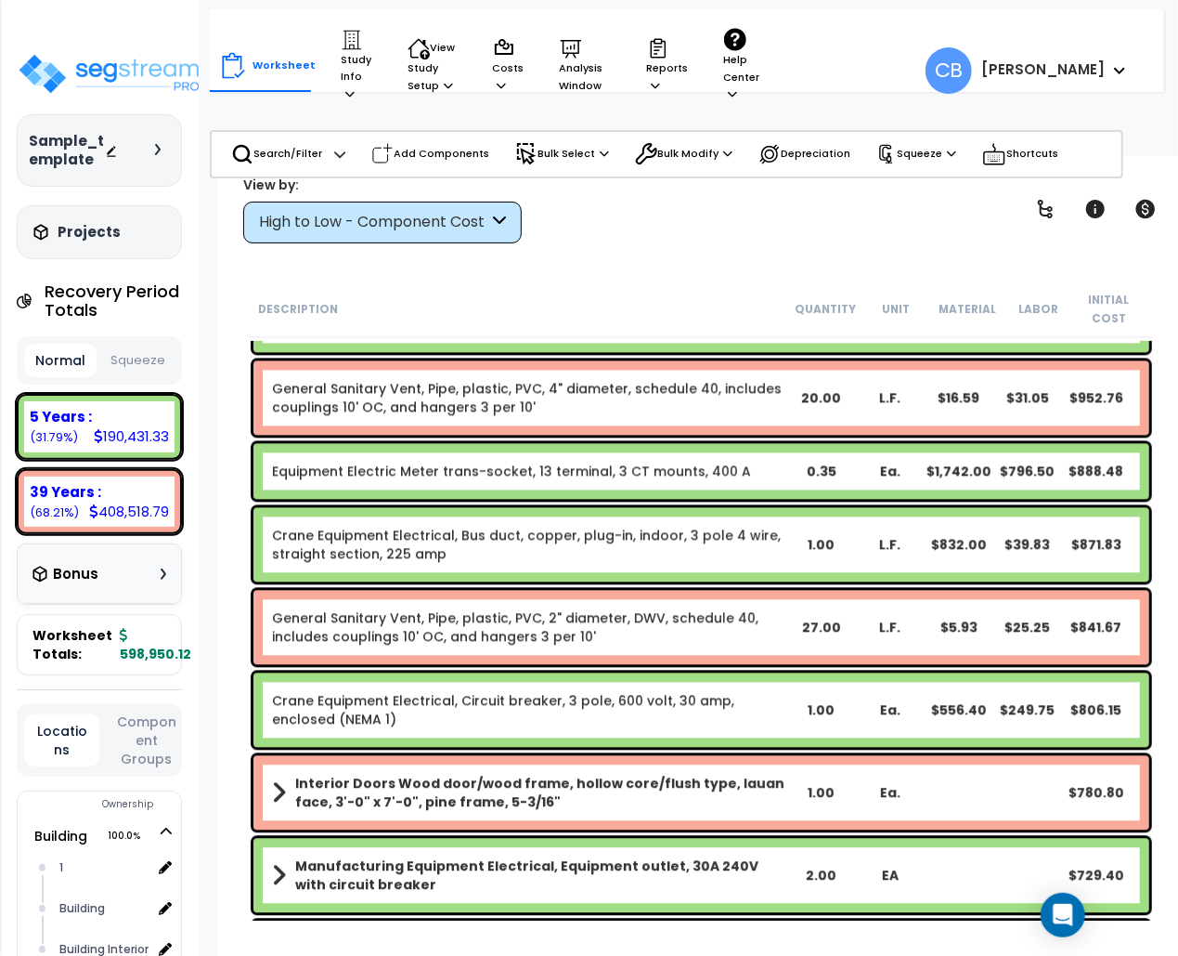
click at [584, 755] on div "Interior Doors Wood door/wood frame, hollow core/flush type, lauan face, 3'-0" …" at bounding box center [702, 792] width 896 height 74
click at [323, 507] on div "Crane Equipment Electrical, Bus duct, copper, plug-in, indoor, 3 pole 4 wire, s…" at bounding box center [702, 544] width 896 height 74
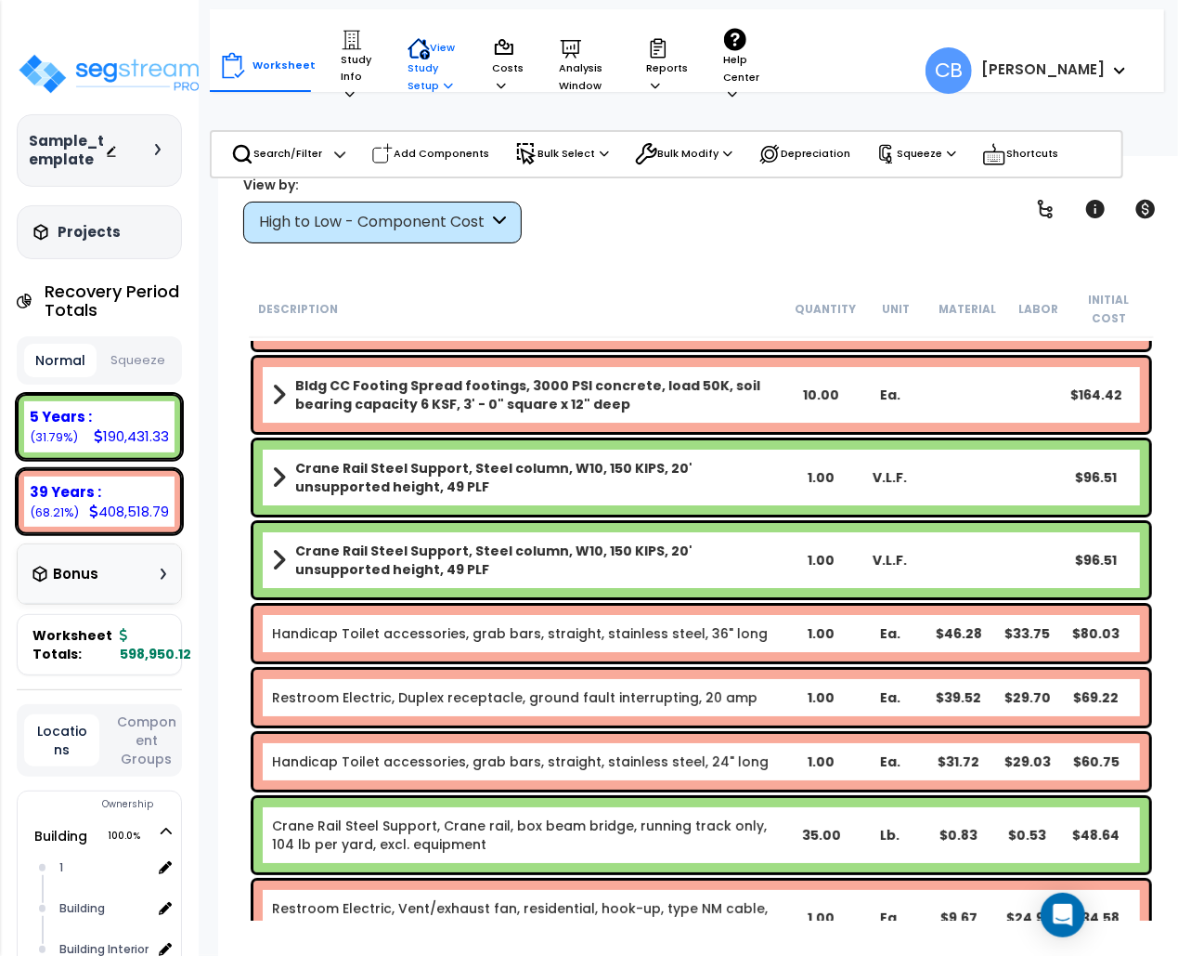
scroll to position [2939, 0]
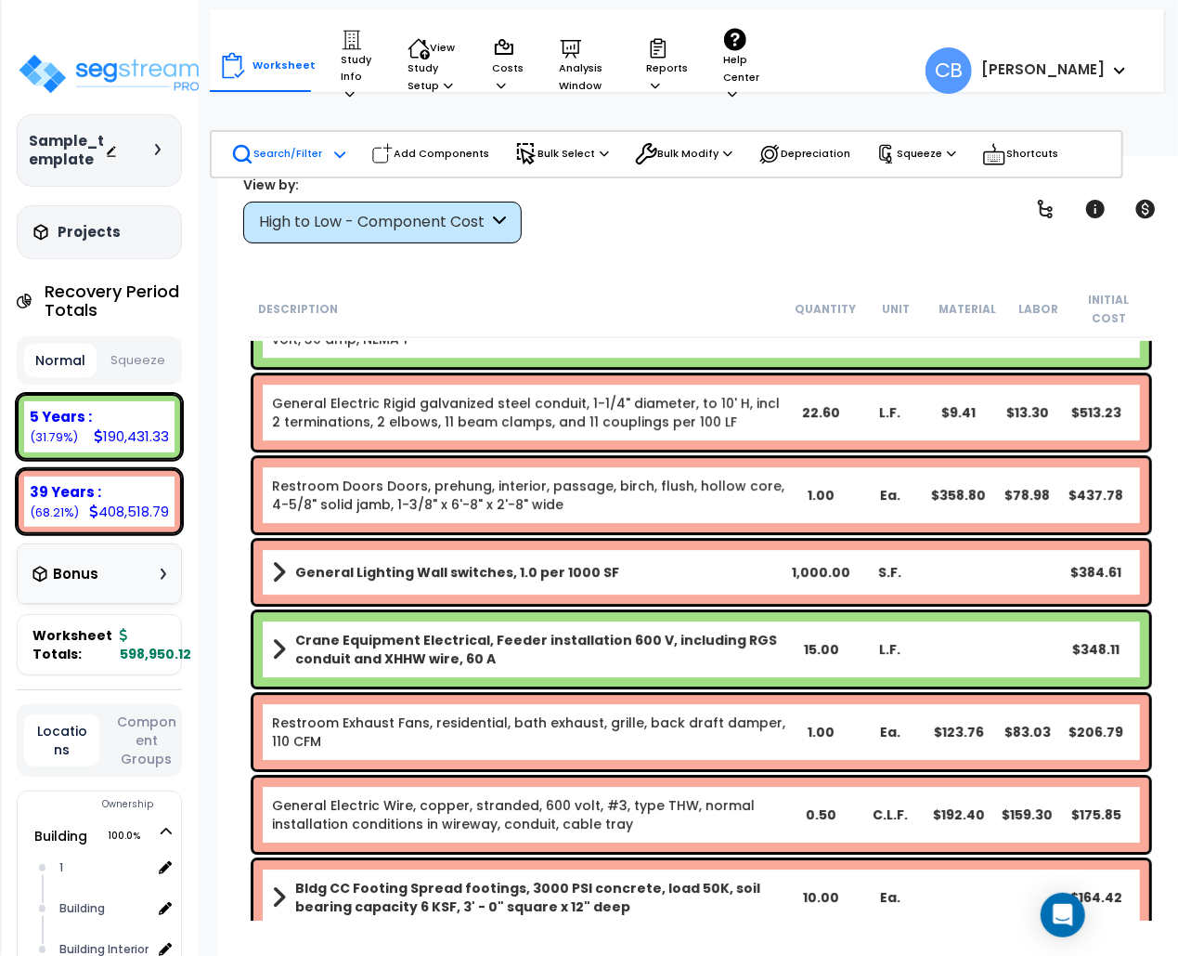
click at [303, 134] on div "Search/Filter Additional Search / Filter" at bounding box center [288, 154] width 114 height 41
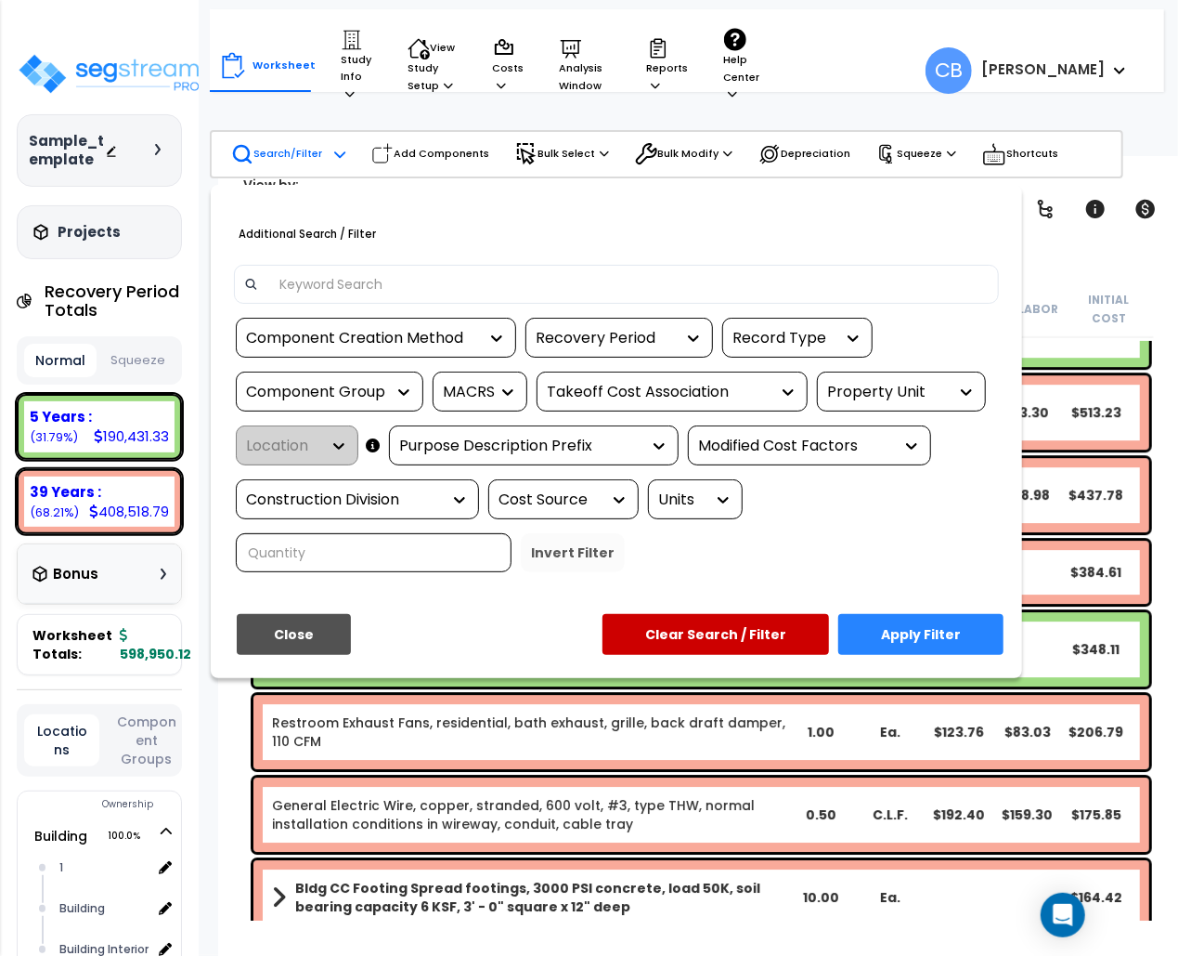
click at [351, 283] on input at bounding box center [629, 284] width 722 height 28
paste input "crane"
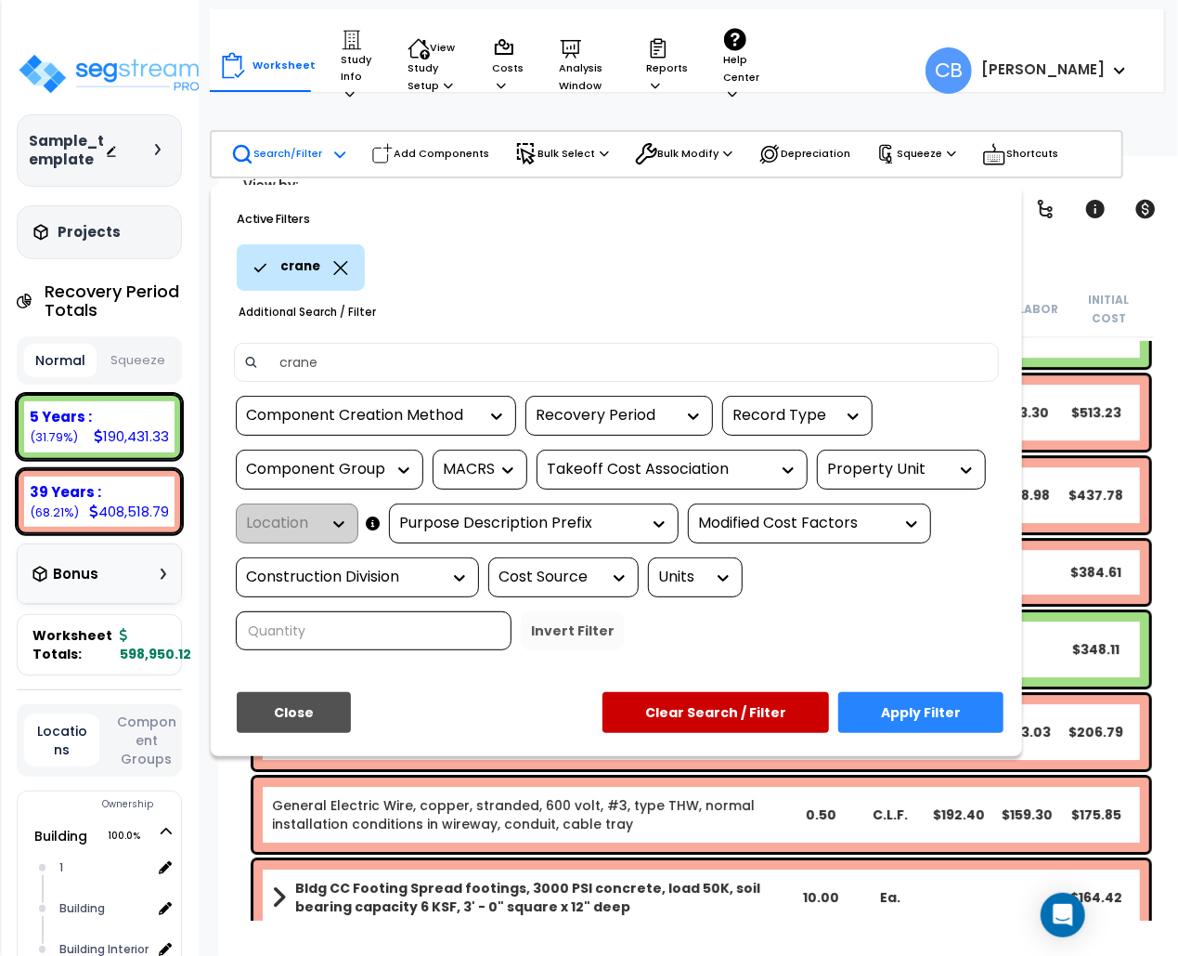
type input "crane"
click at [922, 710] on button "Apply Filter" at bounding box center [921, 712] width 165 height 41
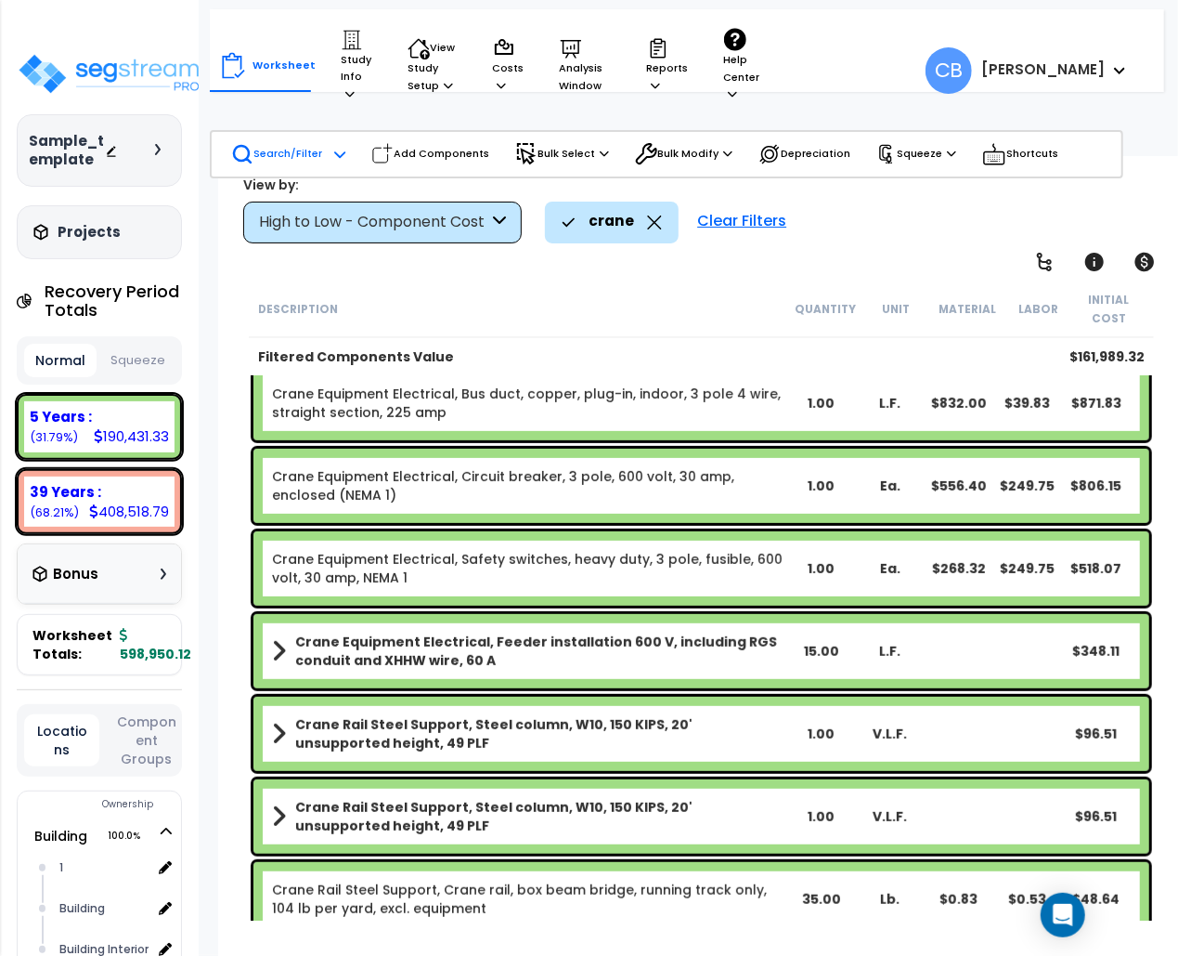
scroll to position [0, 0]
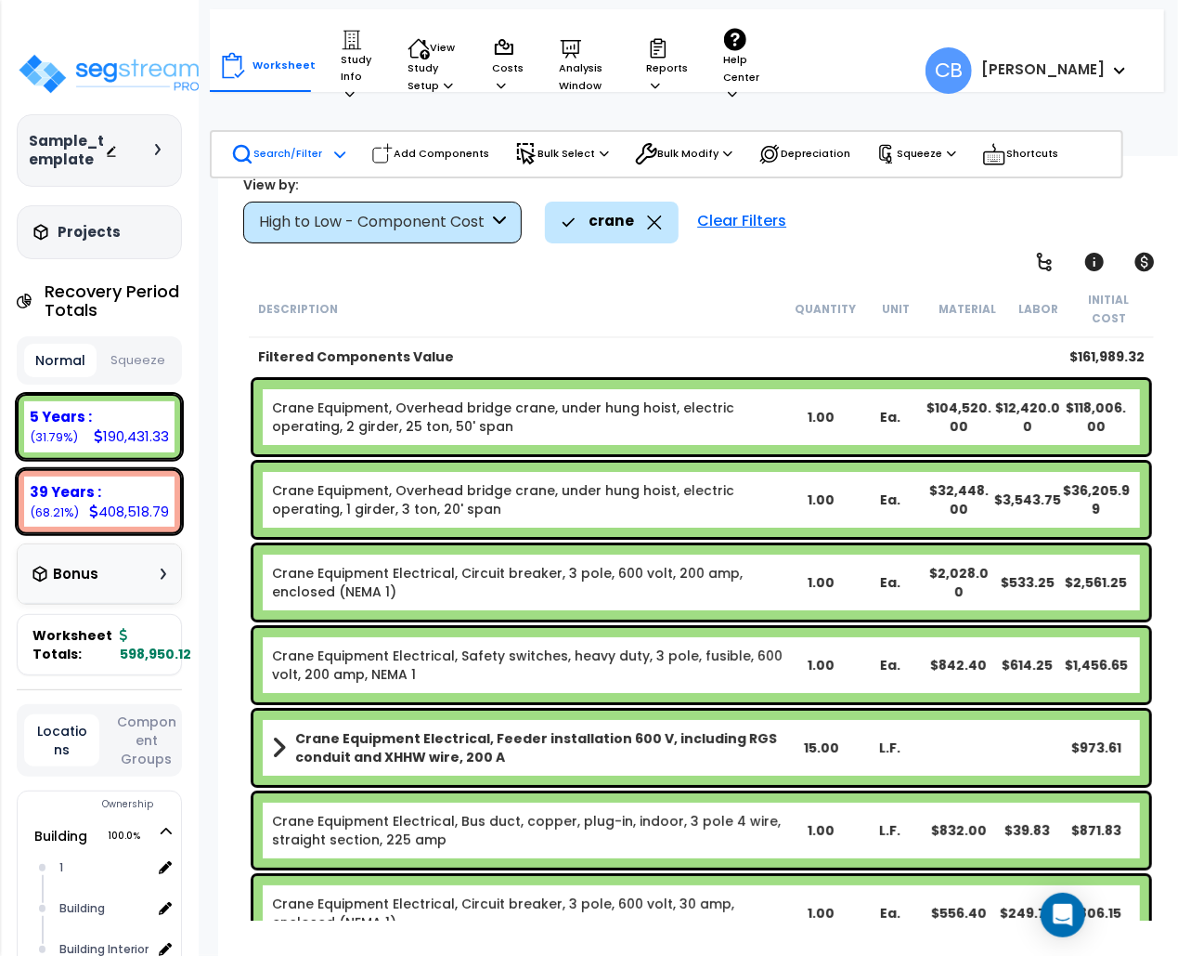
click at [481, 398] on link "Crane Equipment, Overhead bridge crane, under hung hoist, electric operating, 2…" at bounding box center [529, 416] width 515 height 37
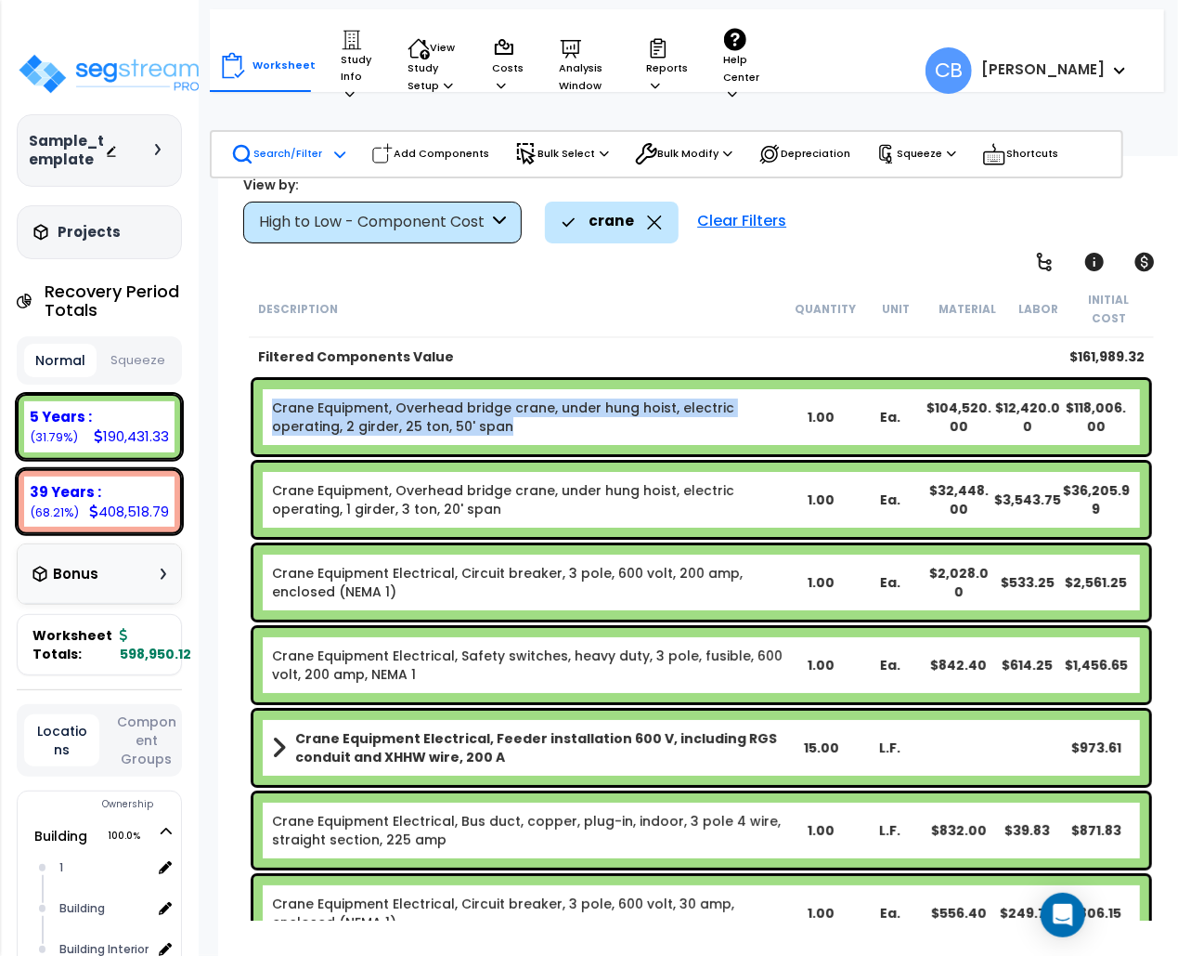
copy link "Crane Equipment, Overhead bridge crane, under hung hoist, electric operating, 2…"
drag, startPoint x: 258, startPoint y: 387, endPoint x: 524, endPoint y: 414, distance: 267.0
click at [524, 414] on div "Crane Equipment, Overhead bridge crane, under hung hoist, electric operating, 2…" at bounding box center [702, 417] width 896 height 74
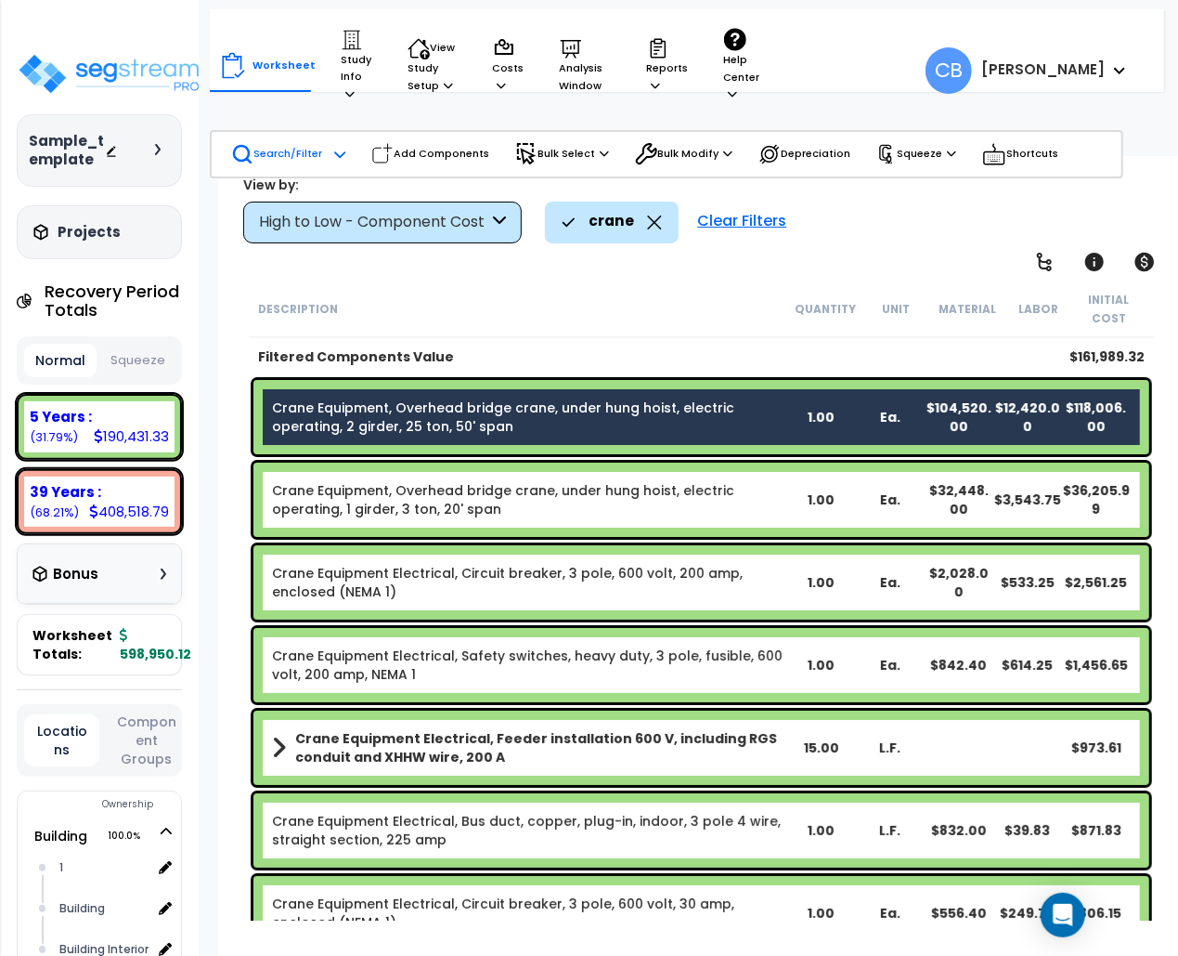
click at [299, 146] on p "Search/Filter" at bounding box center [276, 154] width 91 height 22
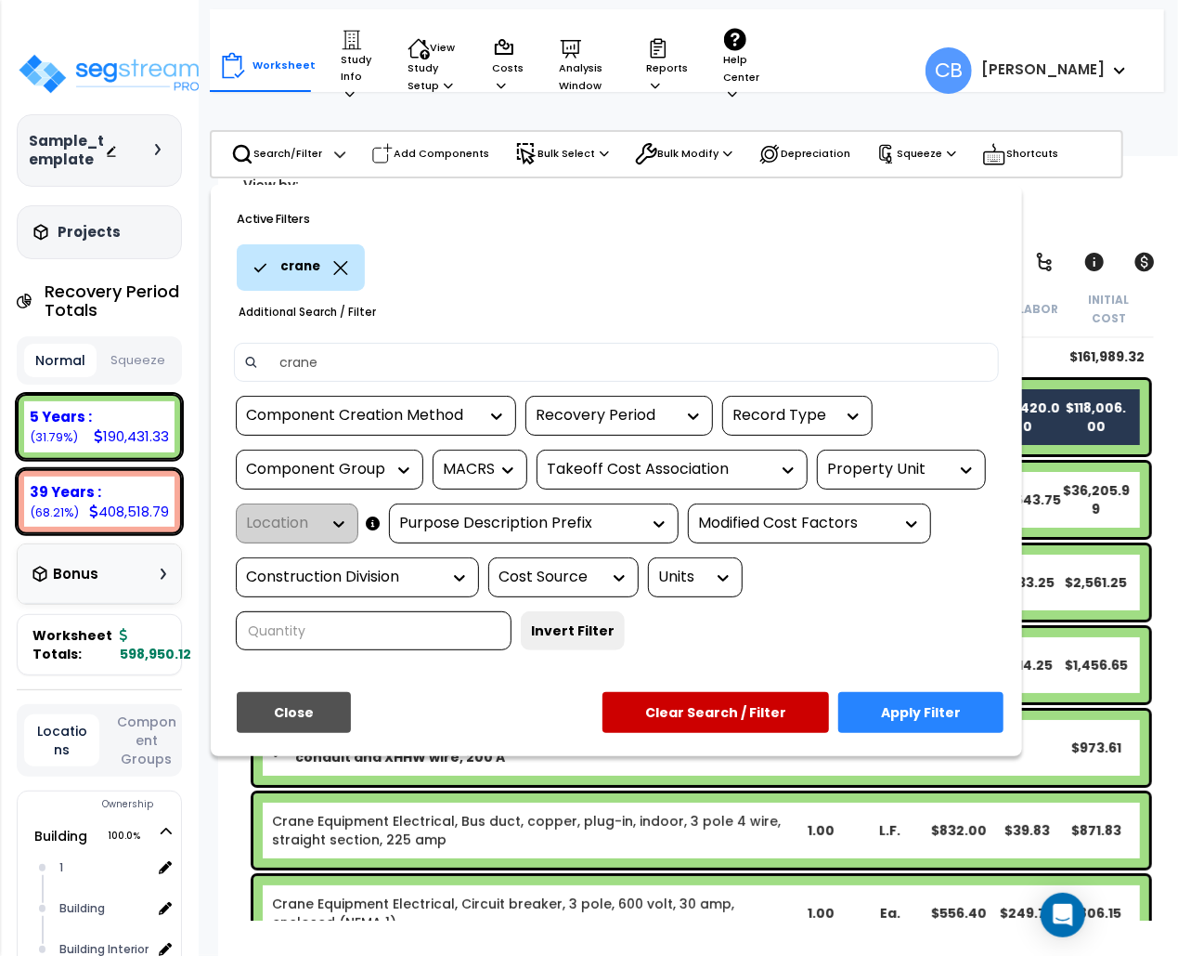
click at [383, 153] on div at bounding box center [589, 478] width 1178 height 956
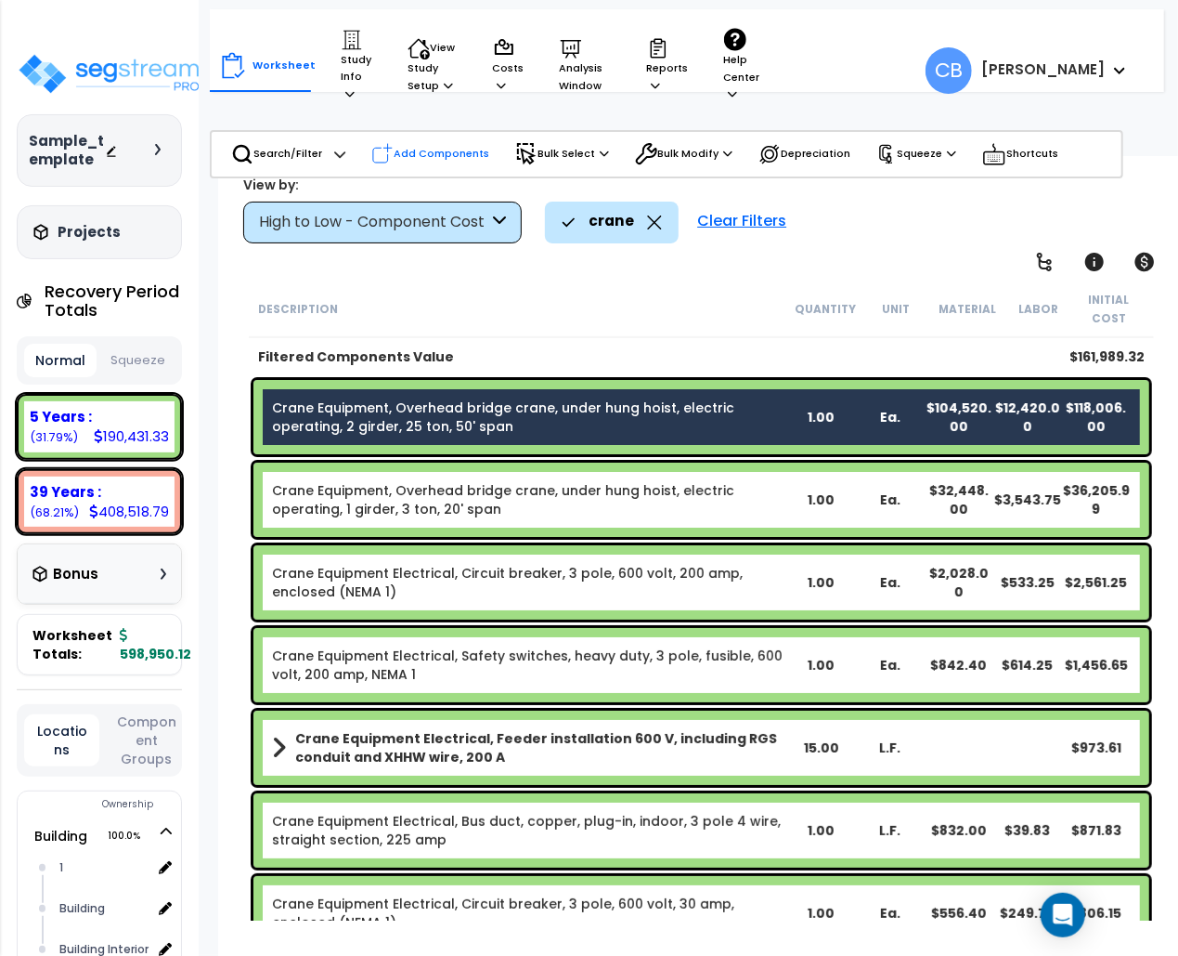
click at [391, 153] on icon at bounding box center [382, 154] width 22 height 22
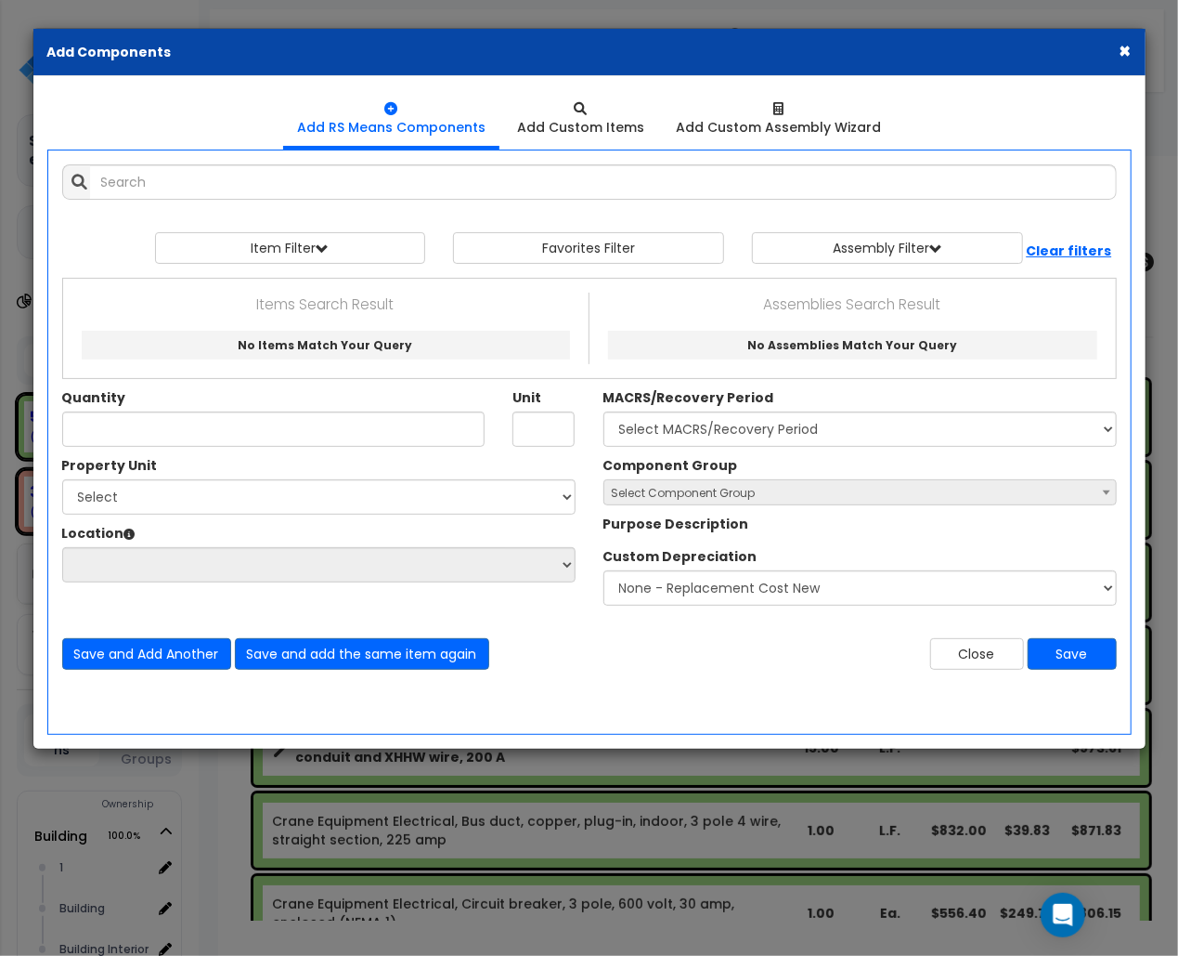
click at [436, 150] on div "Add Items Add Assemblies Both View/Modify Assembly" at bounding box center [589, 416] width 1083 height 533
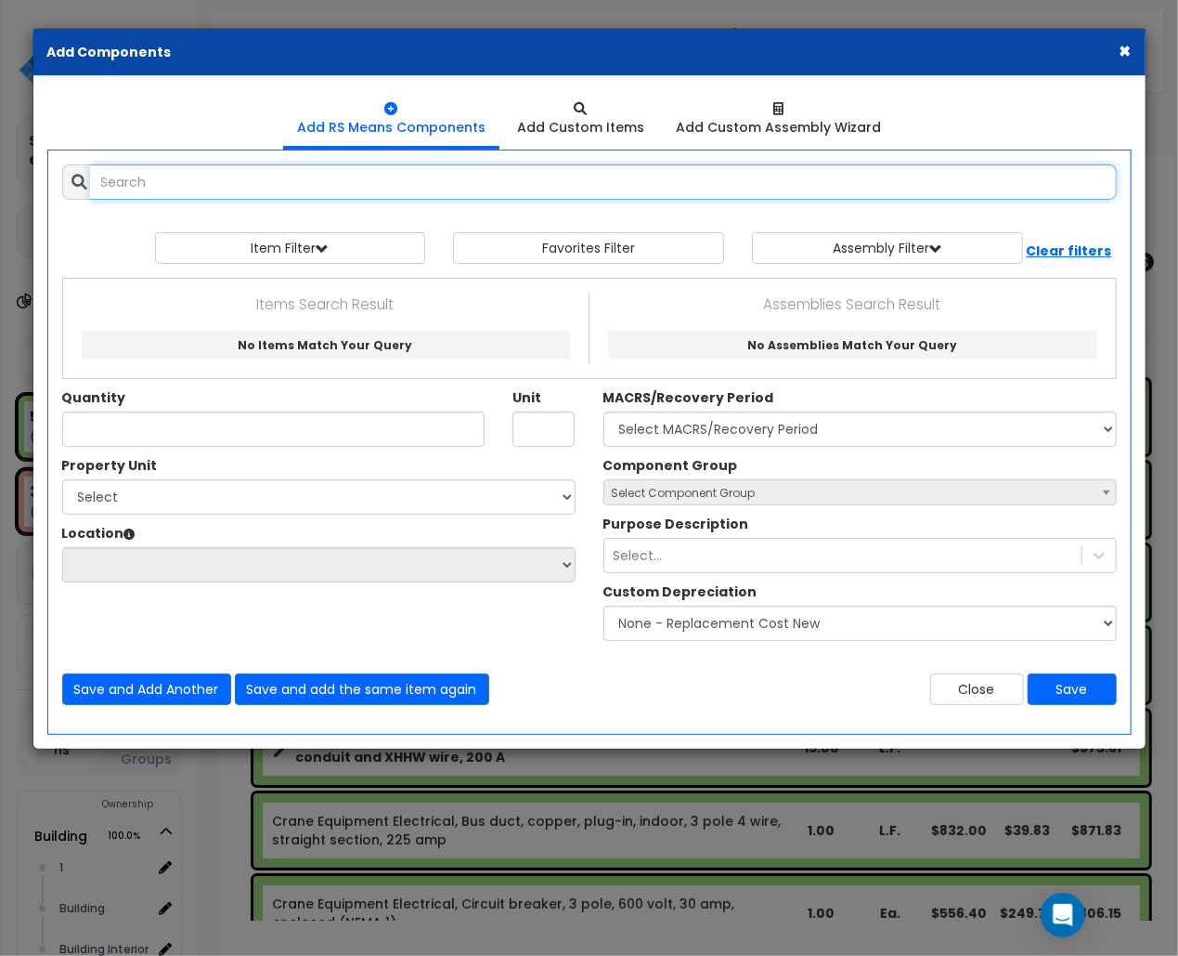
click at [257, 183] on input "text" at bounding box center [603, 181] width 1027 height 35
paste input "Crane Equipment, Overhead bridge crane, under hung hoist, electric operating, 2…"
drag, startPoint x: 224, startPoint y: 184, endPoint x: 71, endPoint y: 182, distance: 153.2
click at [71, 182] on div "Crane Equipment, Overhead bridge crane, under hung hoist, electric operating, 2…" at bounding box center [589, 181] width 1055 height 35
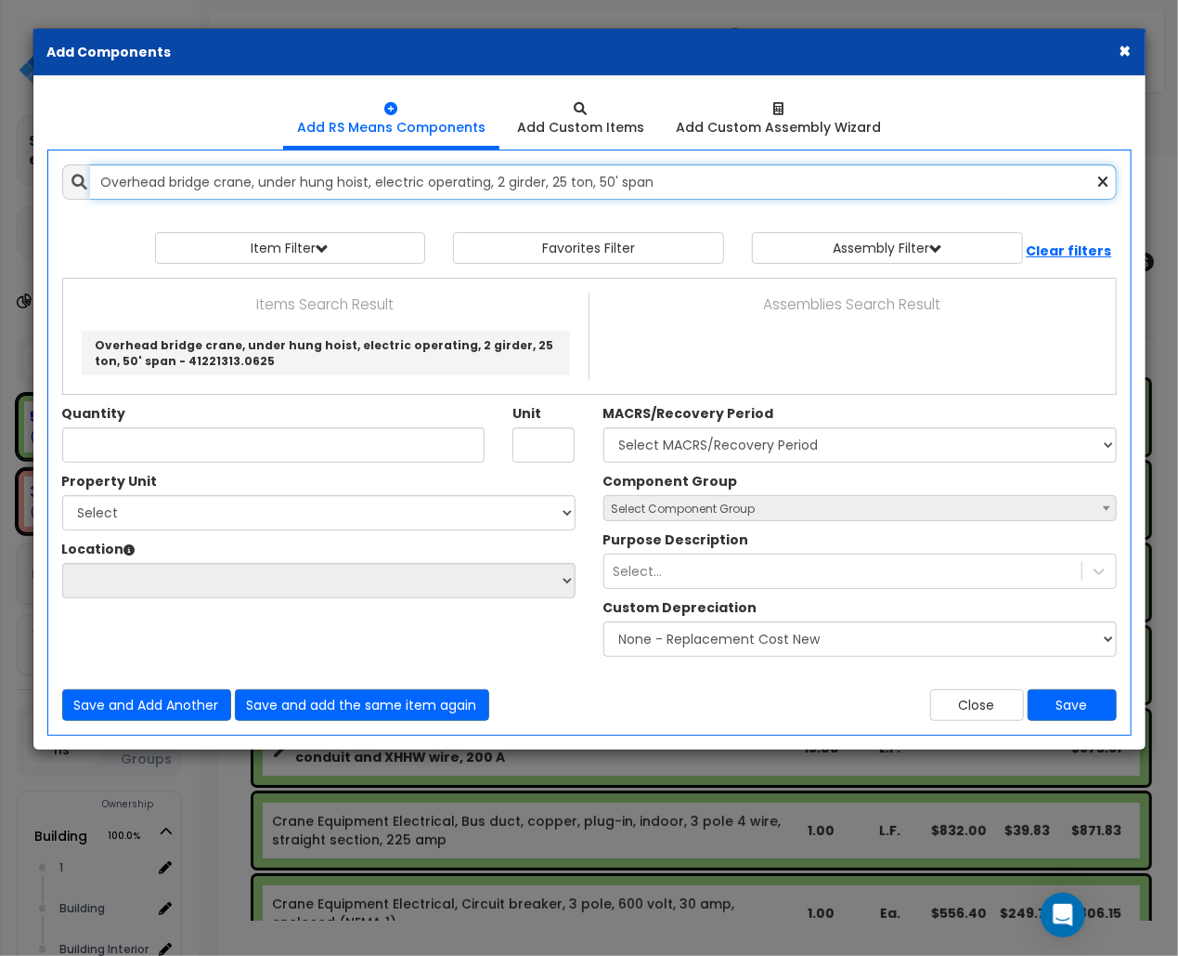
drag, startPoint x: 488, startPoint y: 184, endPoint x: 756, endPoint y: 187, distance: 267.5
click at [756, 187] on input "Overhead bridge crane, under hung hoist, electric operating, 2 girder, 25 ton, …" at bounding box center [603, 181] width 1027 height 35
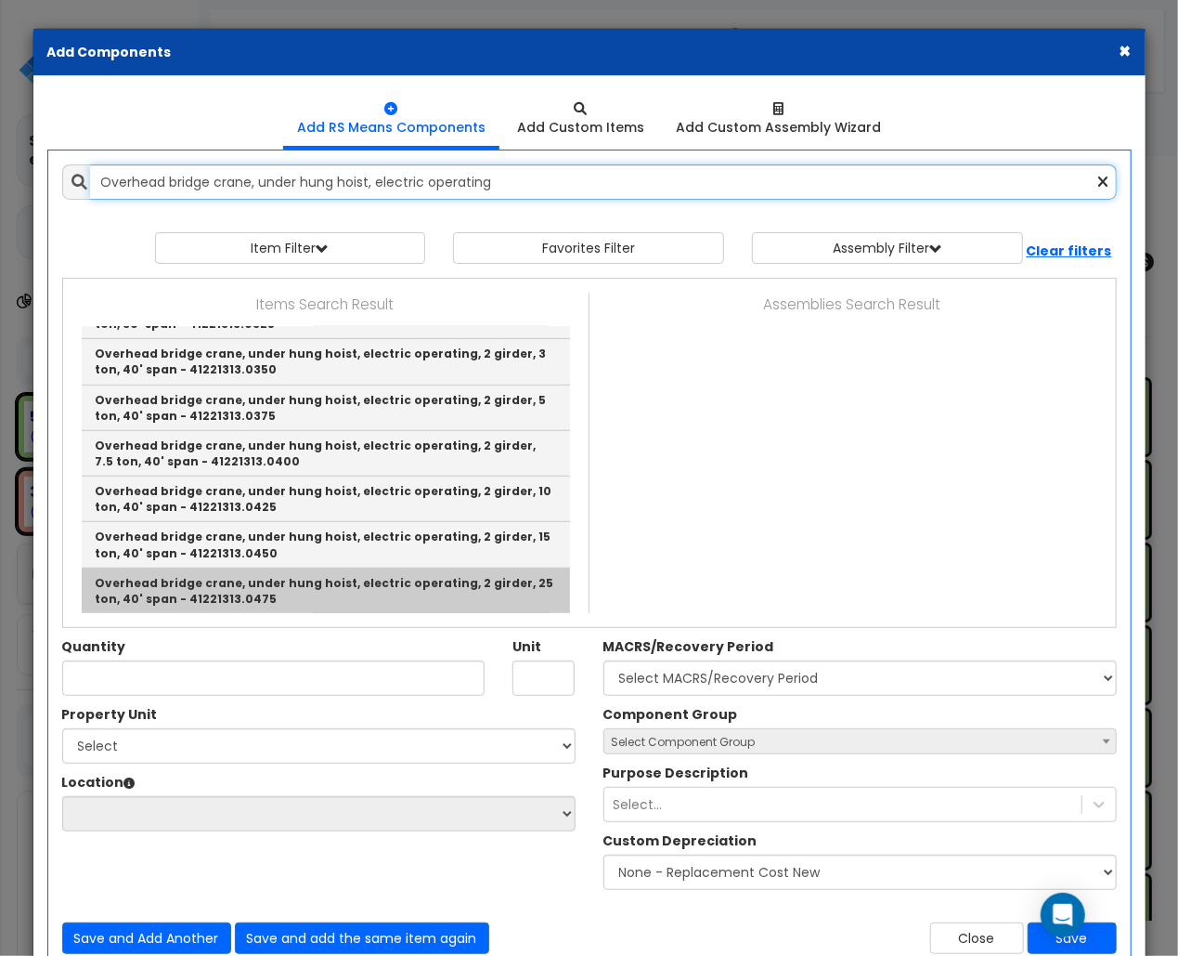
scroll to position [780, 0]
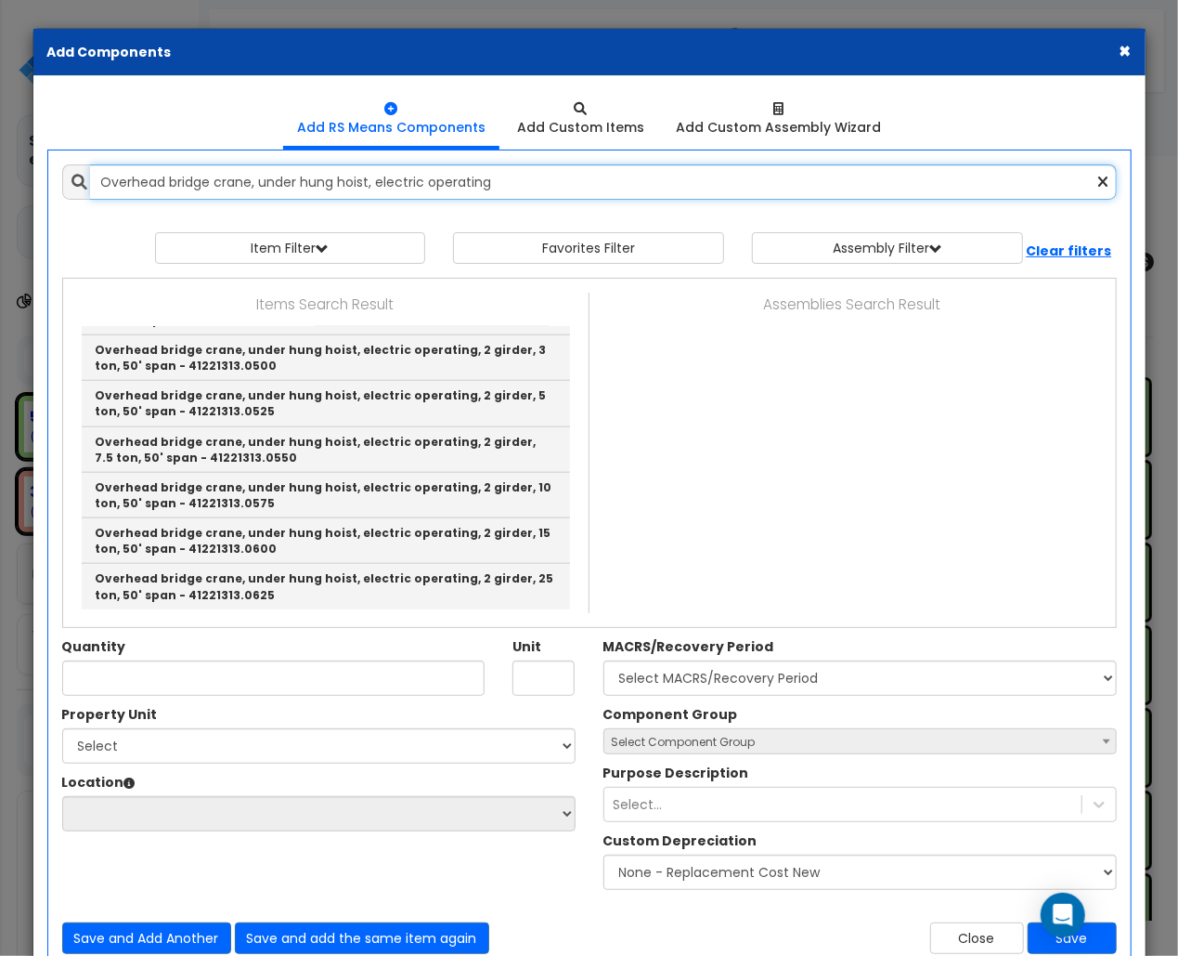
drag, startPoint x: 251, startPoint y: 183, endPoint x: 525, endPoint y: 214, distance: 275.7
click at [525, 214] on div "Add Items Add Assemblies Both View/Modify Assembly" at bounding box center [589, 558] width 1083 height 817
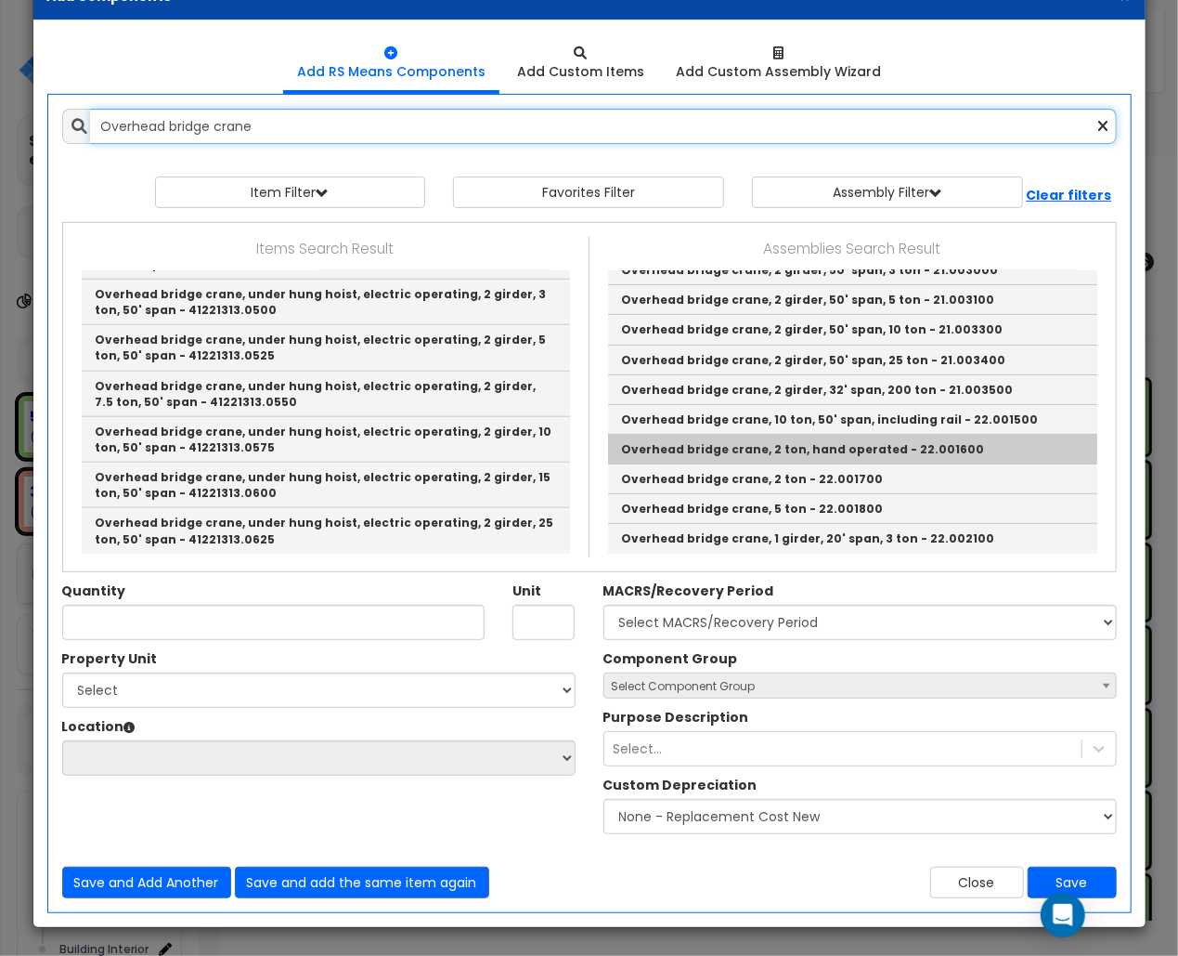
scroll to position [0, 0]
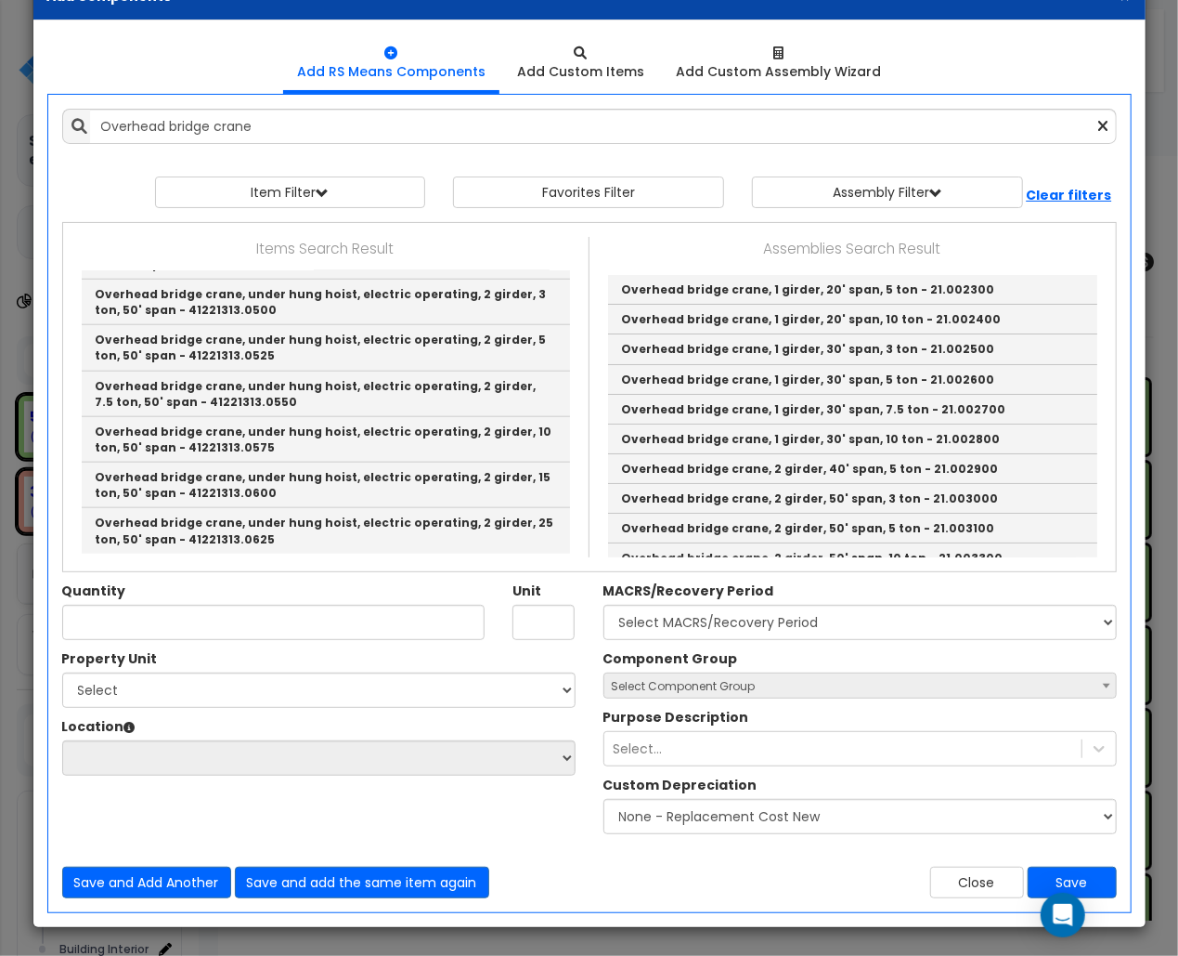
click at [198, 827] on div "Property Unit Select Building 0 Extra Location" at bounding box center [589, 746] width 1083 height 194
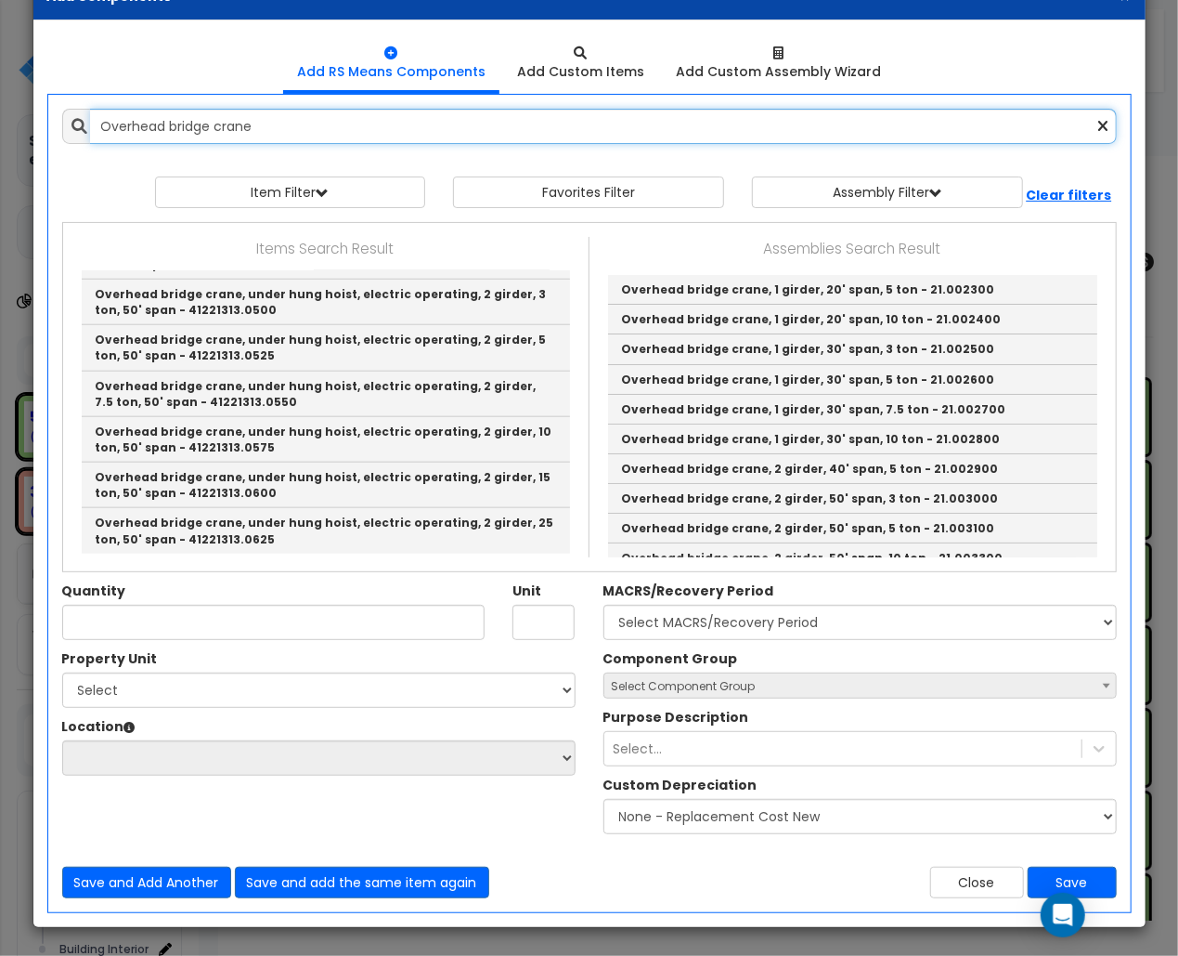
click at [257, 124] on input "Overhead bridge crane" at bounding box center [603, 126] width 1027 height 35
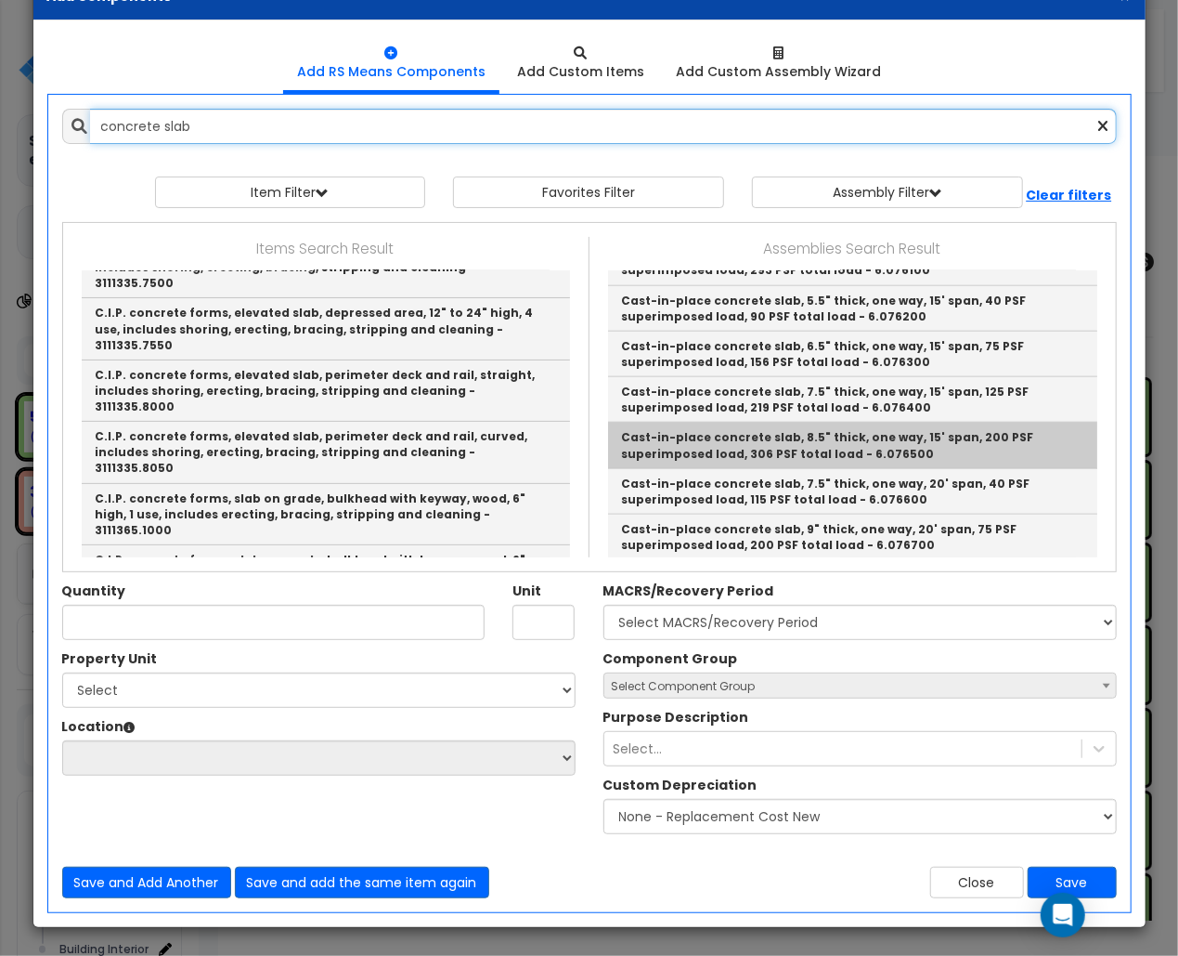
scroll to position [983, 0]
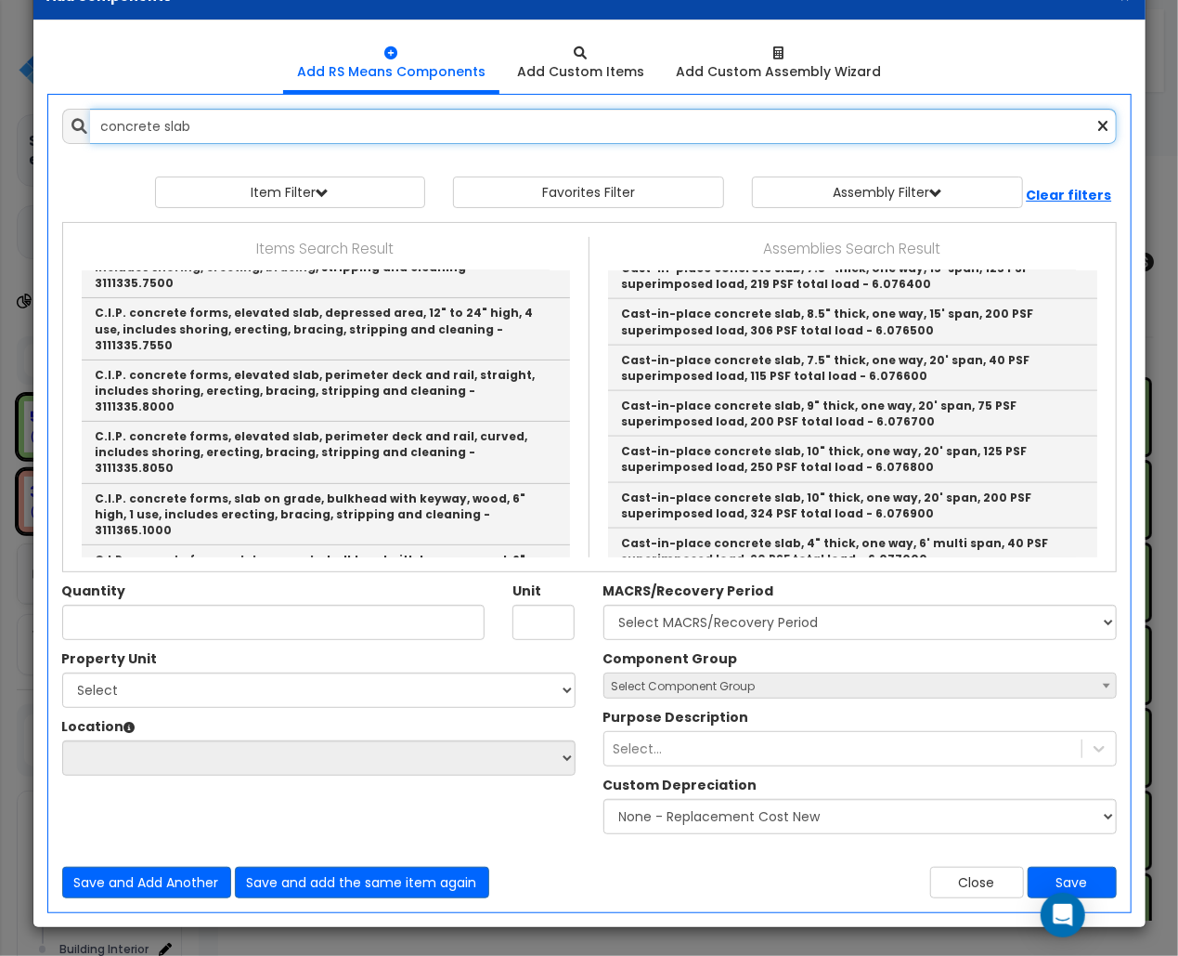
click at [215, 113] on input "concrete slab" at bounding box center [603, 126] width 1027 height 35
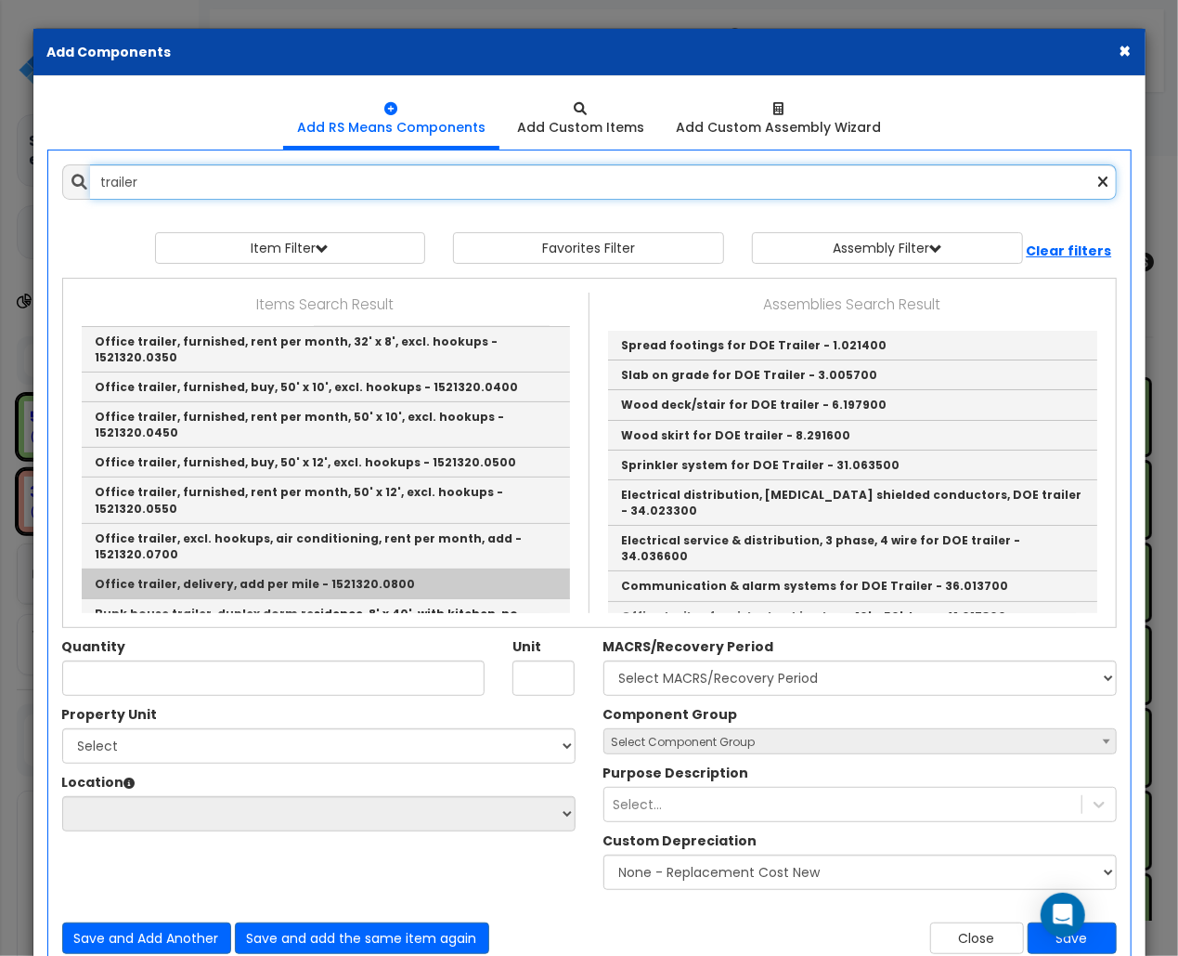
scroll to position [124, 0]
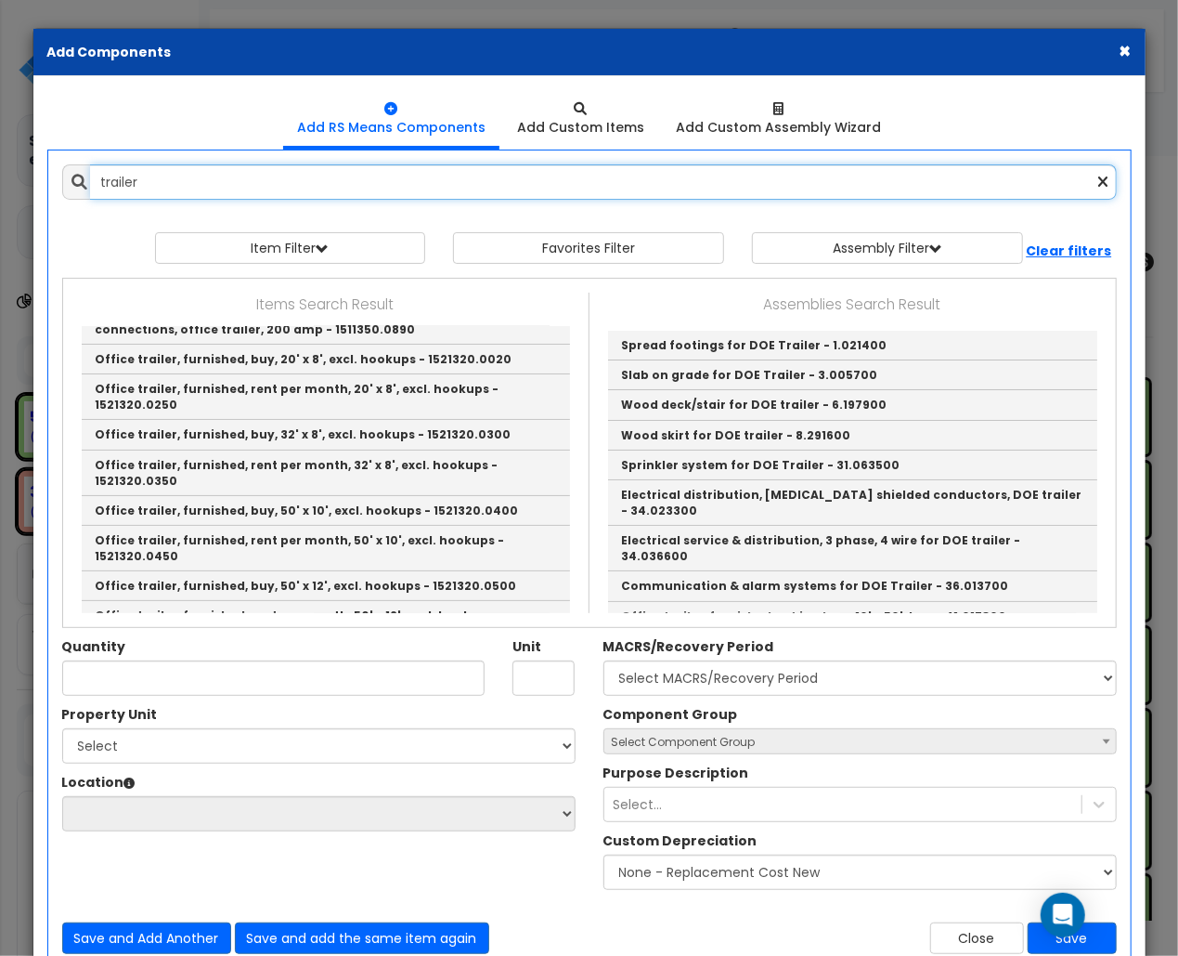
type input "trailer"
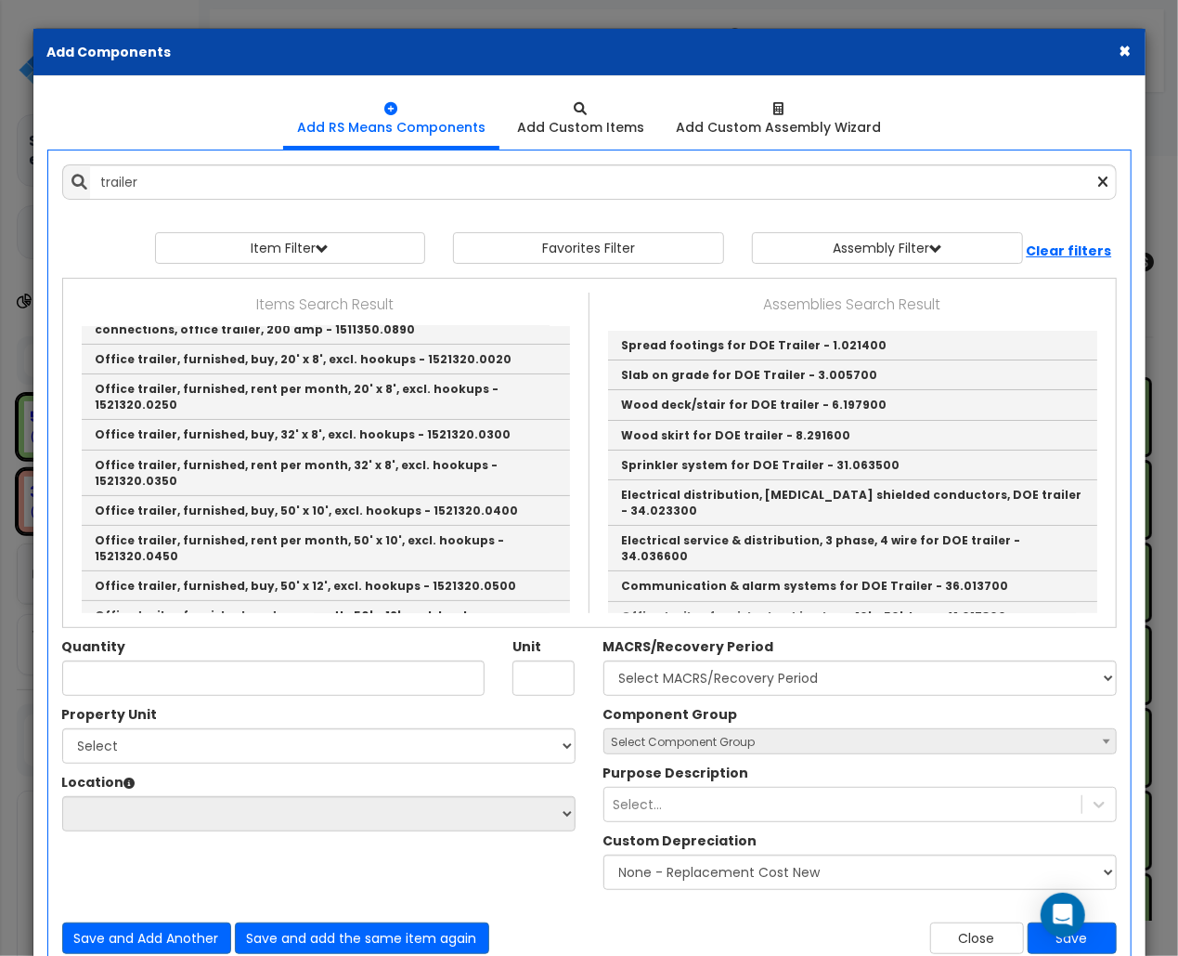
click at [1129, 54] on button "×" at bounding box center [1126, 51] width 12 height 20
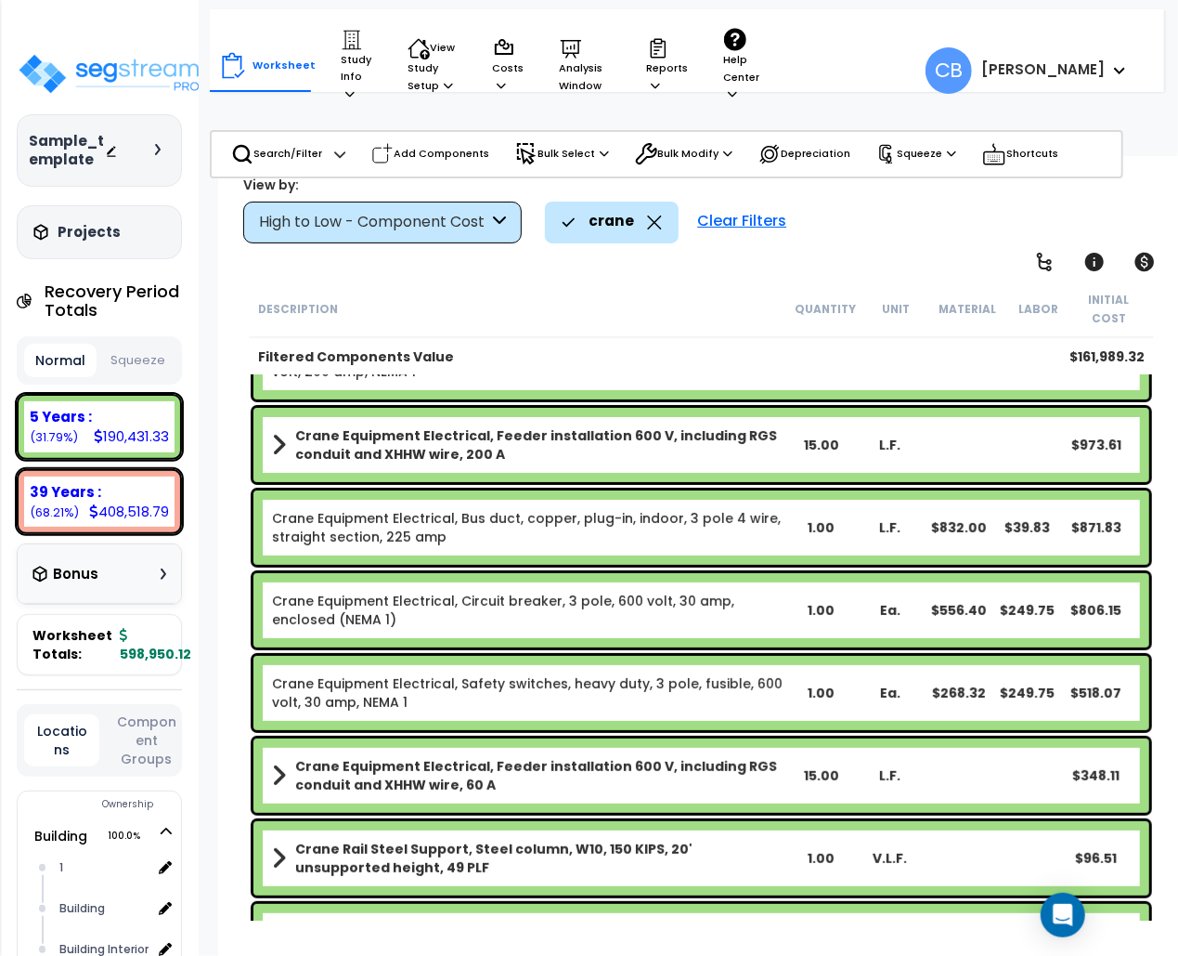
scroll to position [0, 0]
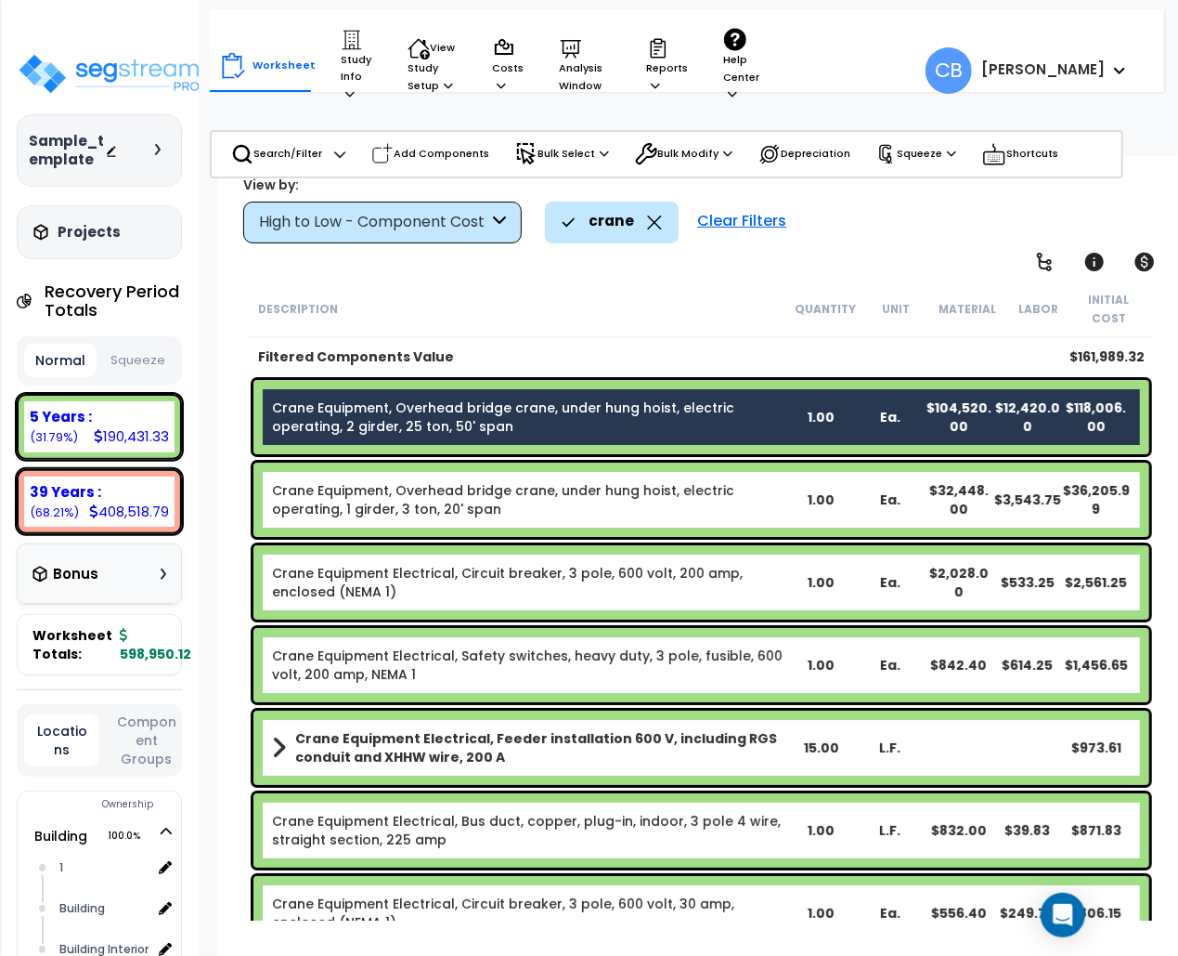
click at [677, 564] on link "Crane Equipment Electrical, Circuit breaker, 3 pole, 600 volt, 200 amp, enclose…" at bounding box center [529, 582] width 515 height 37
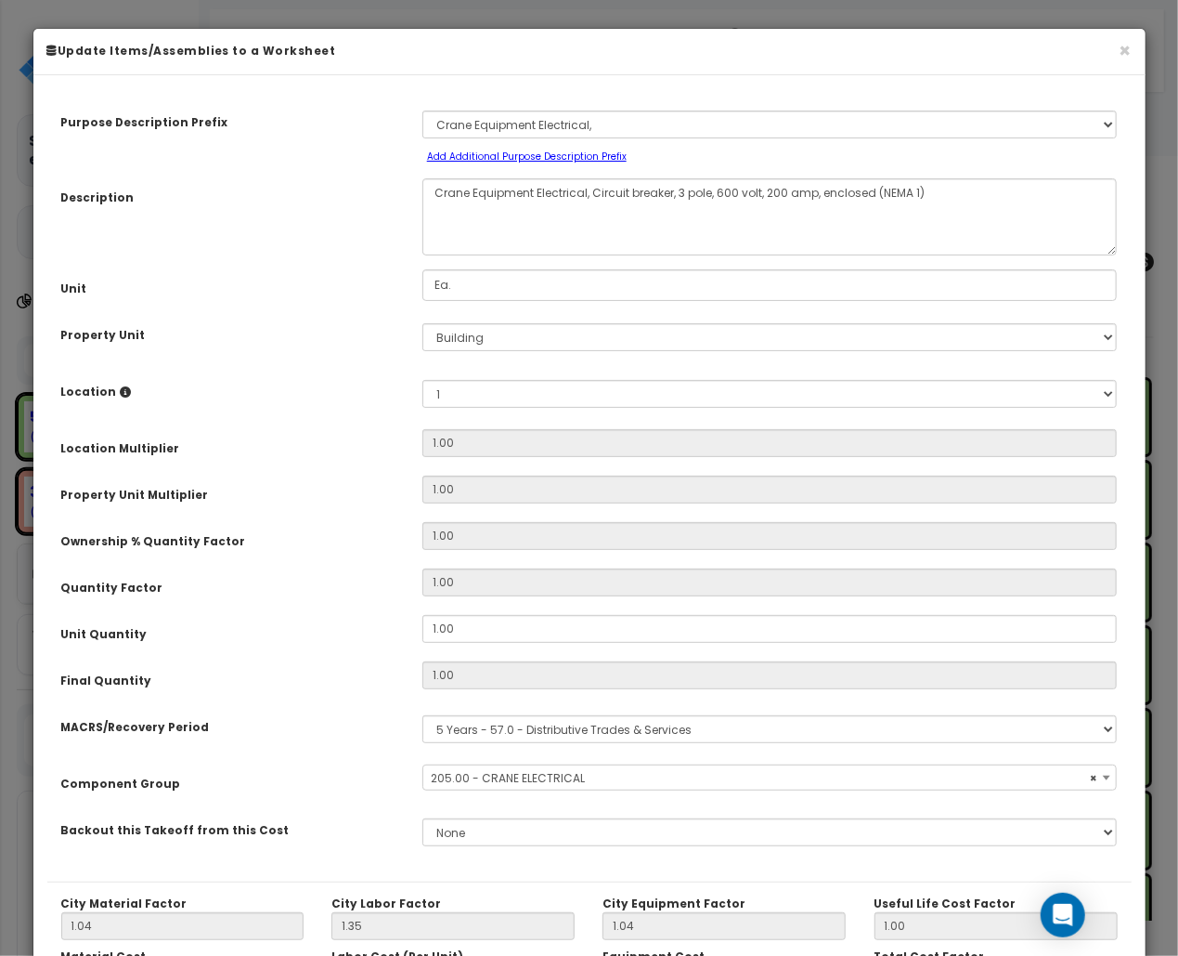
select select "19131"
click at [340, 435] on div "Location Multiplier" at bounding box center [227, 445] width 361 height 33
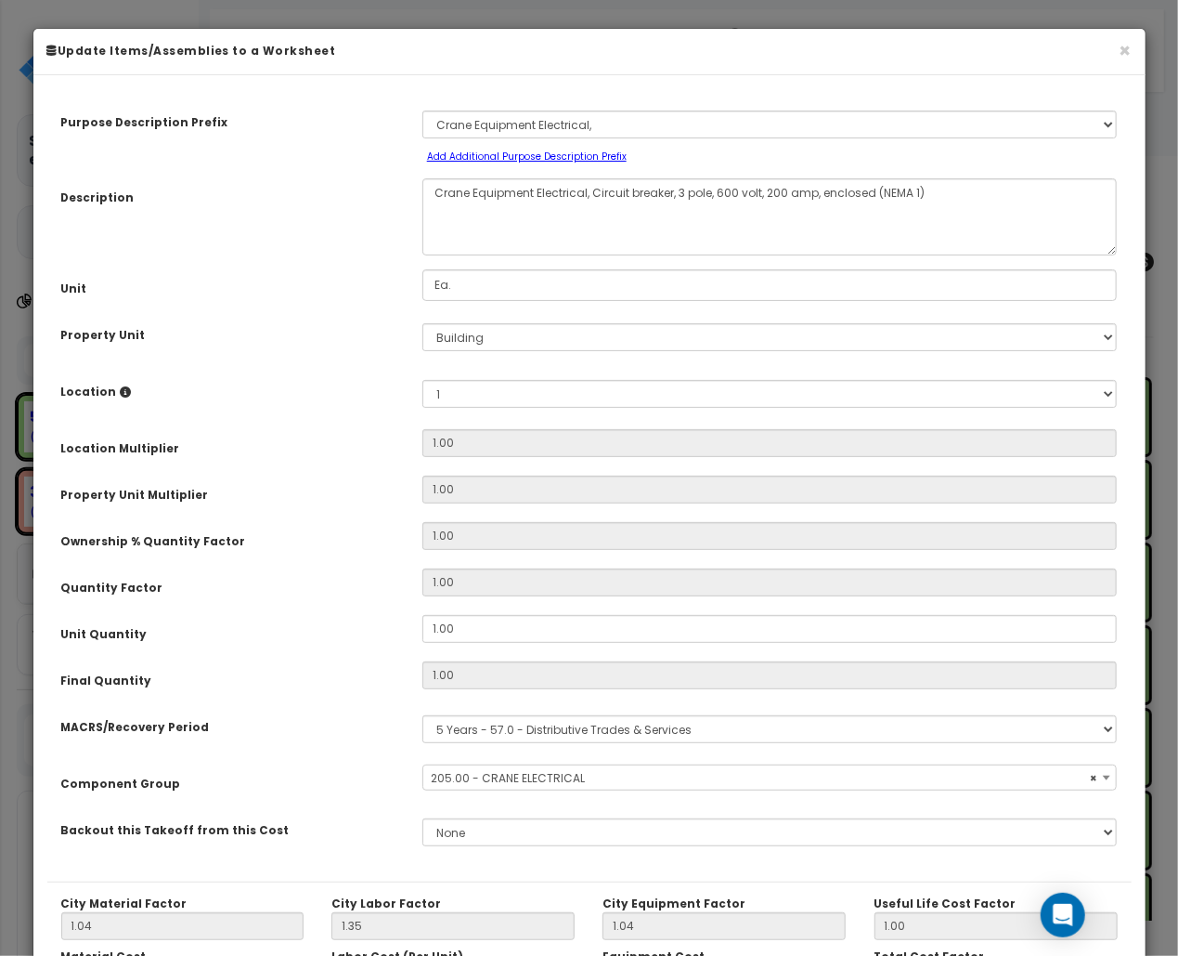
click at [340, 435] on div "Location Multiplier" at bounding box center [227, 445] width 361 height 33
click at [1129, 53] on button "×" at bounding box center [1126, 51] width 12 height 20
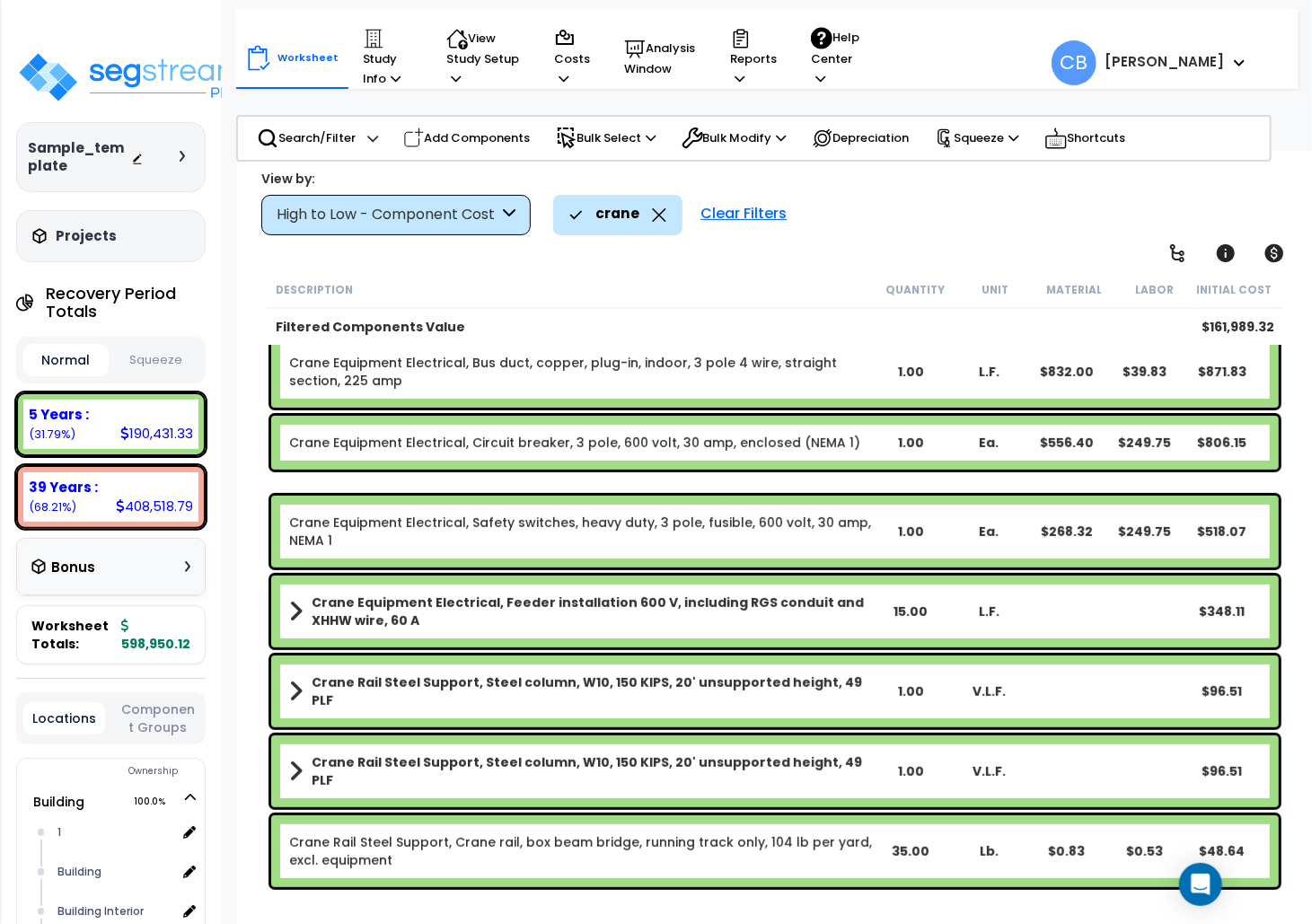
scroll to position [352, 0]
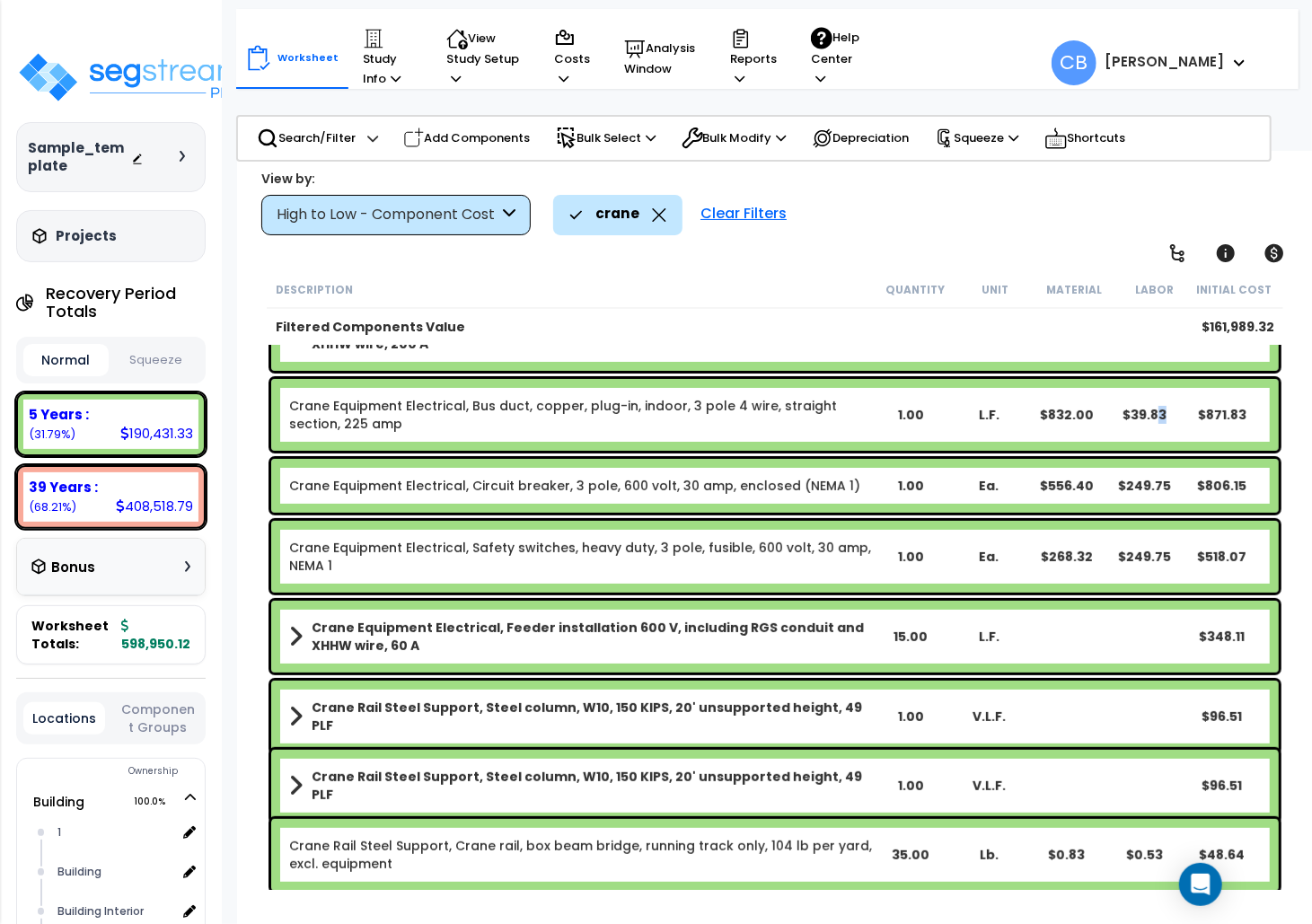
click at [1139, 381] on div "Crane Equipment Electrical, Bus duct, copper, plug-in, indoor, 3 pole 4 wire, s…" at bounding box center [774, 415] width 1007 height 72
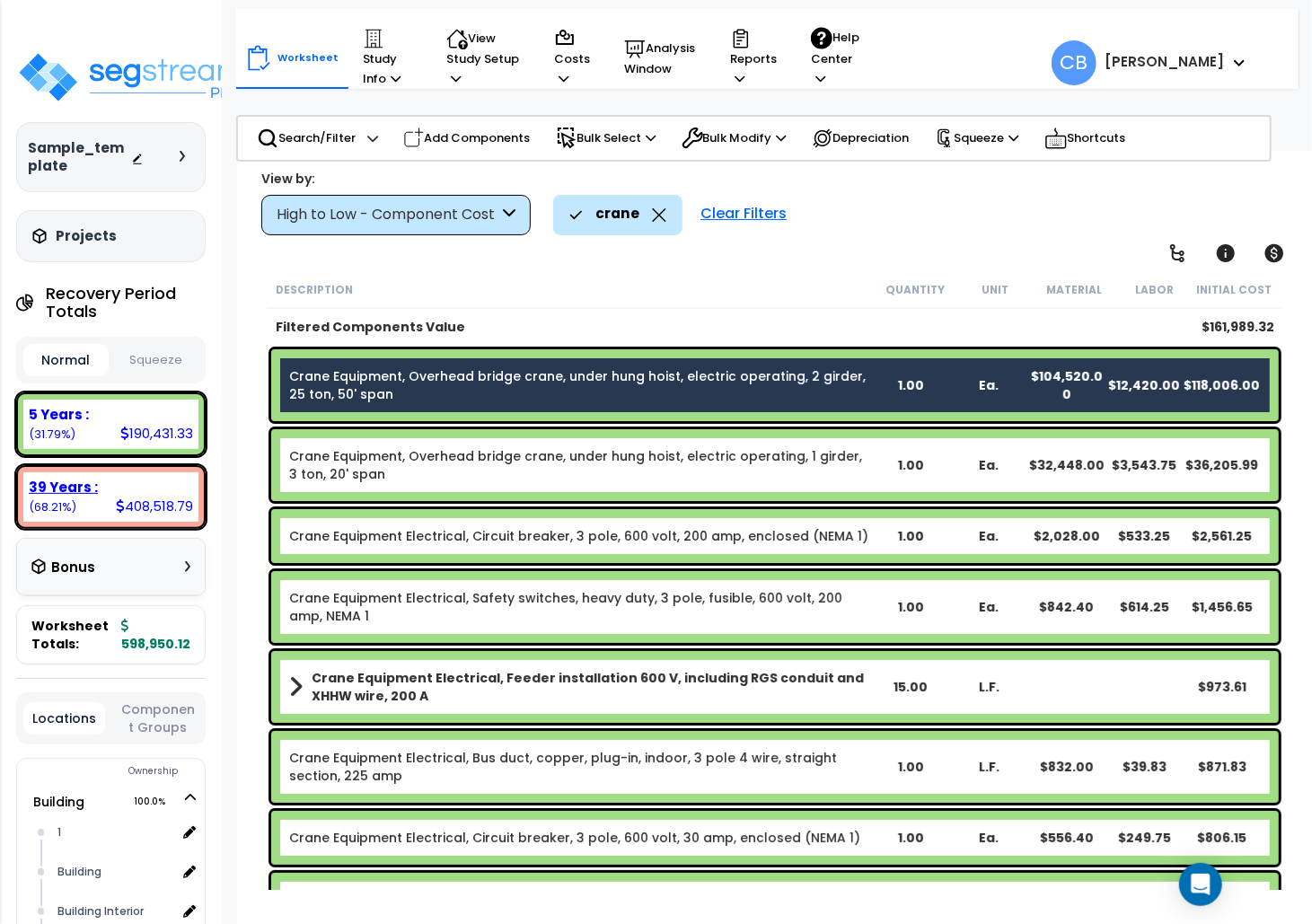
scroll to position [356, 0]
